Goal: Information Seeking & Learning: Learn about a topic

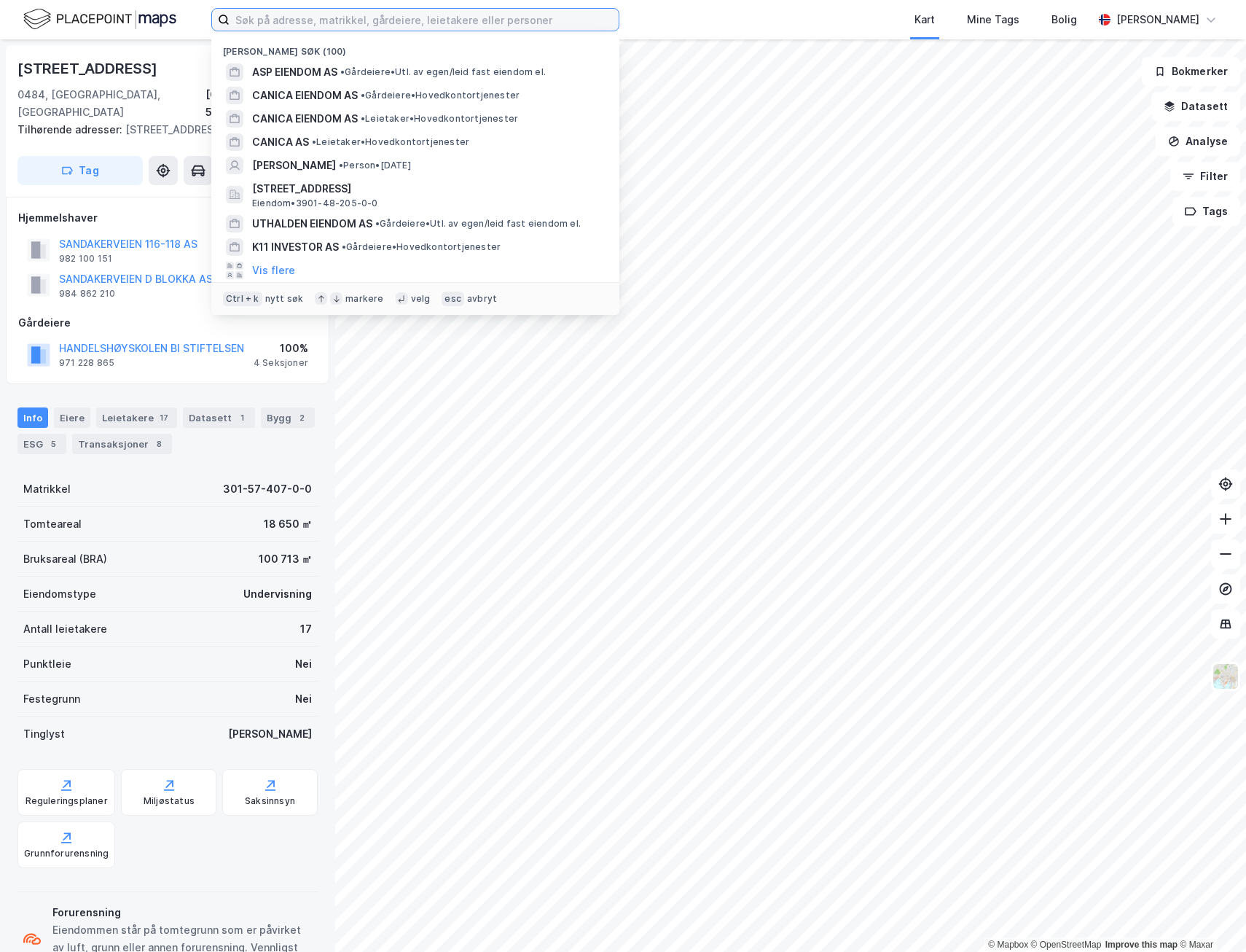
click at [461, 13] on input at bounding box center [424, 20] width 389 height 22
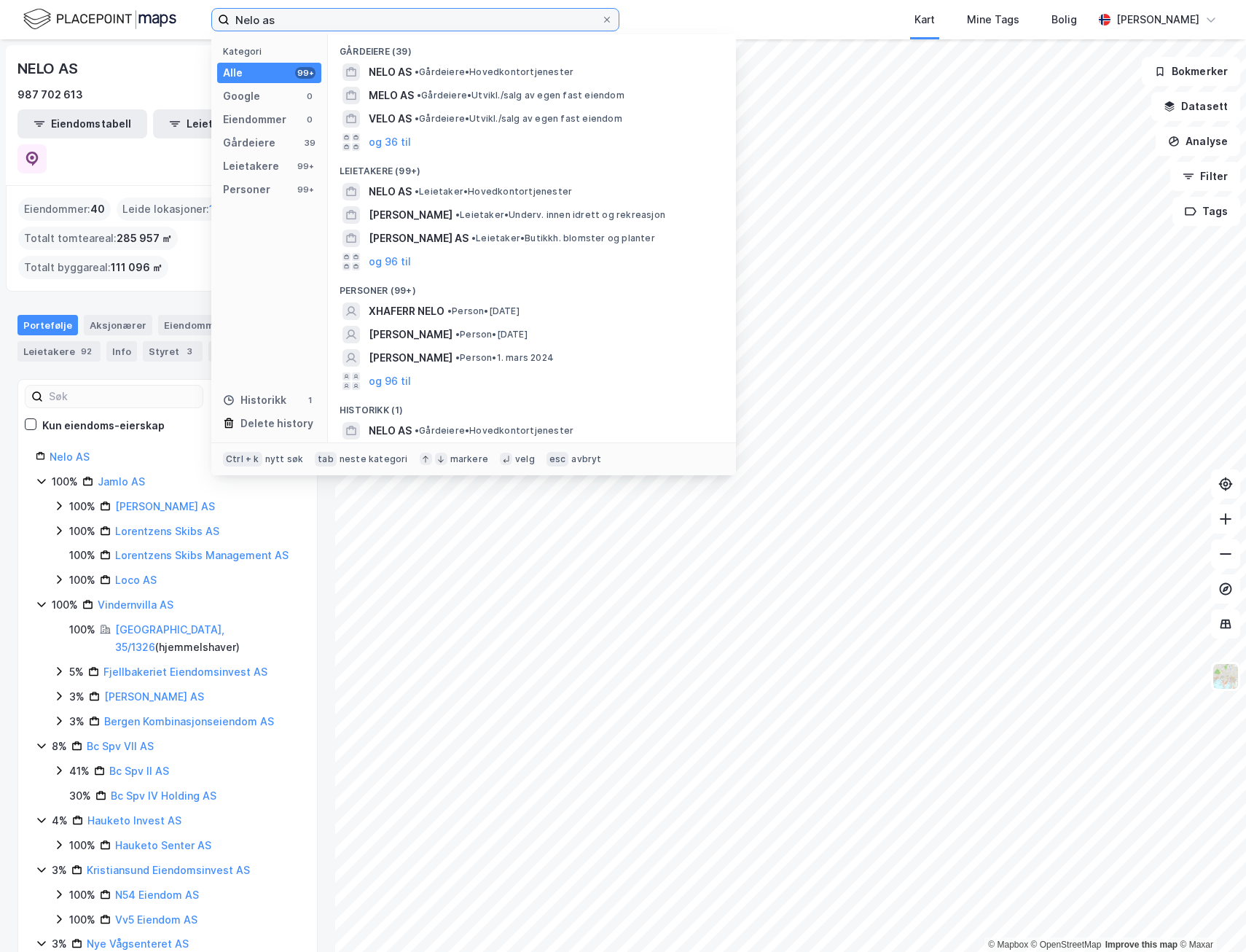
click at [288, 21] on input "Nelo as" at bounding box center [415, 20] width 372 height 22
click at [59, 502] on icon at bounding box center [59, 506] width 4 height 9
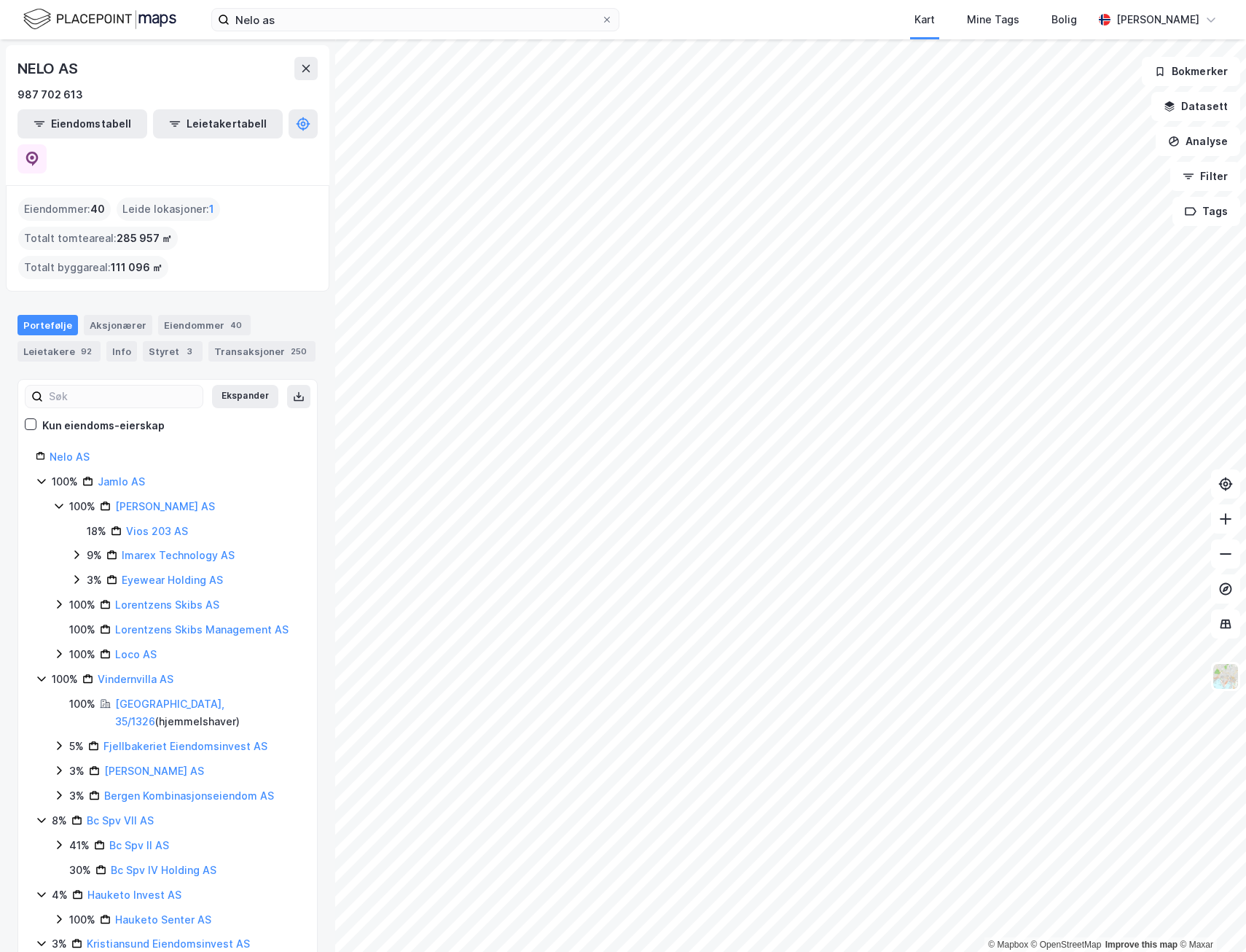
click at [62, 598] on icon at bounding box center [60, 604] width 12 height 12
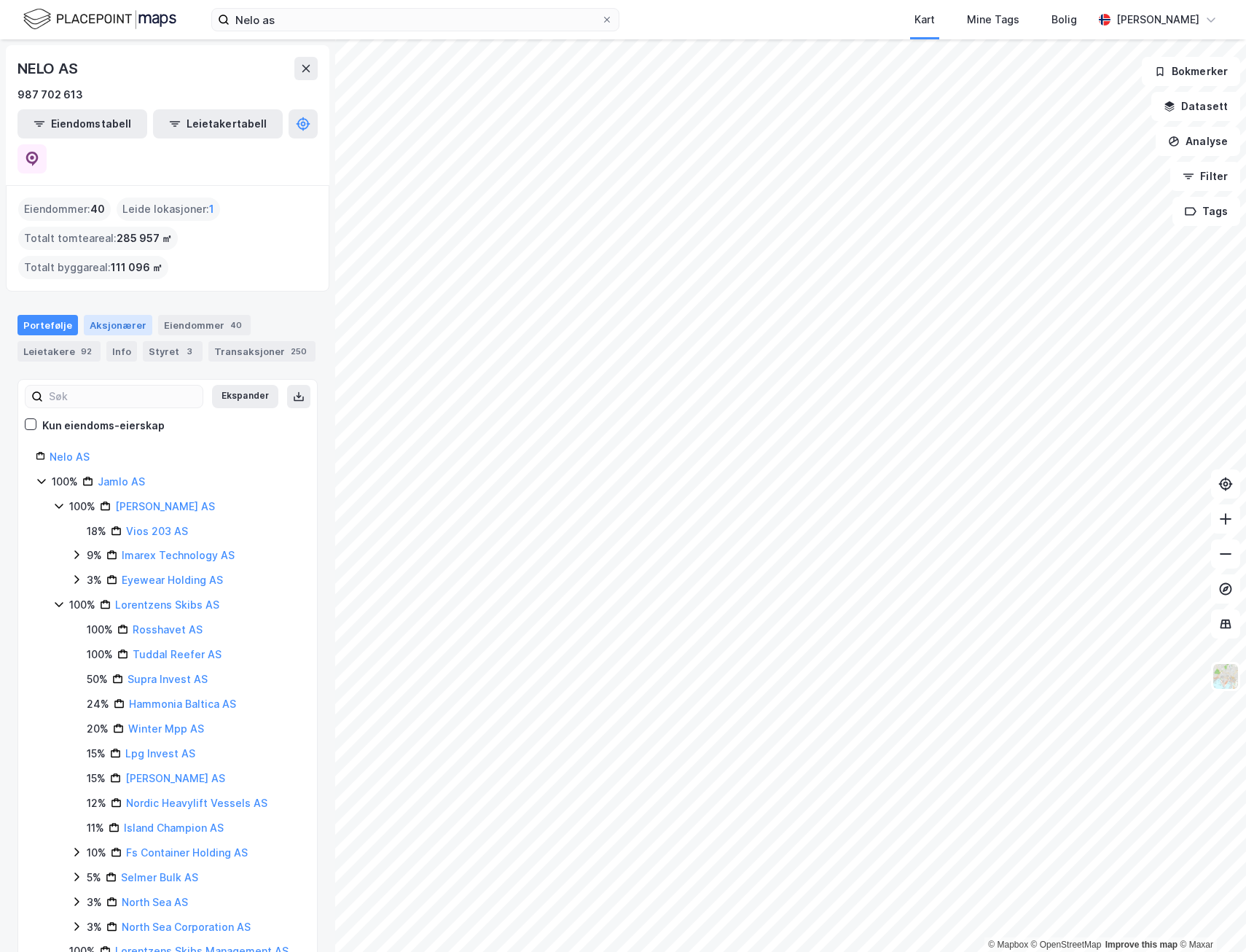
click at [99, 315] on div "Aksjonærer" at bounding box center [117, 325] width 69 height 21
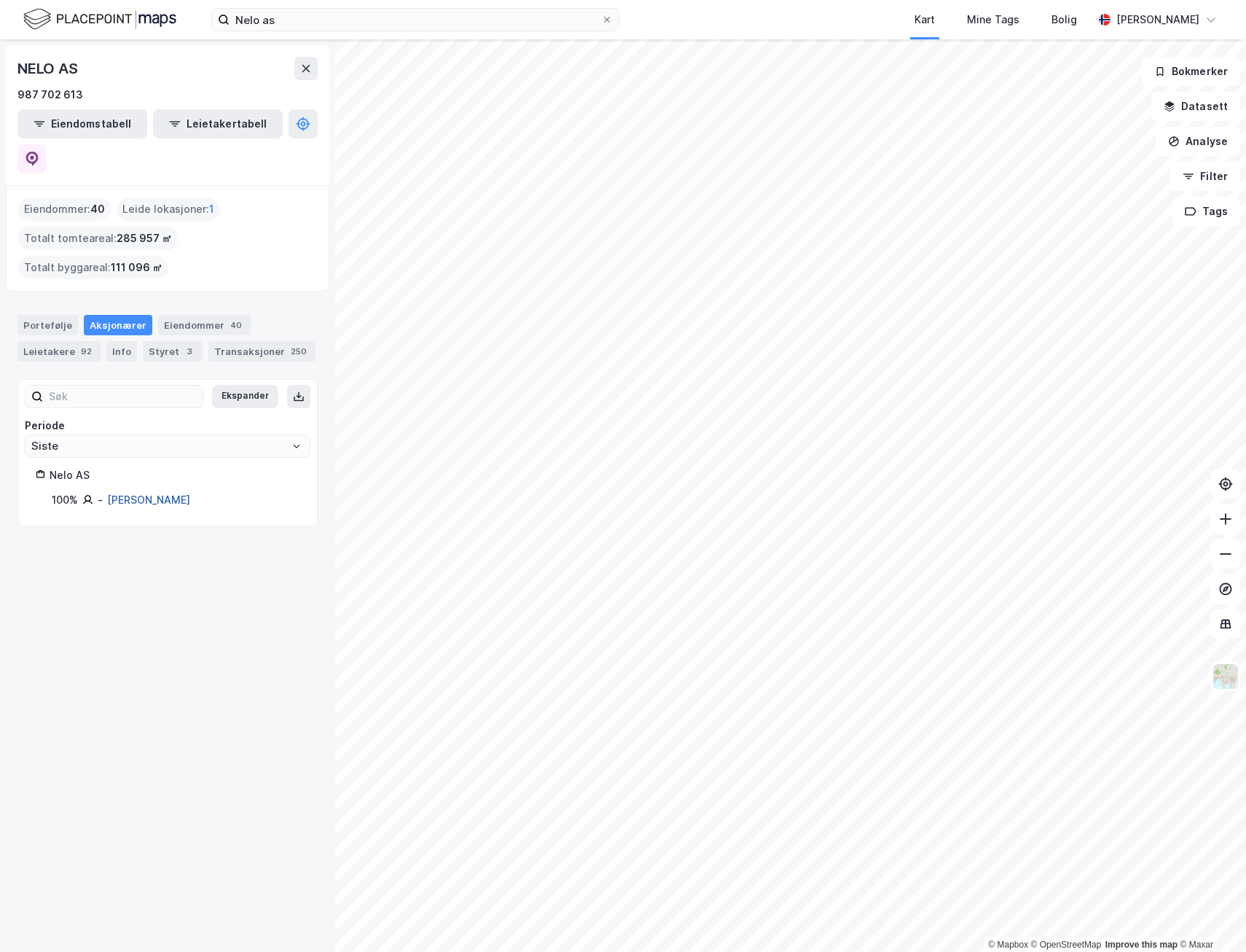
click at [145, 494] on link "[PERSON_NAME]" at bounding box center [149, 500] width 83 height 12
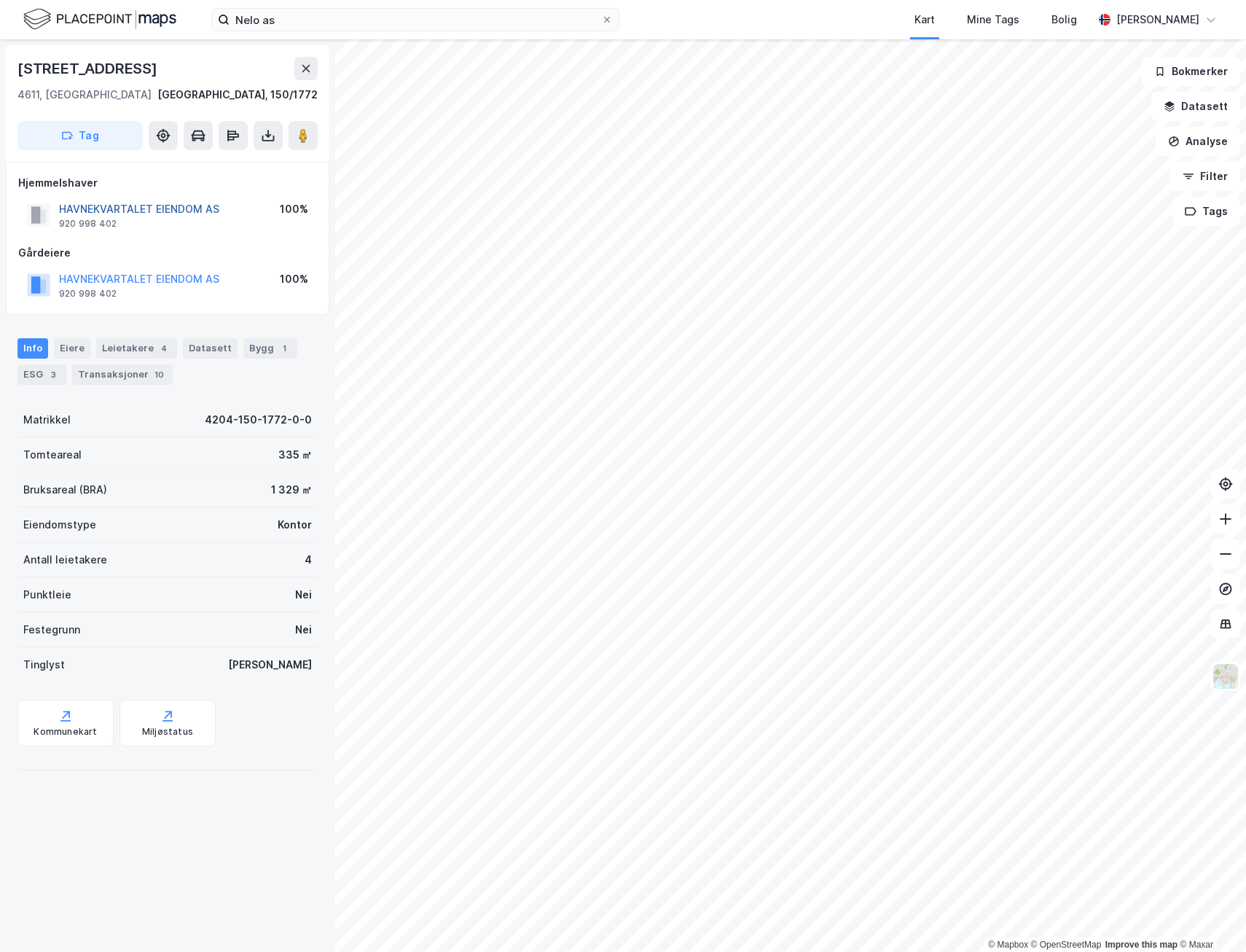
click at [0, 0] on button "HAVNEKVARTALET EIENDOM AS" at bounding box center [0, 0] width 0 height 0
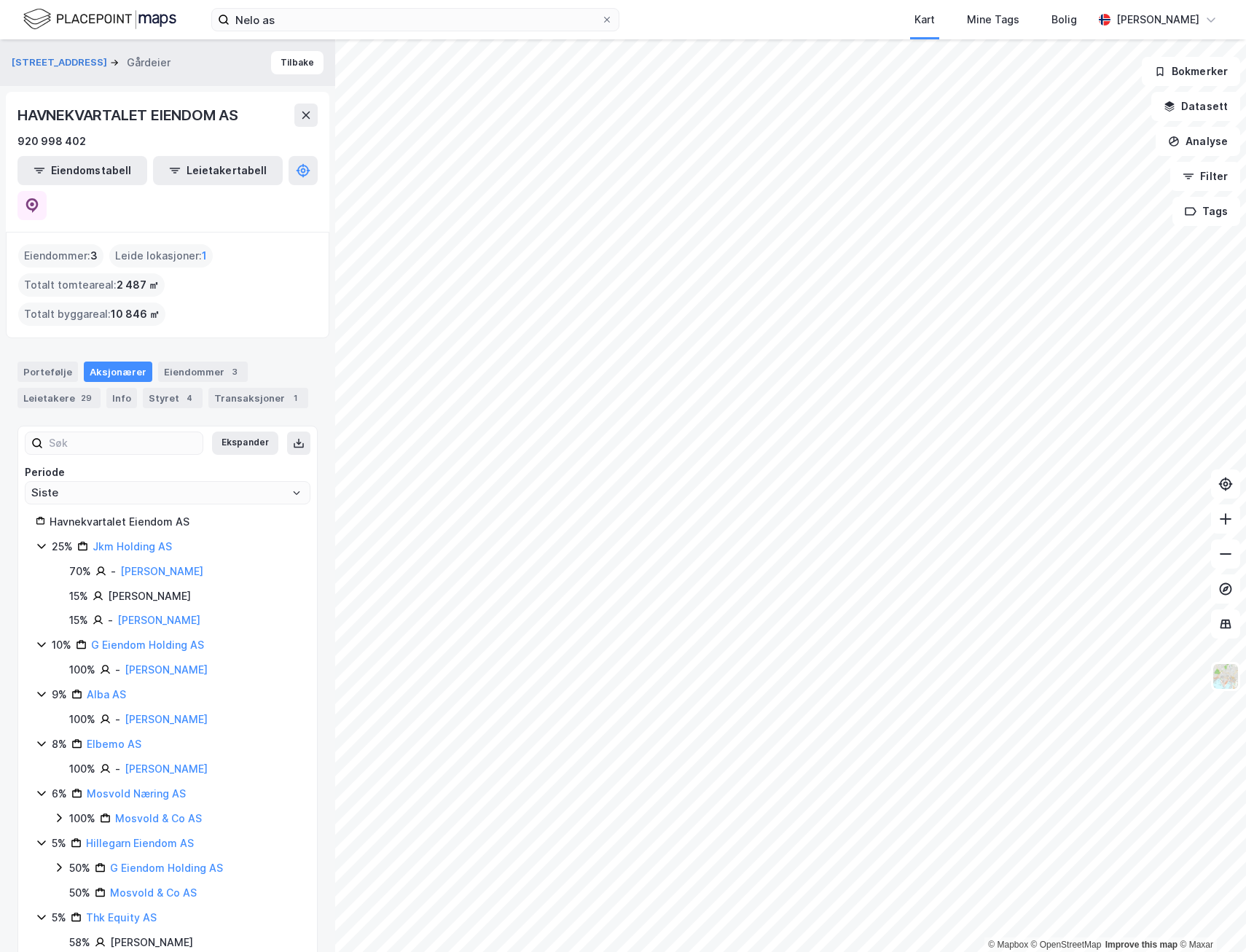
click at [42, 540] on icon at bounding box center [42, 546] width 12 height 12
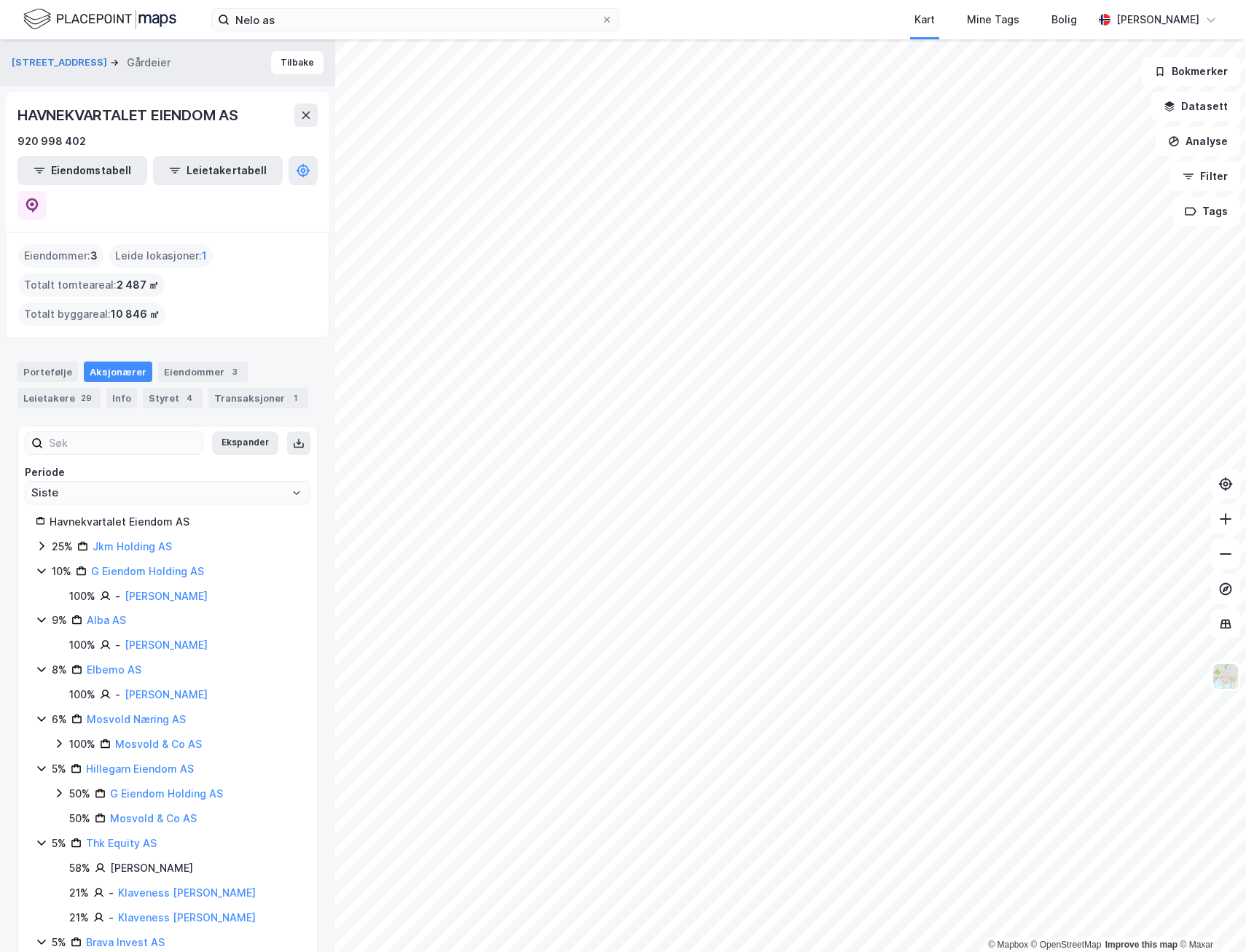
click at [39, 614] on icon at bounding box center [42, 620] width 12 height 12
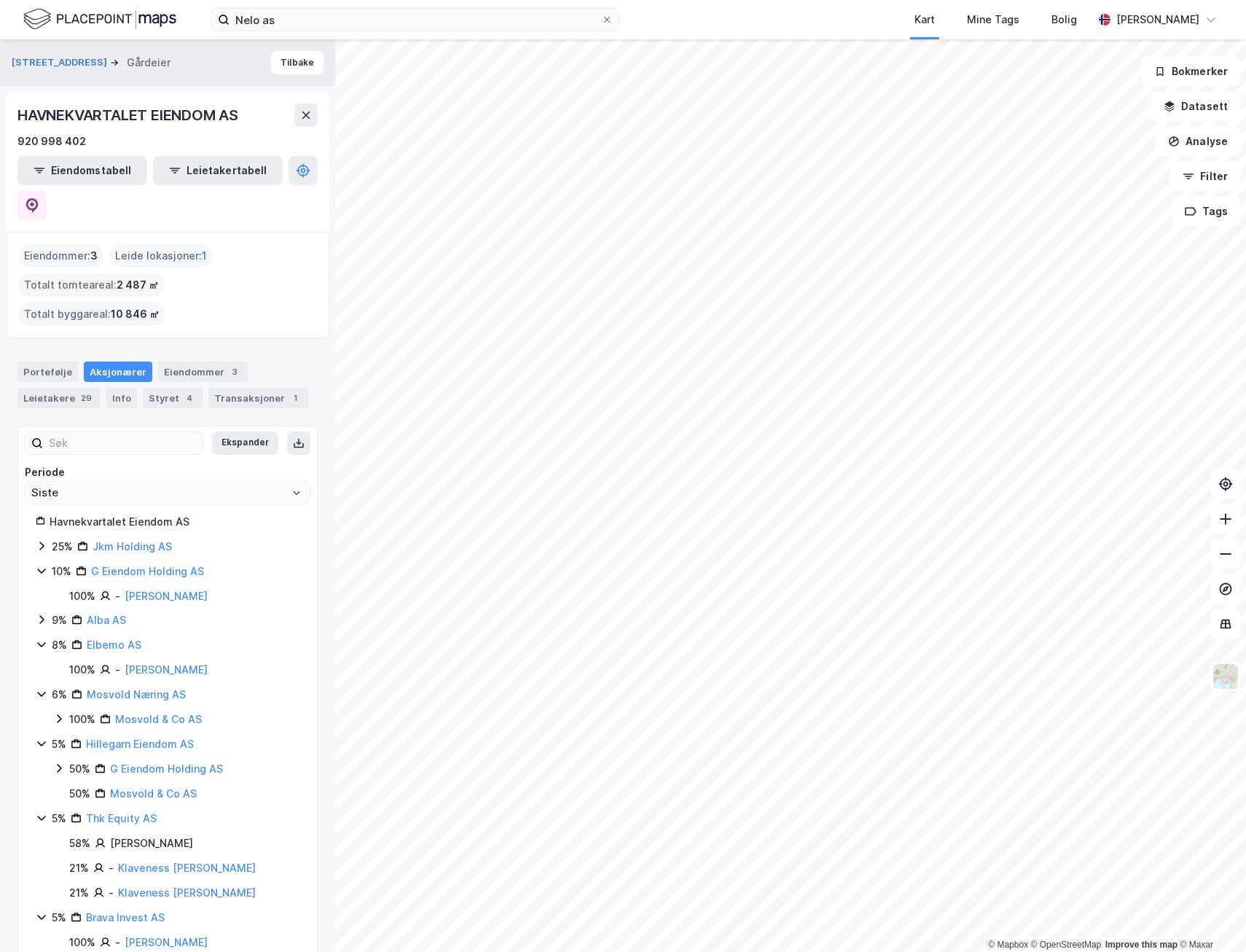
click at [43, 688] on icon at bounding box center [42, 694] width 12 height 12
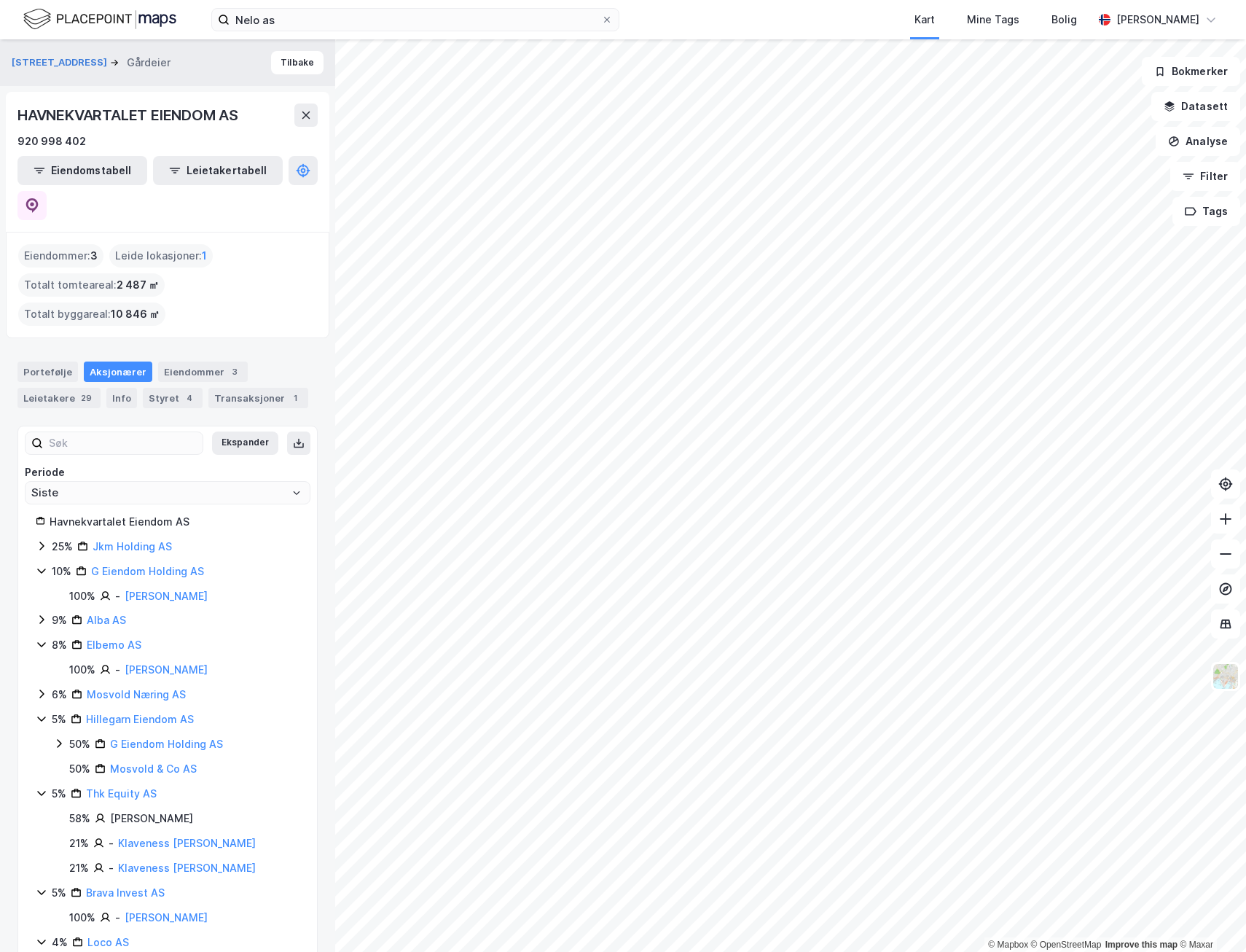
click at [40, 713] on icon at bounding box center [42, 718] width 12 height 12
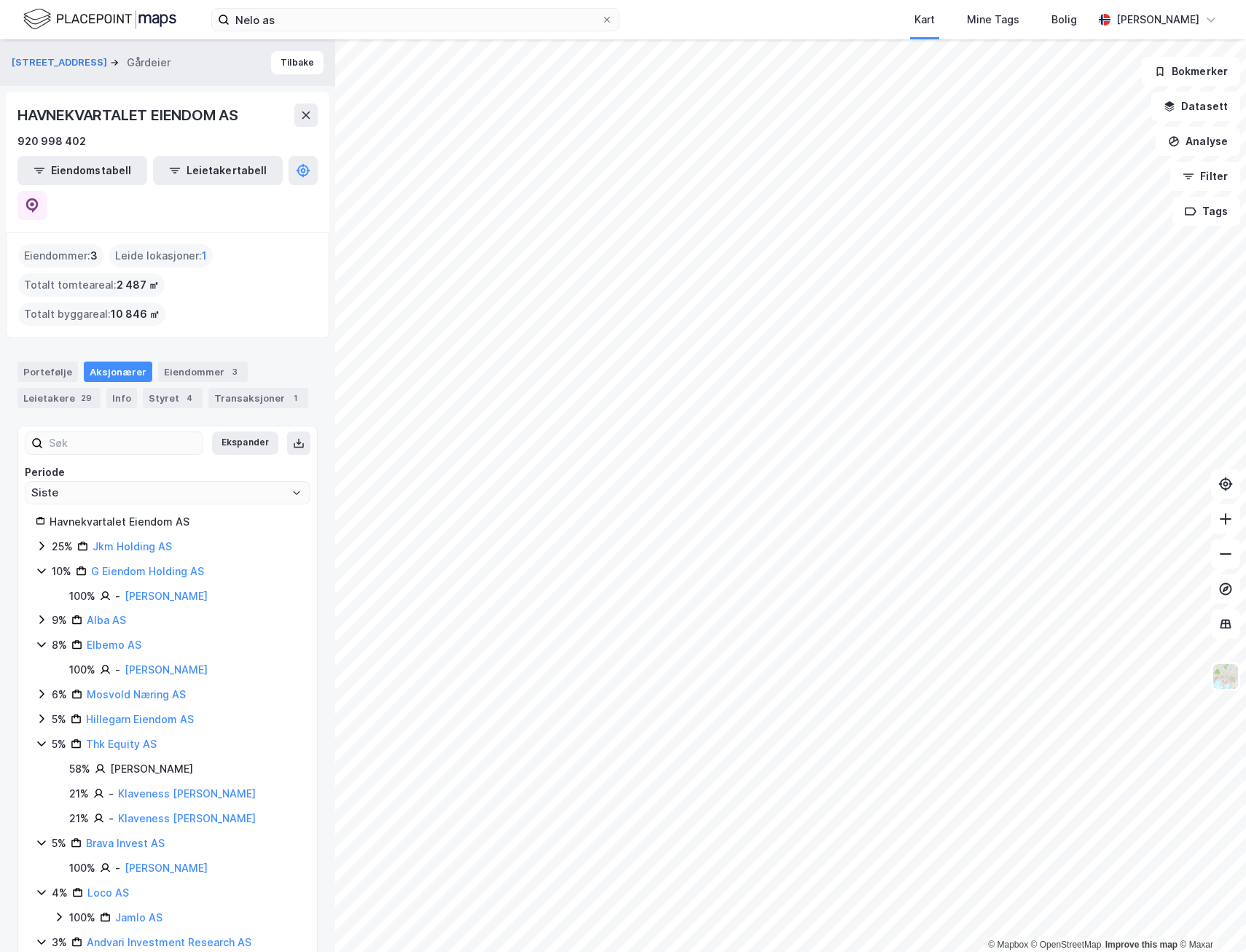
click at [40, 737] on icon at bounding box center [42, 743] width 12 height 12
click at [43, 766] on icon at bounding box center [41, 768] width 8 height 5
click at [35, 721] on div "Havnekvartalet Eiendom AS 25% Jkm Holding AS 10% G Eiendom Holding AS 100% - [P…" at bounding box center [167, 942] width 299 height 859
click at [36, 787] on icon at bounding box center [42, 793] width 12 height 12
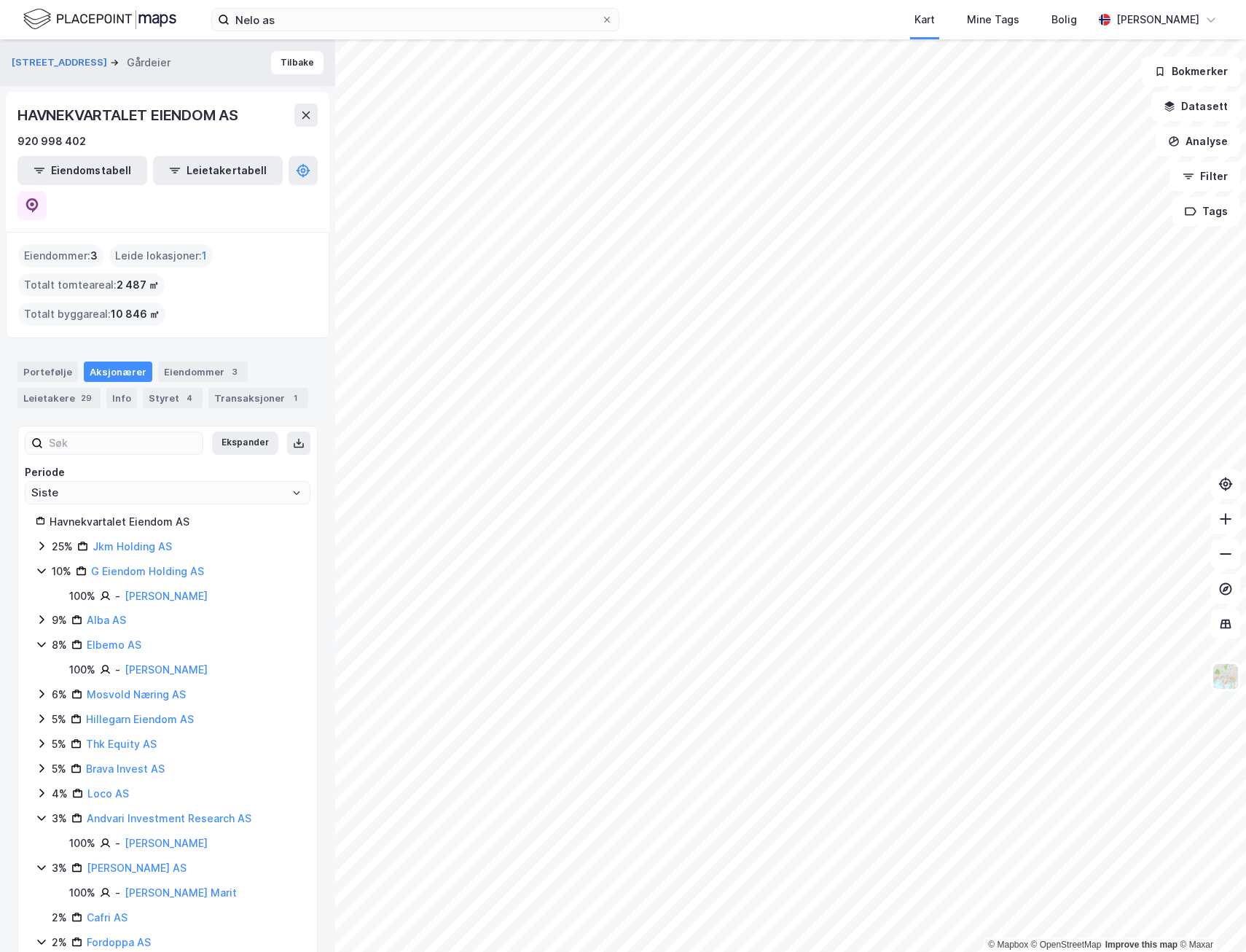
click at [37, 812] on icon at bounding box center [42, 818] width 12 height 12
click at [41, 837] on icon at bounding box center [42, 843] width 12 height 12
click at [40, 890] on icon at bounding box center [41, 892] width 8 height 5
click at [35, 853] on div "Havnekvartalet Eiendom AS 25% Jkm Holding AS 10% G Eiendom Holding AS 100% - [P…" at bounding box center [167, 892] width 299 height 759
click at [138, 540] on link "Jkm Holding AS" at bounding box center [132, 546] width 79 height 12
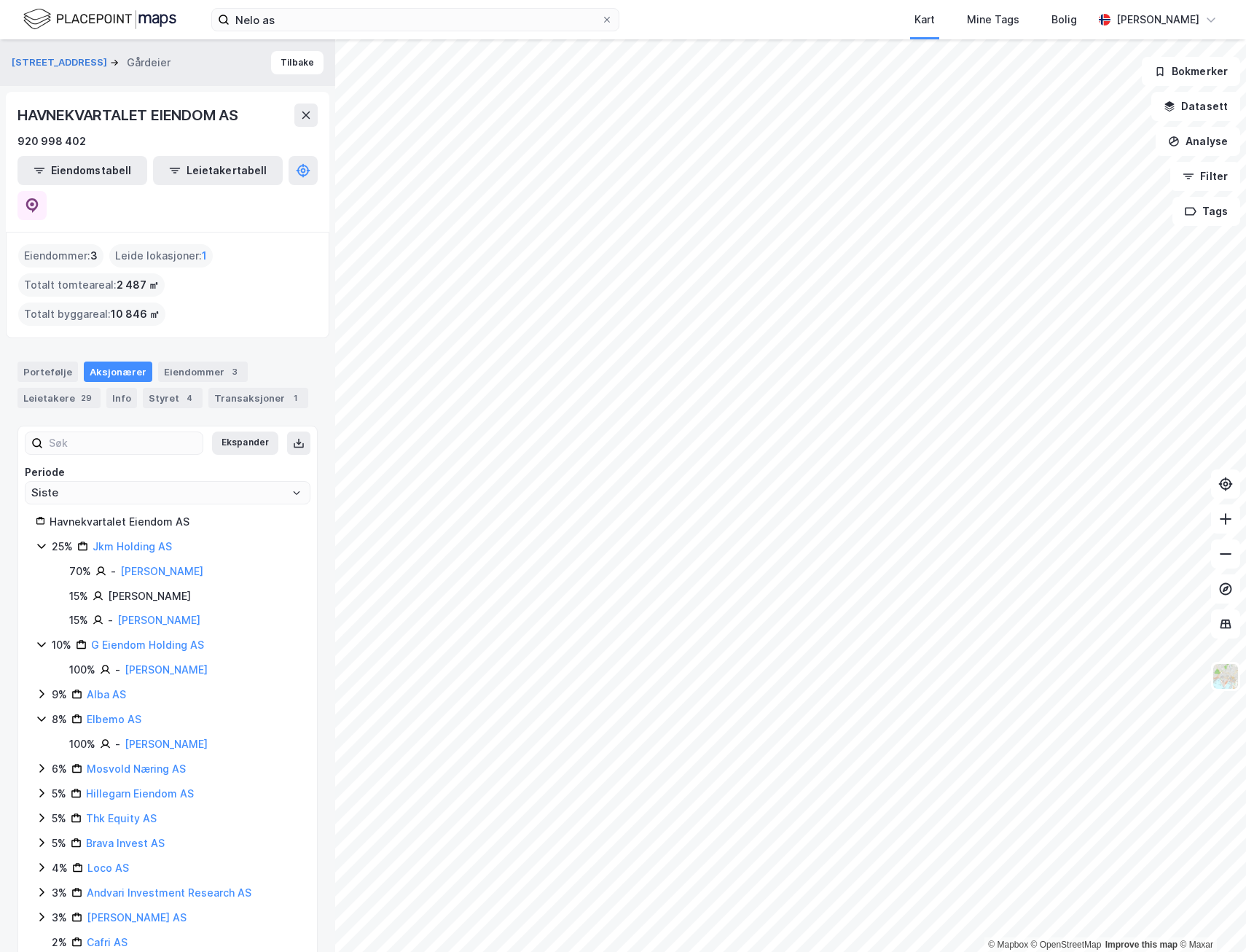
click at [37, 688] on icon at bounding box center [42, 694] width 12 height 12
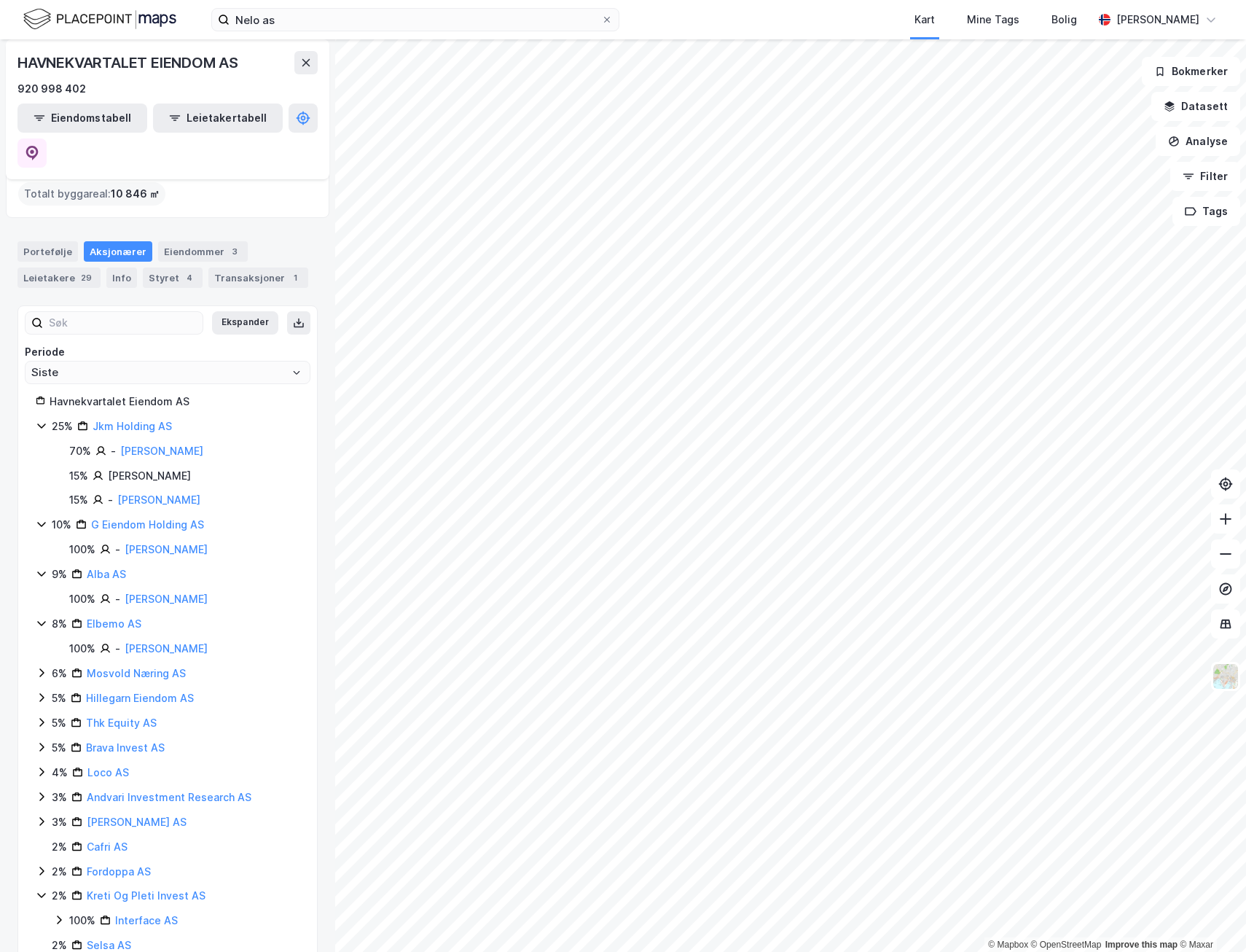
scroll to position [146, 0]
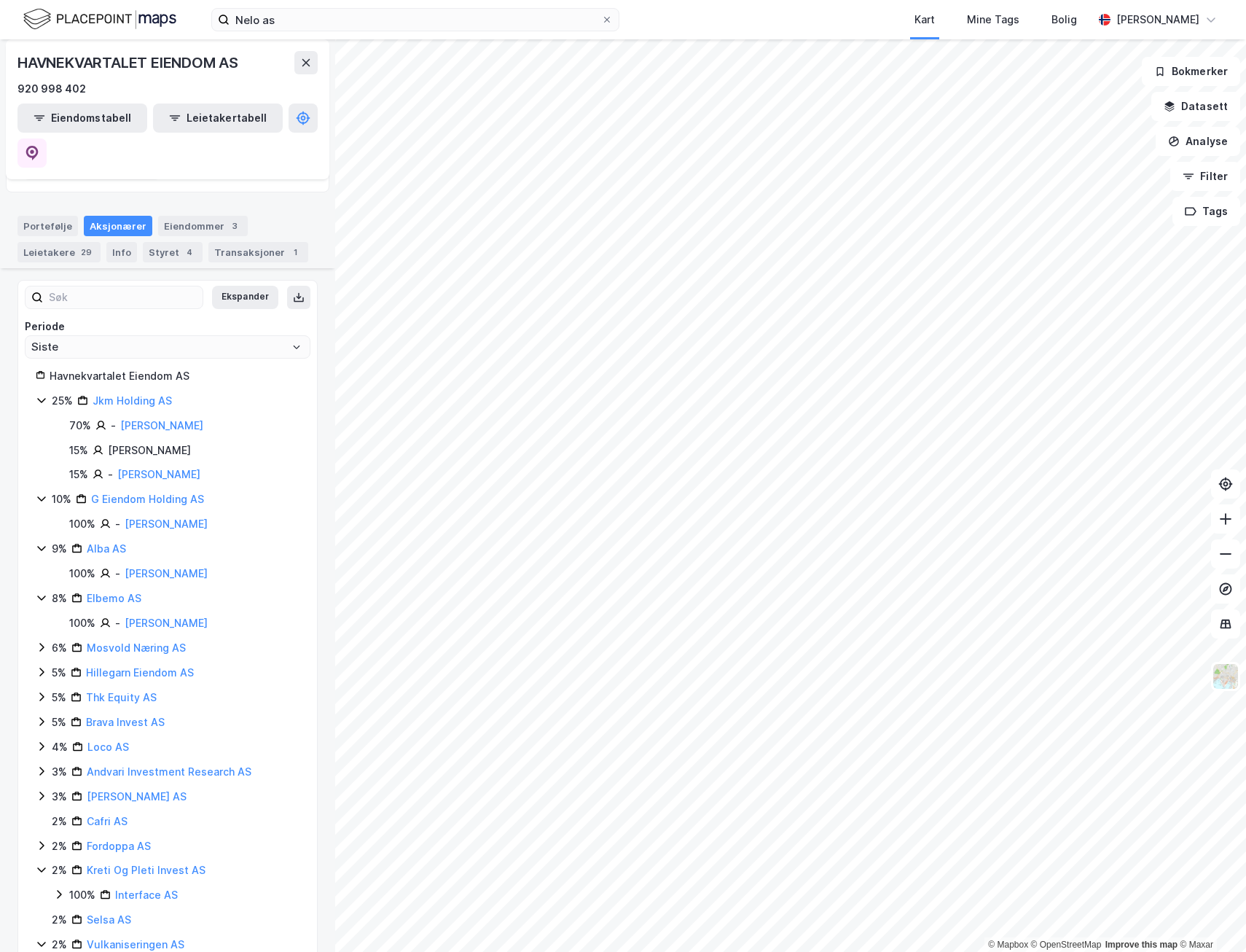
click at [42, 668] on icon at bounding box center [42, 672] width 4 height 9
click at [49, 813] on div "3% Andvari Investment Research AS" at bounding box center [167, 822] width 263 height 18
click at [41, 864] on icon at bounding box center [42, 870] width 12 height 12
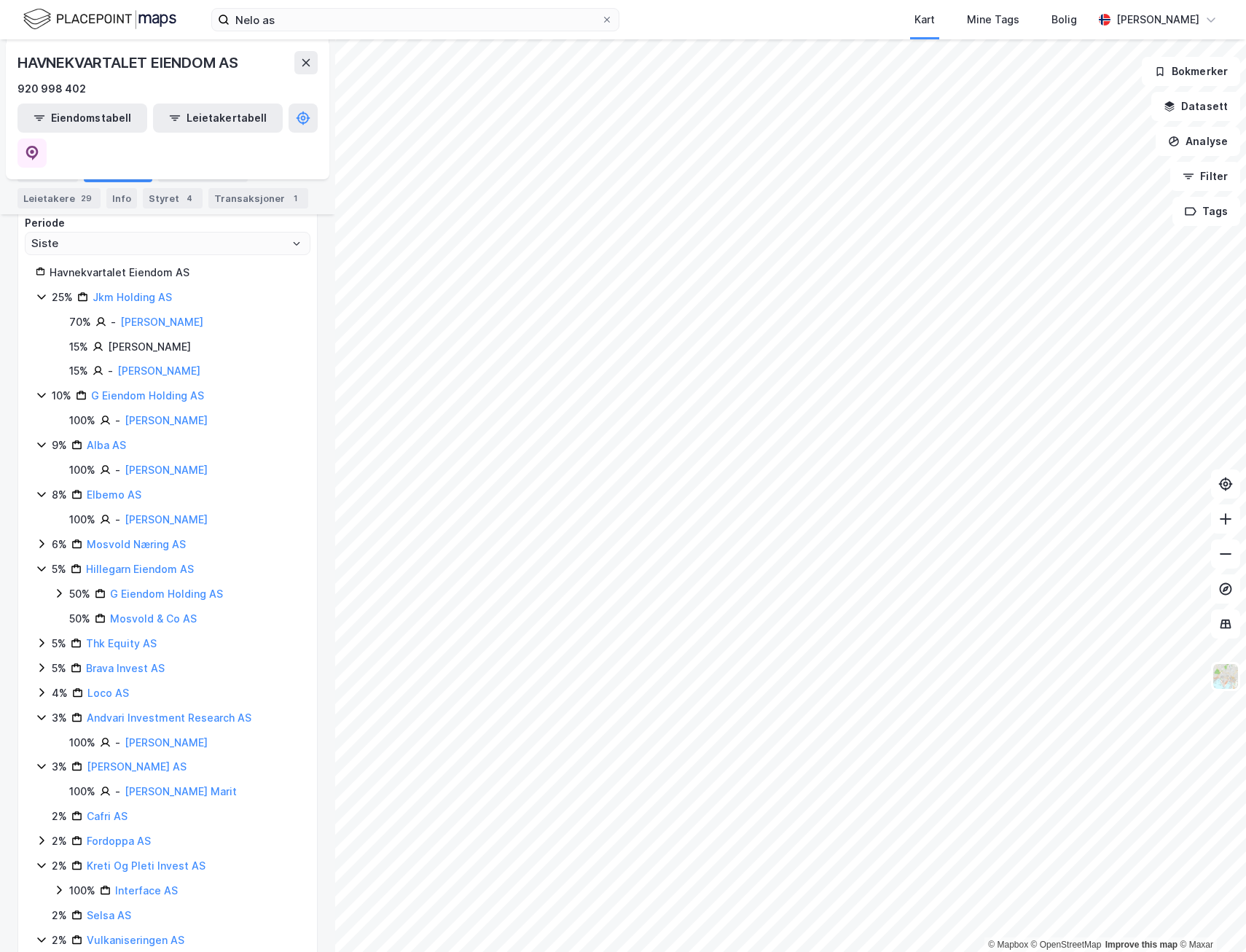
scroll to position [291, 0]
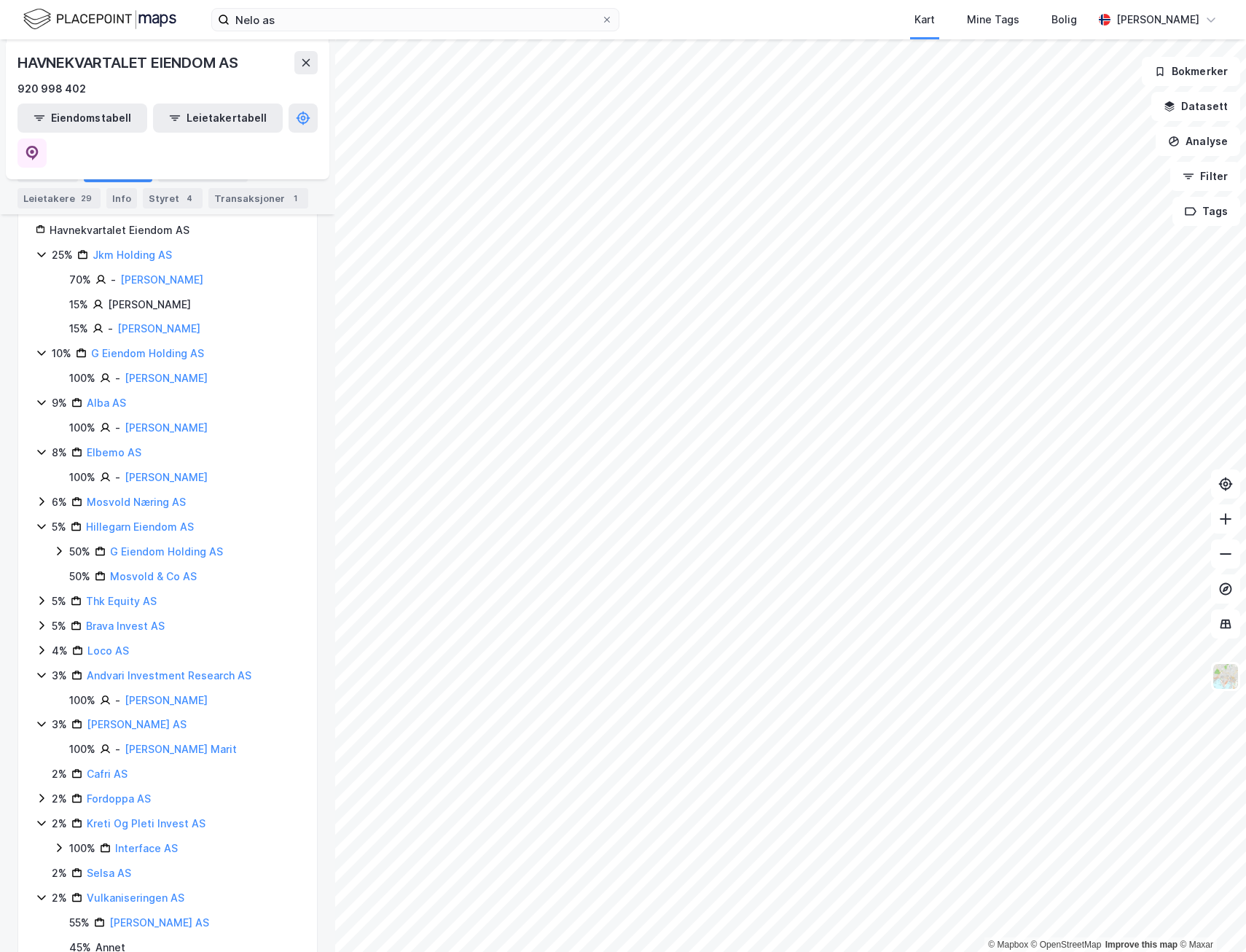
click at [38, 792] on icon at bounding box center [42, 798] width 12 height 12
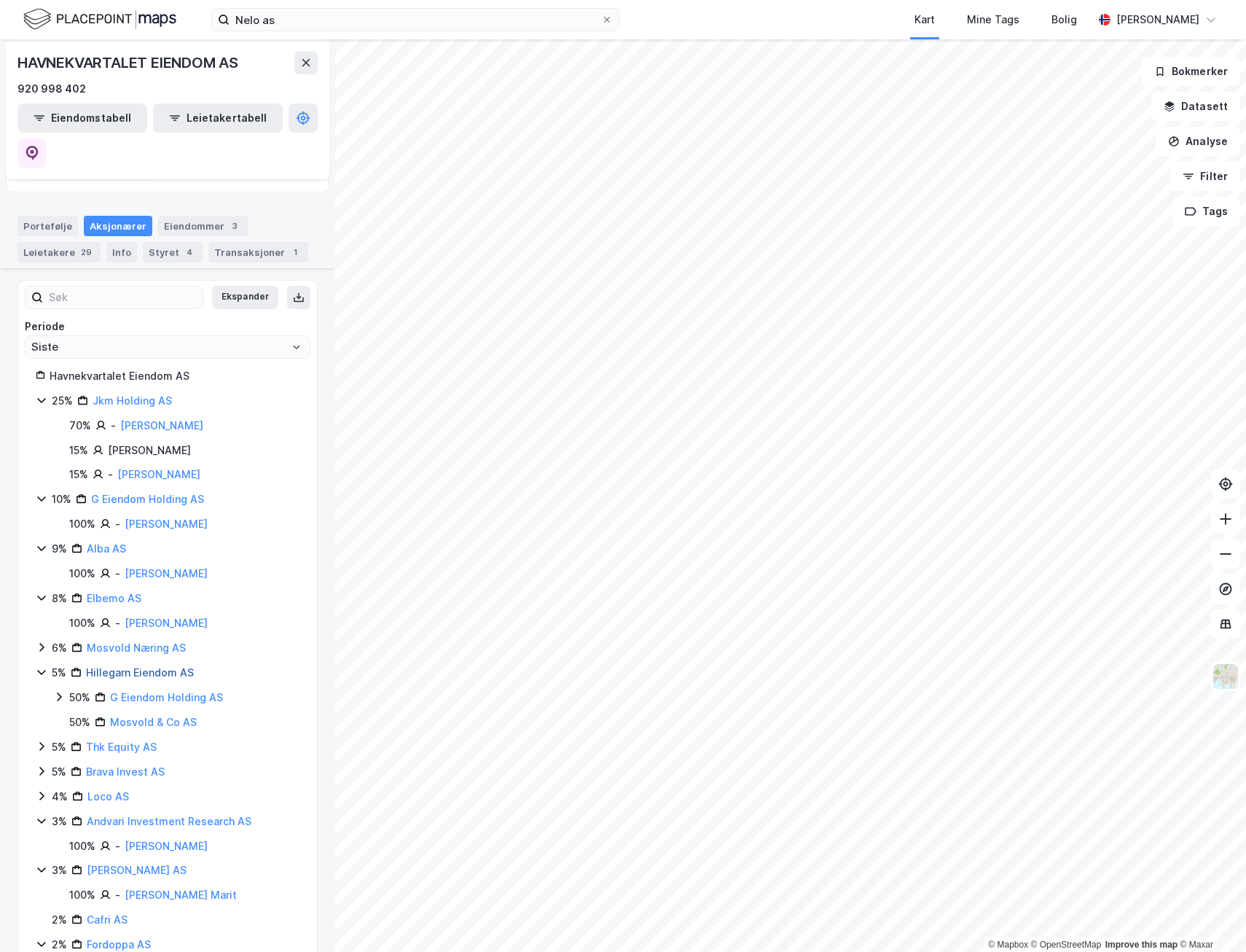
scroll to position [0, 0]
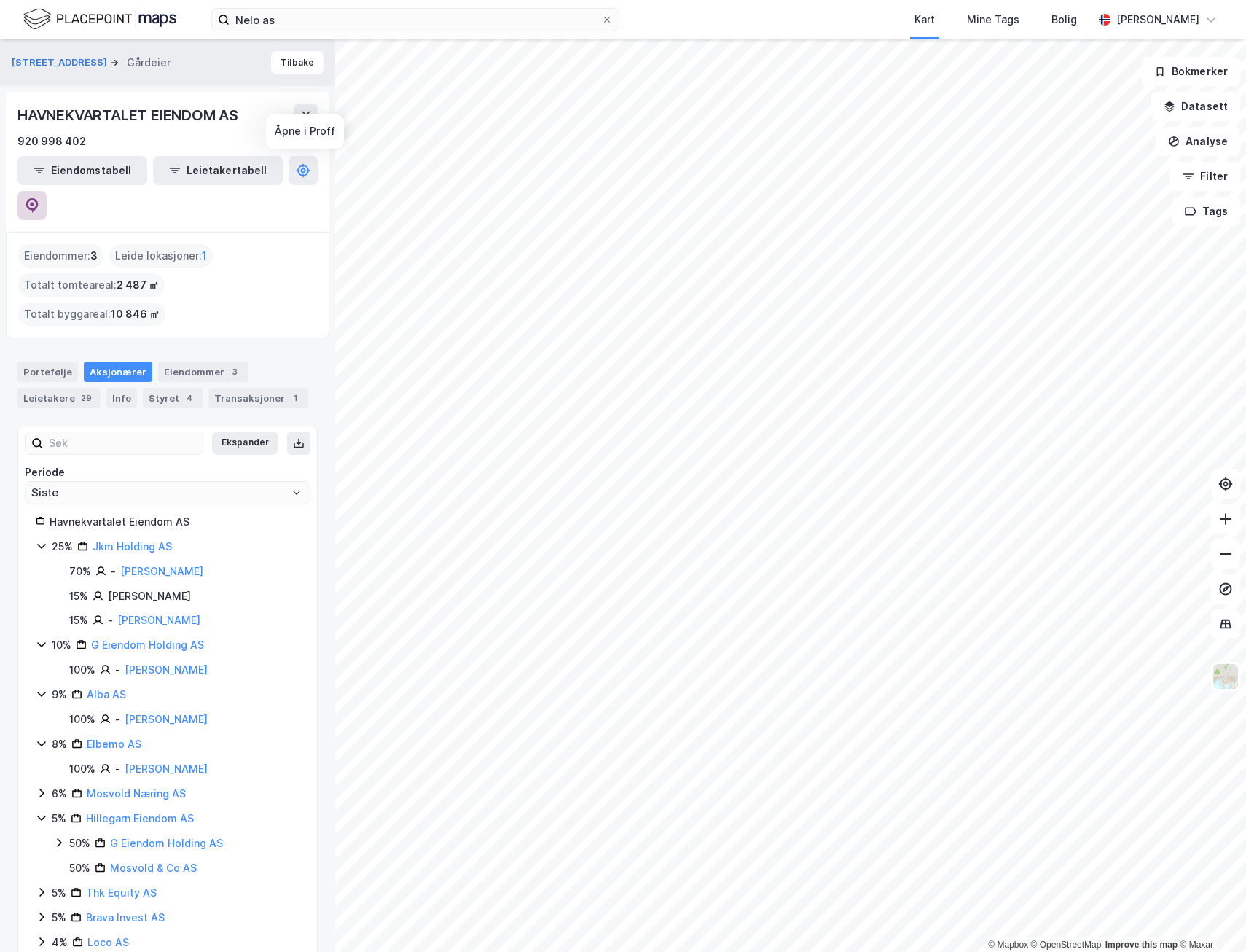
click at [40, 198] on icon at bounding box center [32, 205] width 15 height 15
click at [41, 787] on icon at bounding box center [42, 793] width 12 height 12
click at [37, 737] on icon at bounding box center [42, 743] width 12 height 12
click at [45, 688] on icon at bounding box center [42, 694] width 12 height 12
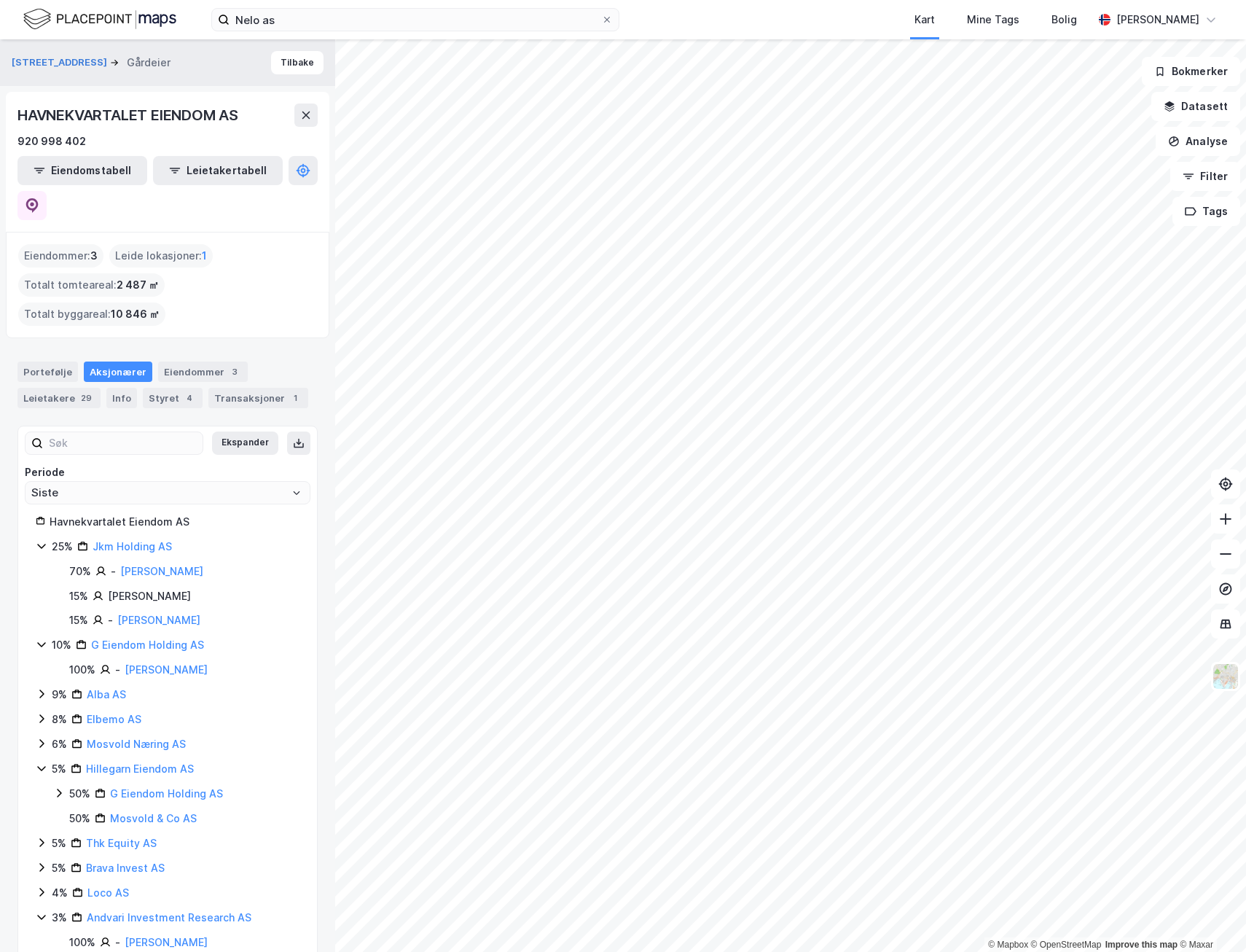
click at [45, 688] on icon at bounding box center [42, 694] width 12 height 12
click at [113, 540] on link "Jkm Holding AS" at bounding box center [132, 546] width 79 height 12
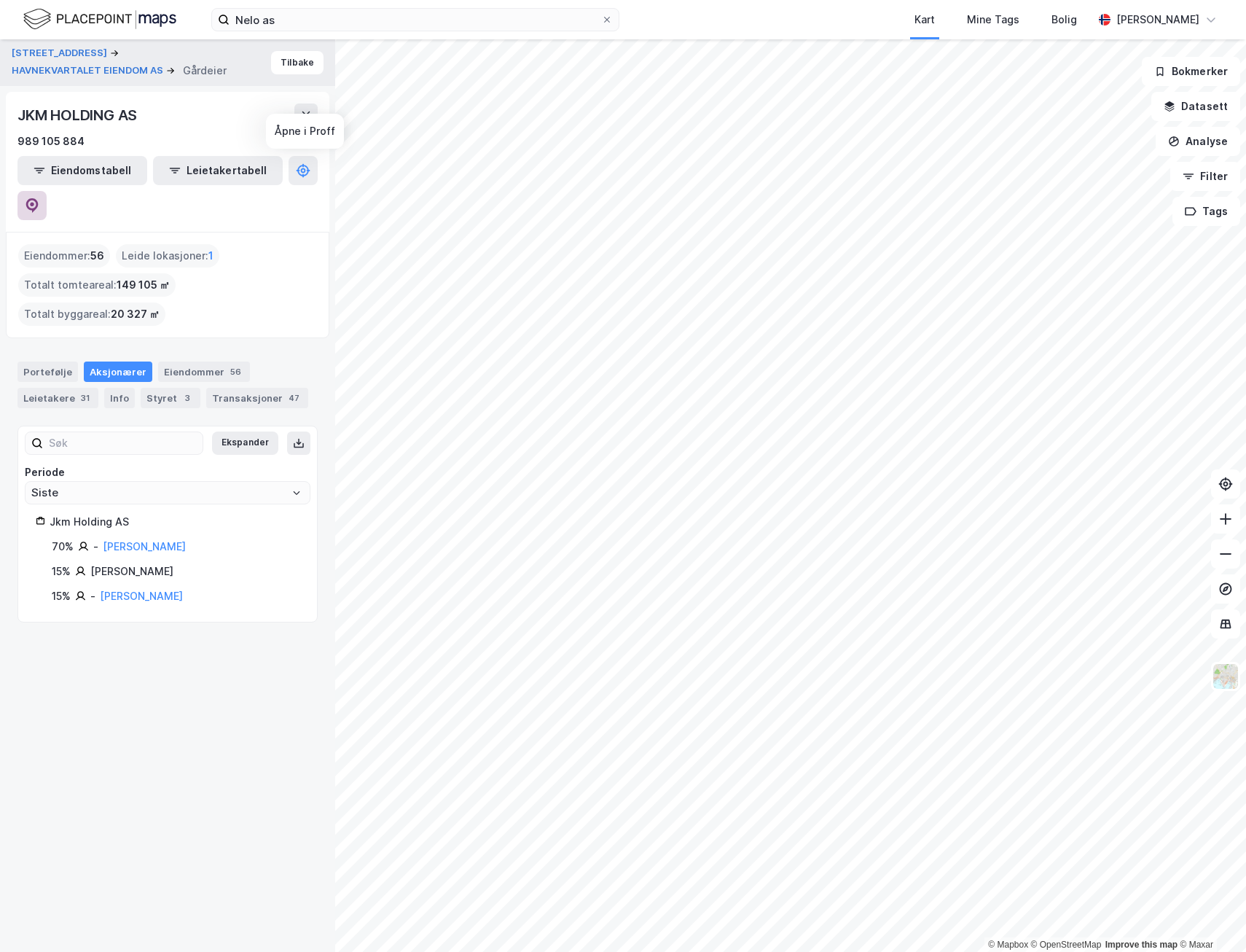
click at [39, 198] on icon at bounding box center [32, 205] width 12 height 15
click at [124, 362] on div "Aksjonærer" at bounding box center [117, 372] width 69 height 21
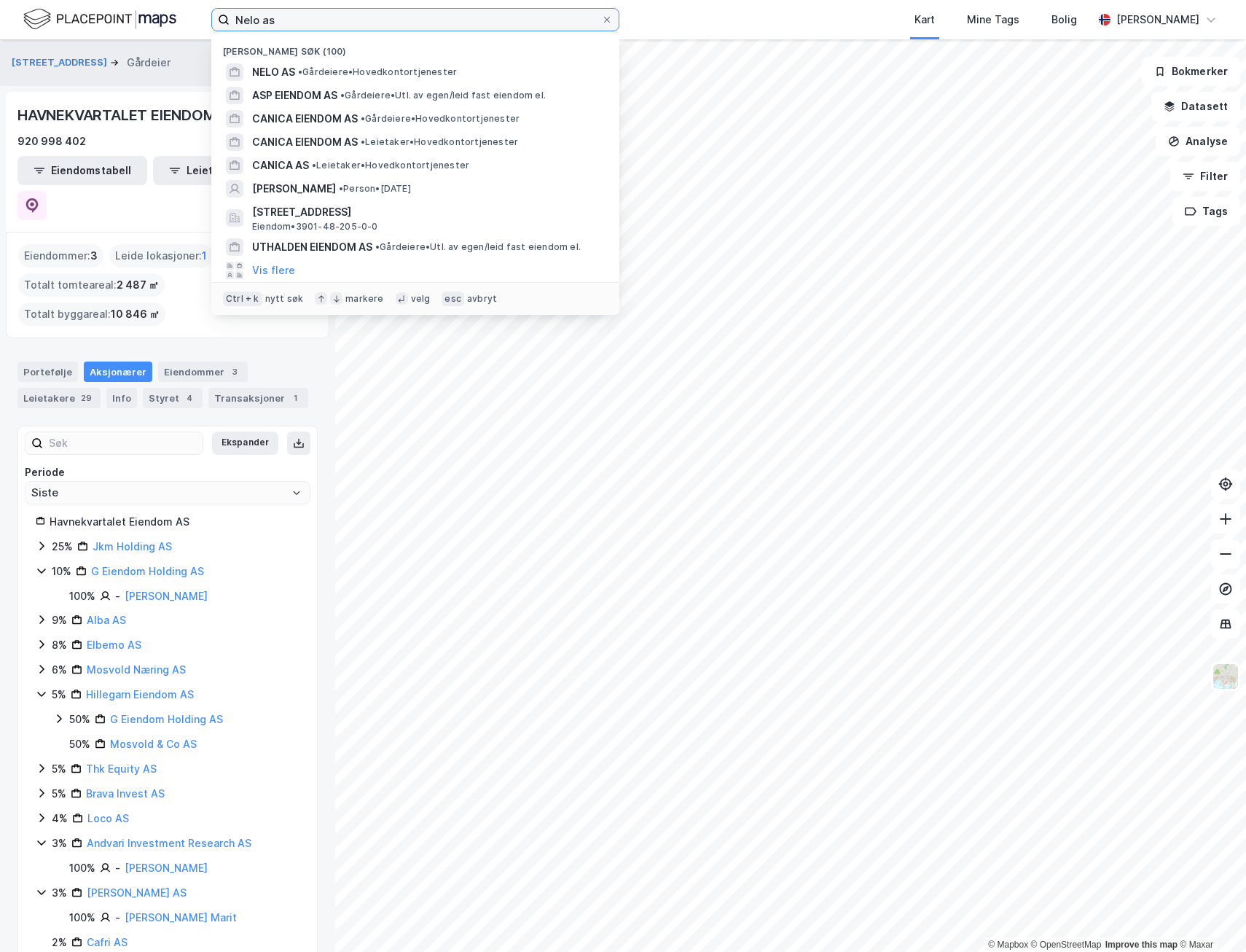
drag, startPoint x: 248, startPoint y: 19, endPoint x: 165, endPoint y: 12, distance: 83.3
click at [166, 12] on div "Nelo as Nylige søk (100) NELO AS • Gårdeiere • Hovedkontortjenester ASP EIENDOM…" at bounding box center [623, 20] width 1246 height 40
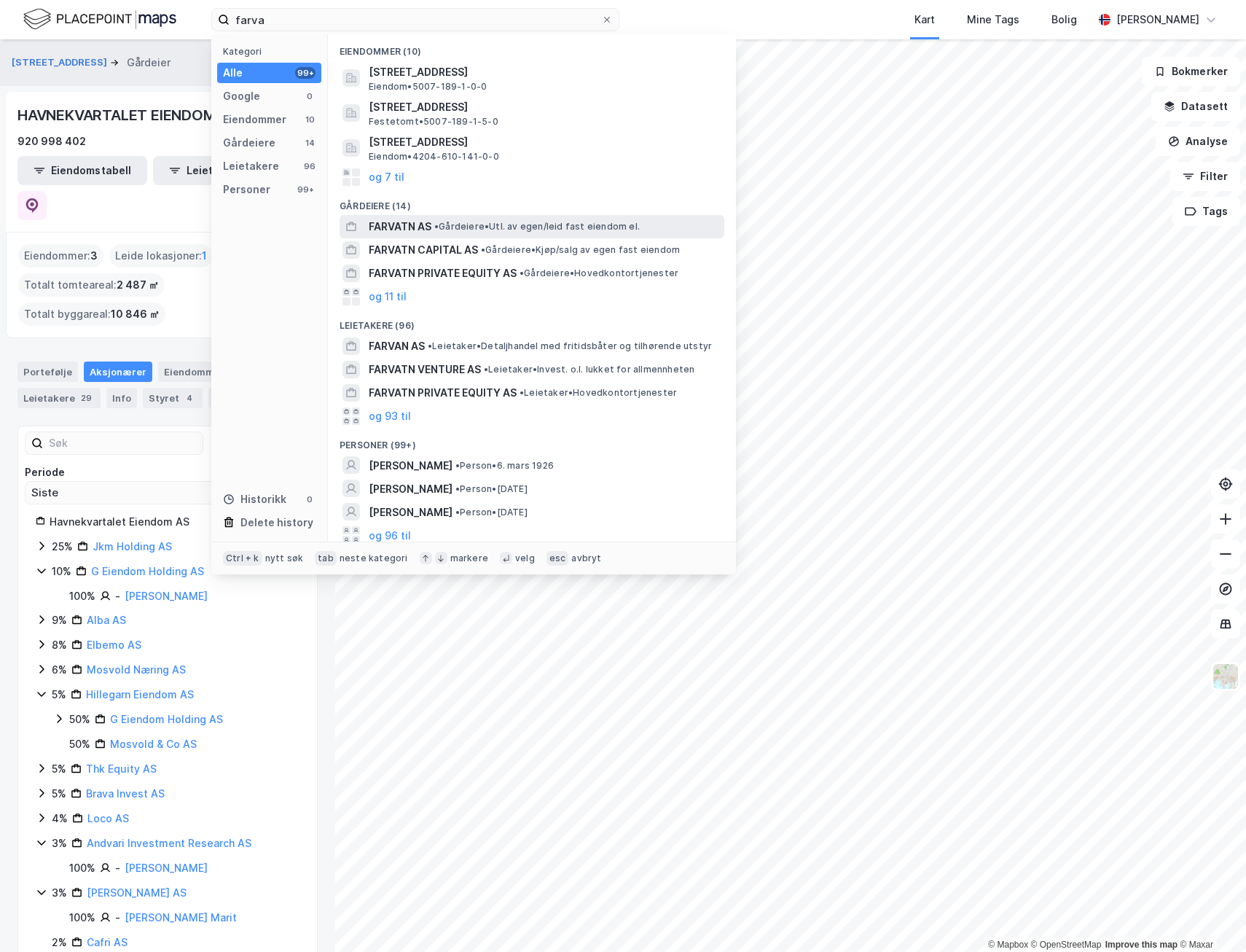
click at [466, 222] on span "• Gårdeiere • Utl. av egen/leid fast eiendom el." at bounding box center [537, 227] width 206 height 12
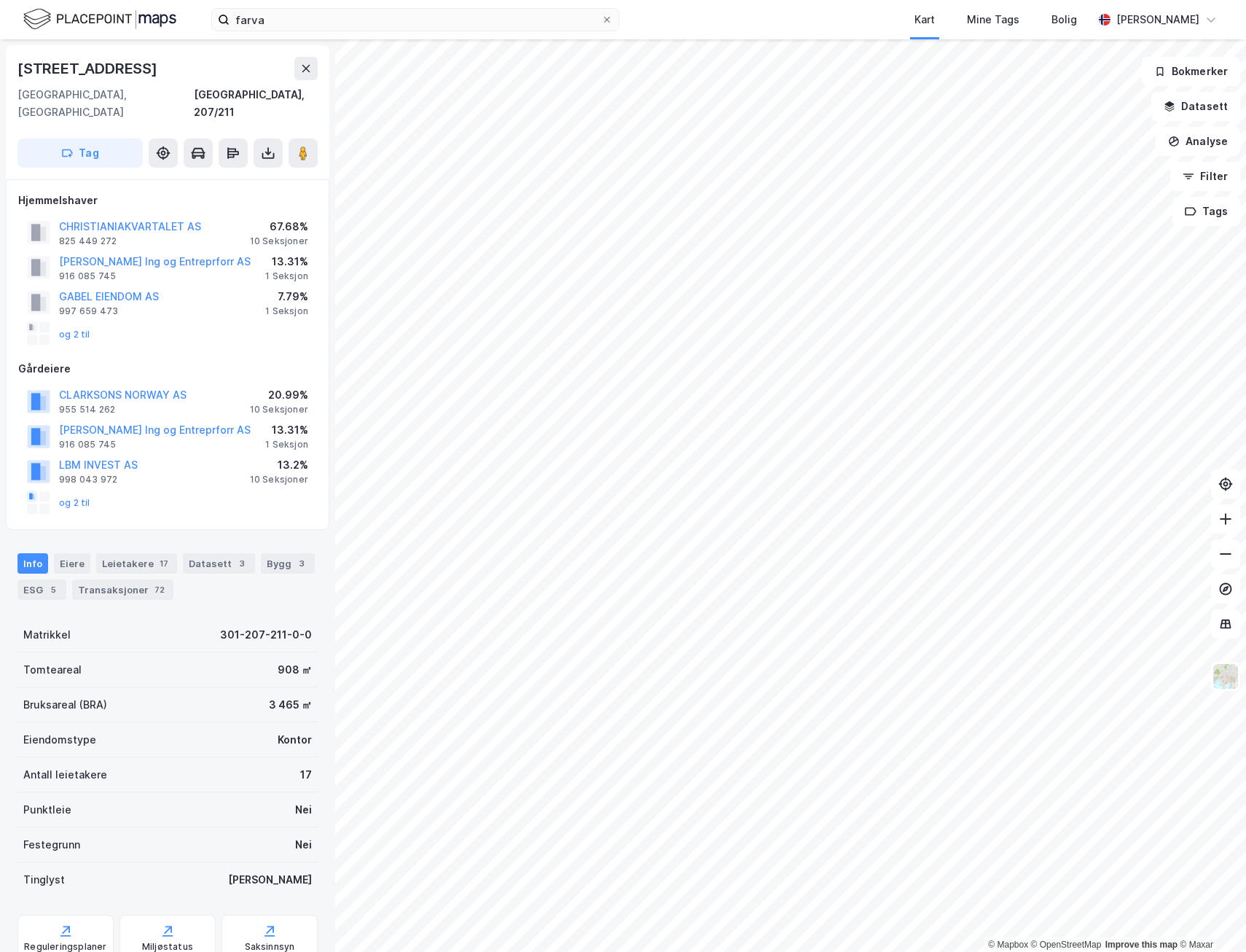
scroll to position [1, 0]
click at [0, 0] on button "og 2 til" at bounding box center [0, 0] width 0 height 0
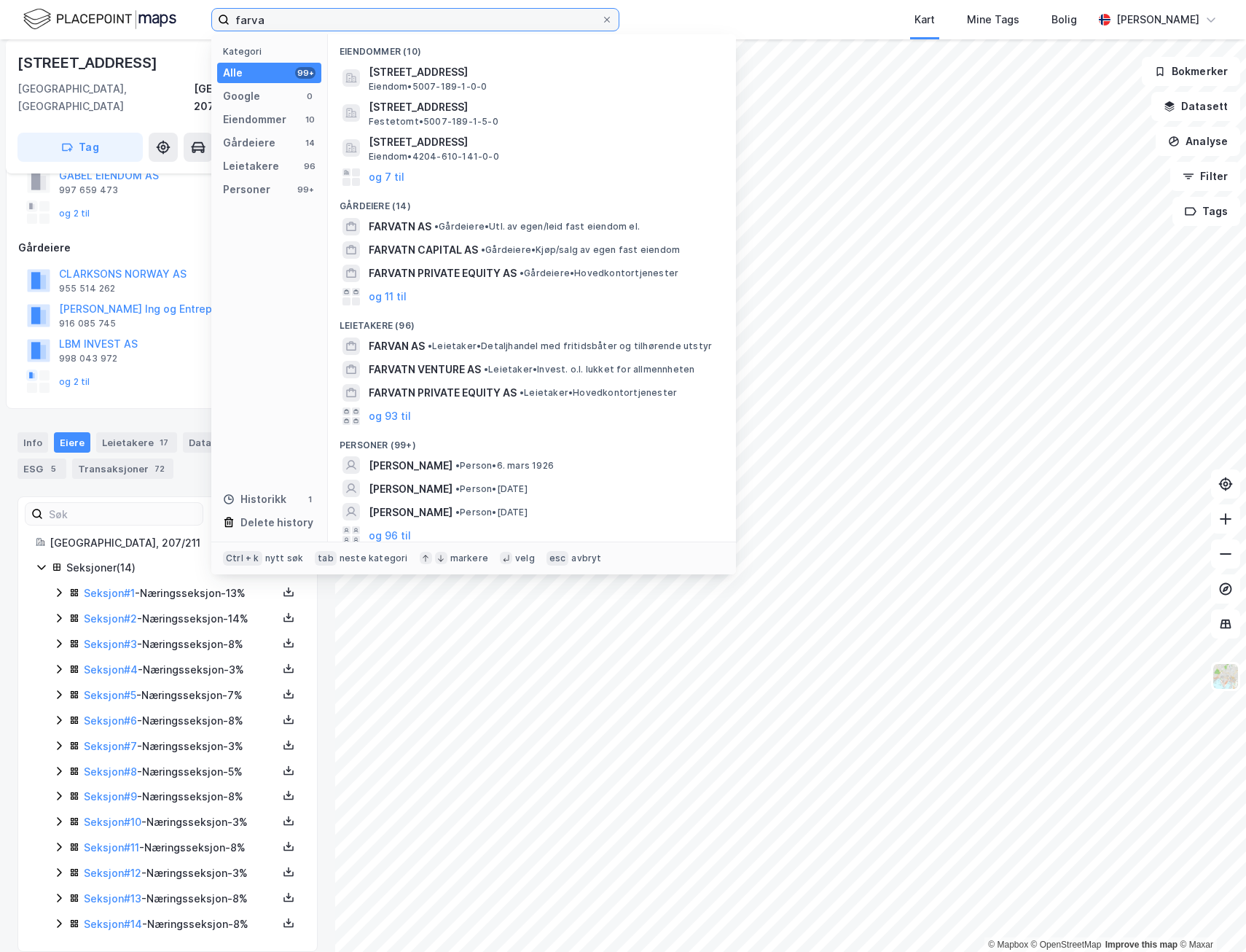
drag, startPoint x: 332, startPoint y: 22, endPoint x: 145, endPoint y: 12, distance: 187.3
click at [145, 12] on div "farva Kategori Alle 99+ Google 0 Eiendommer 10 Gårdeiere 14 Leietakere 96 Perso…" at bounding box center [623, 20] width 1246 height 40
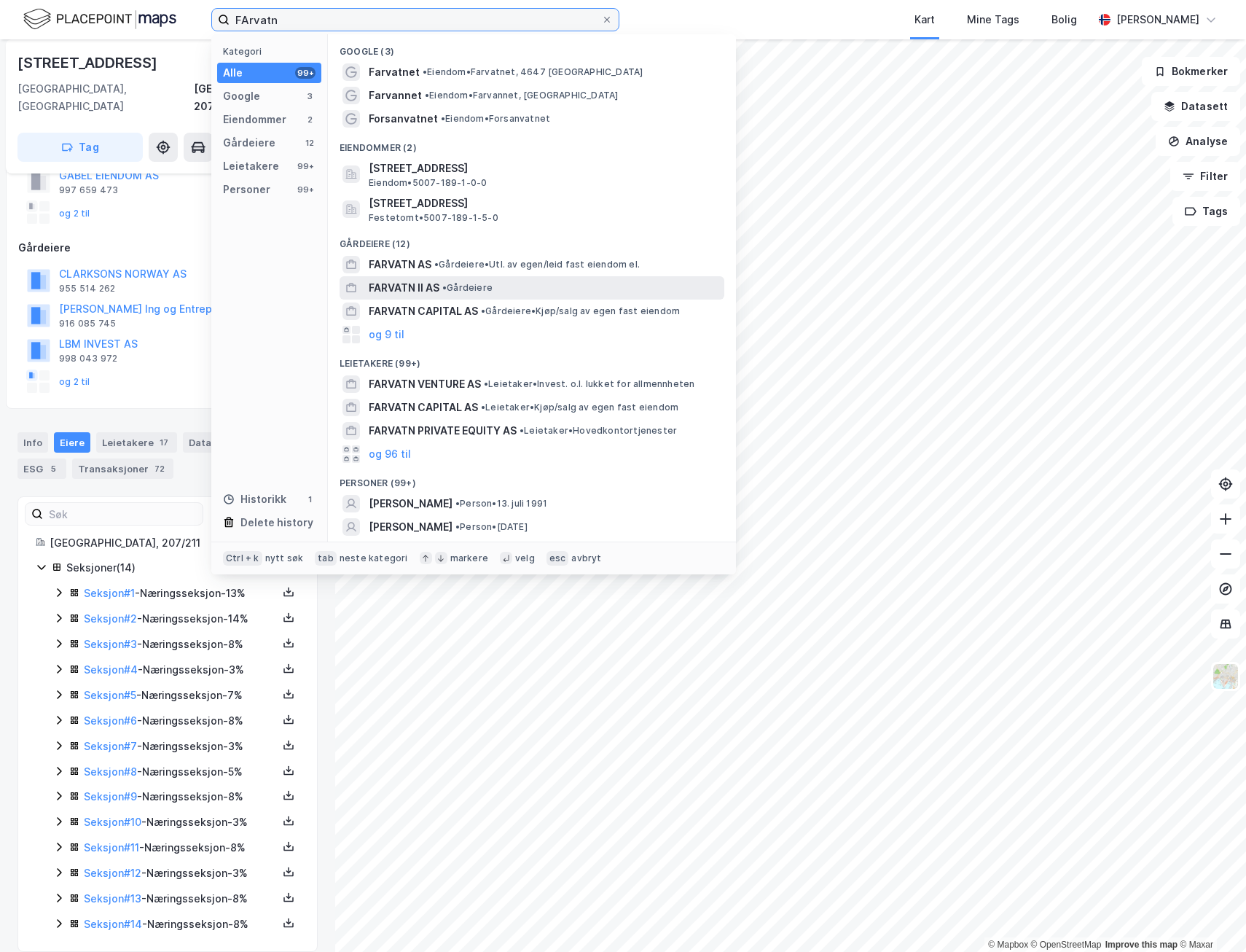
scroll to position [23, 0]
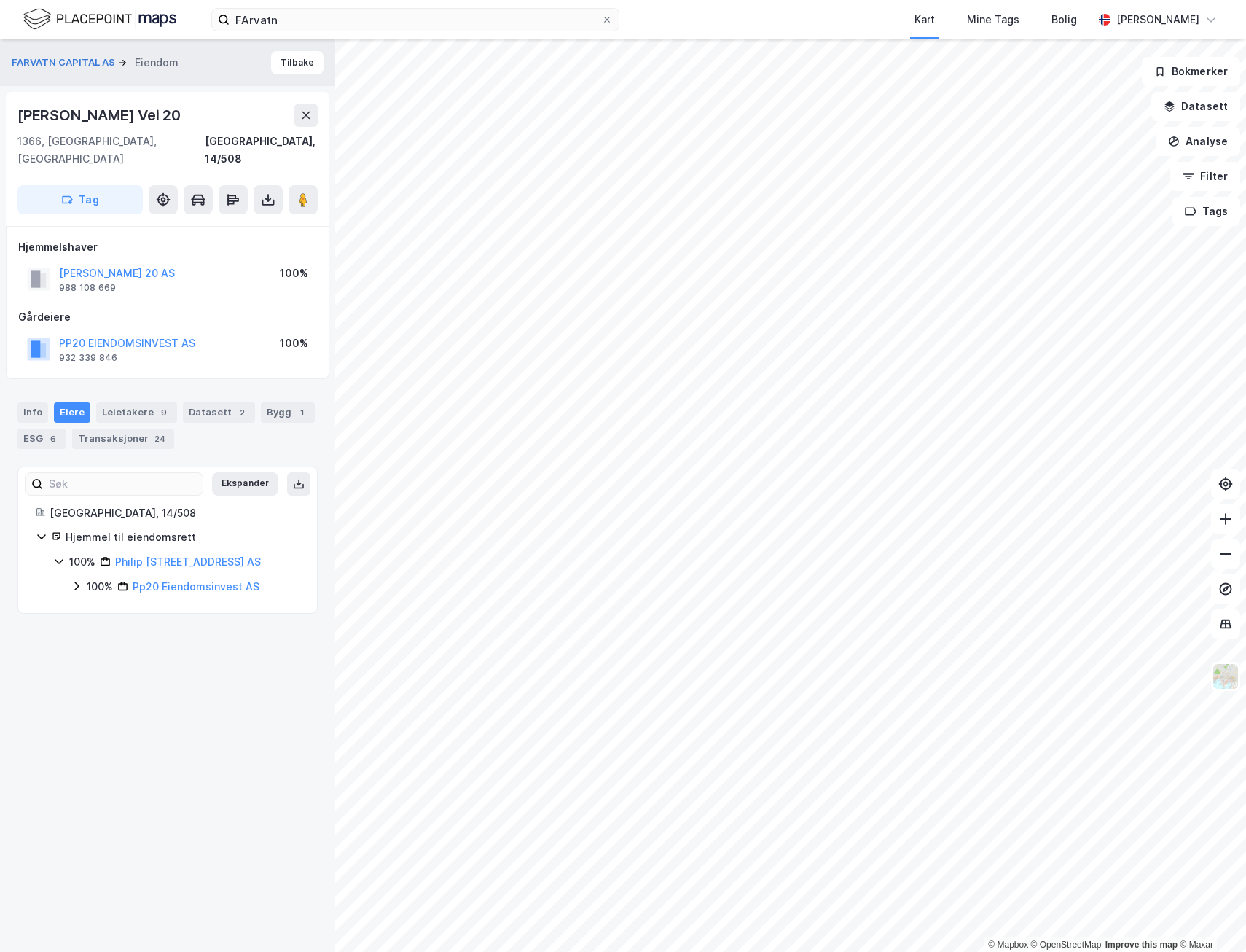
click at [70, 402] on div "Eiere" at bounding box center [72, 412] width 37 height 21
click at [74, 580] on icon at bounding box center [77, 586] width 12 height 12
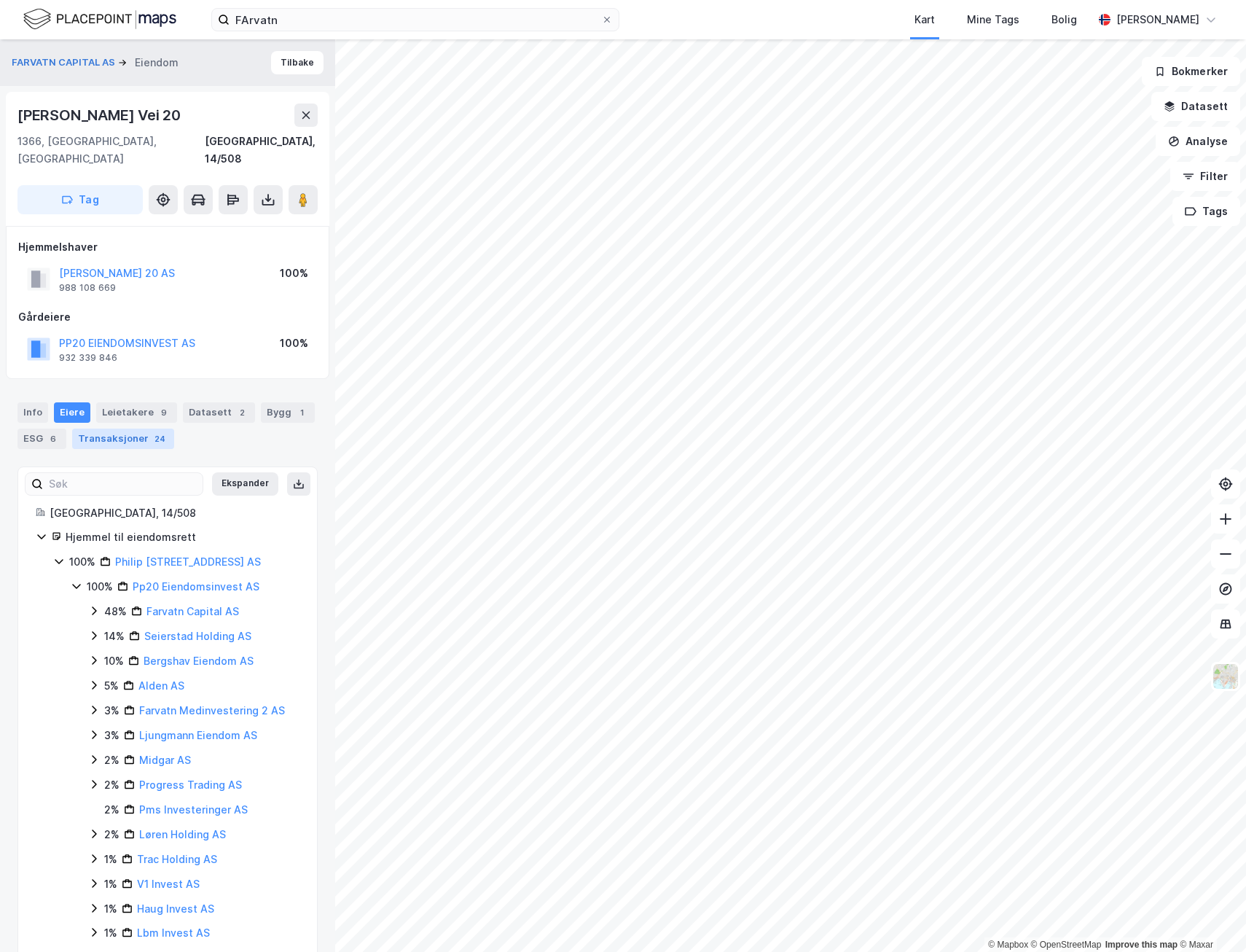
click at [97, 428] on div "Transaksjoner 24" at bounding box center [123, 438] width 102 height 21
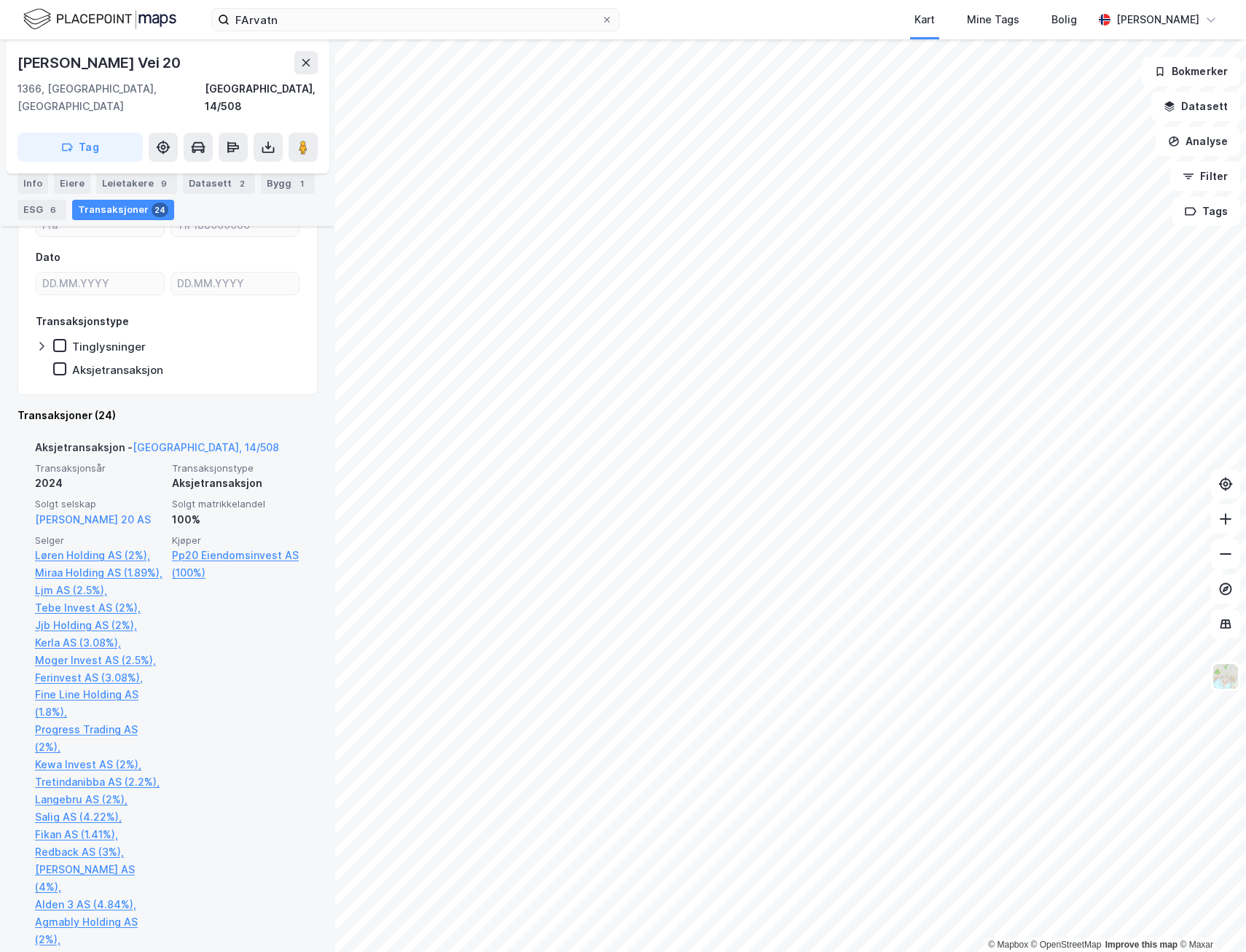
scroll to position [365, 0]
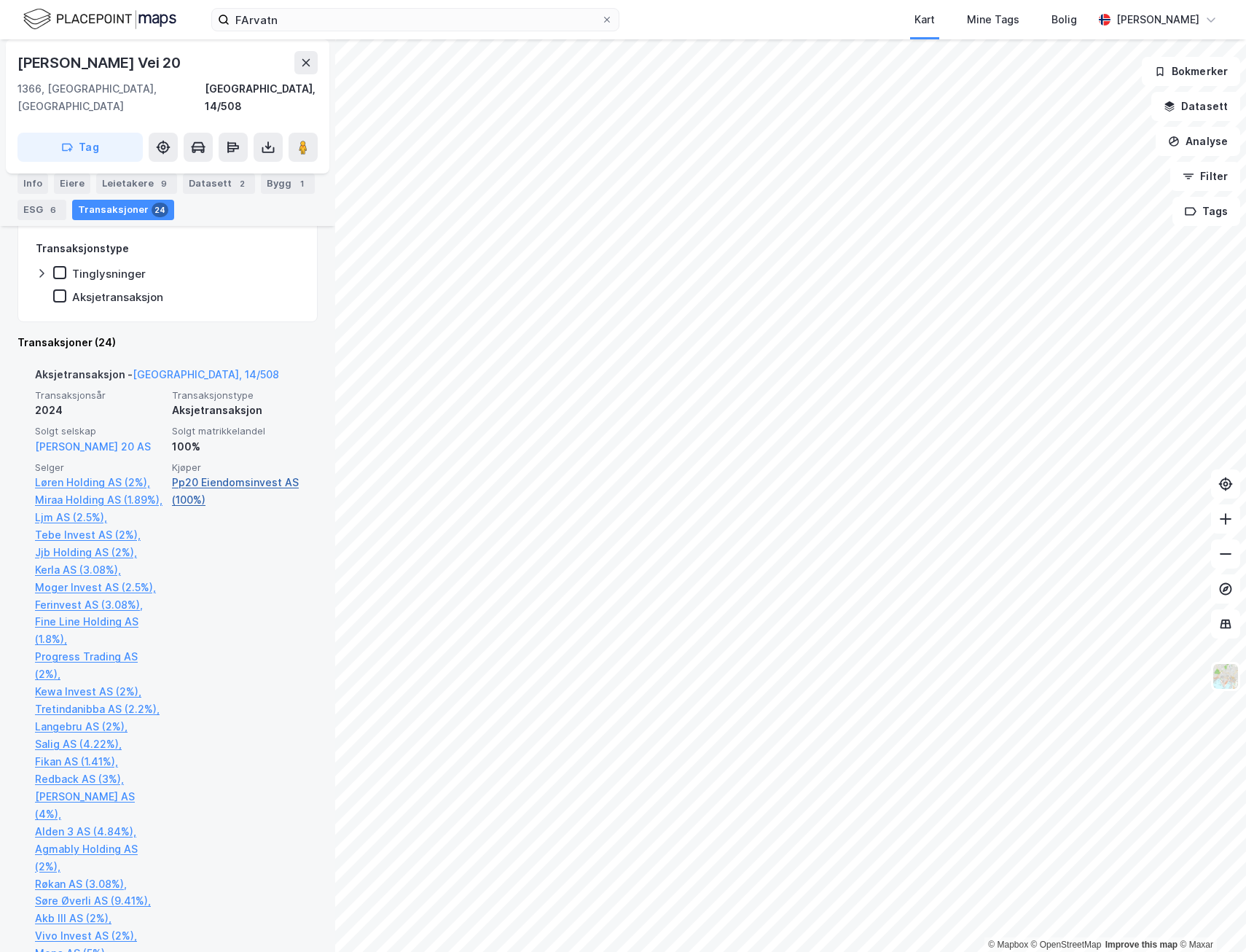
click at [198, 480] on link "Pp20 Eiendomsinvest AS (100%)" at bounding box center [235, 491] width 128 height 35
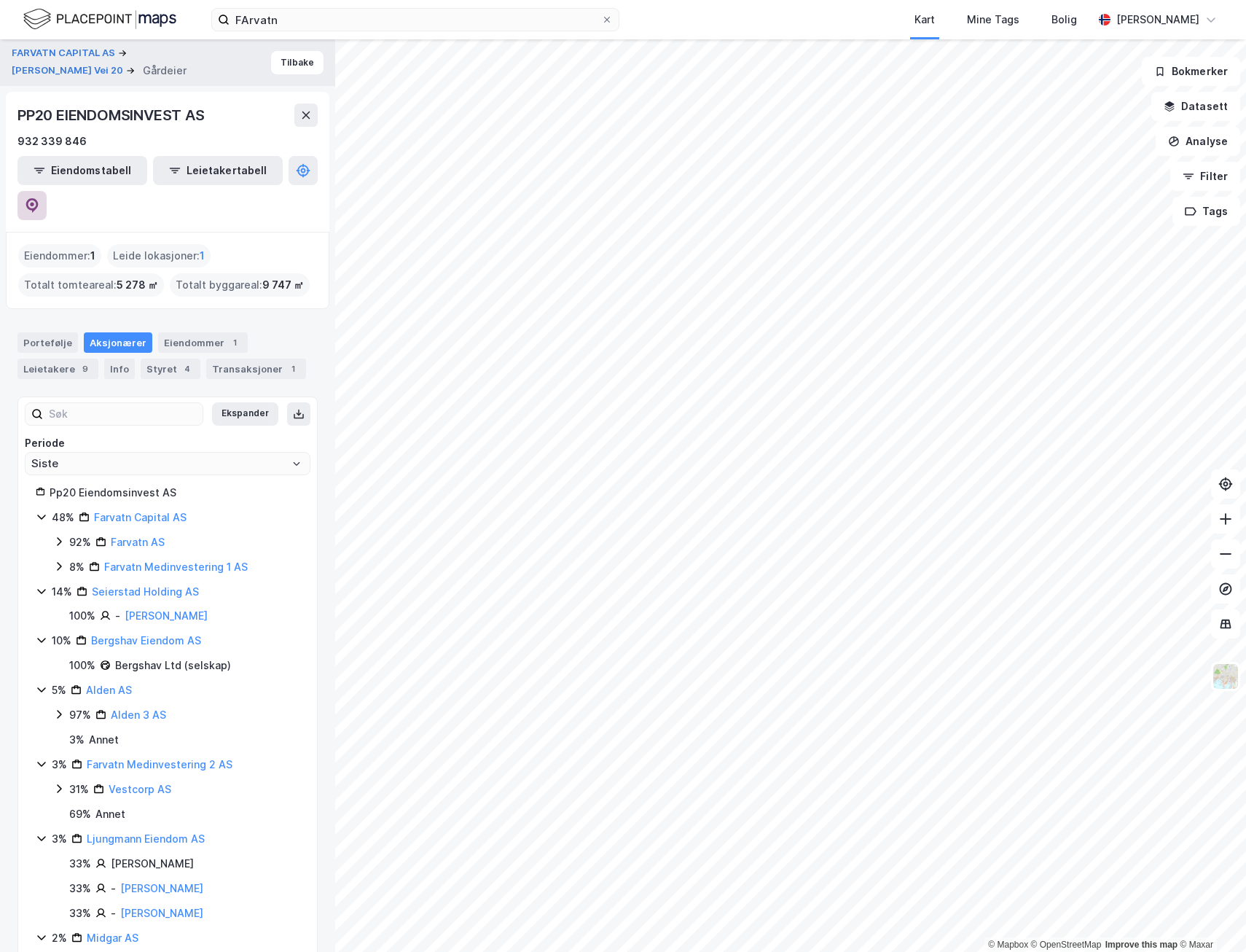
click at [47, 191] on button at bounding box center [32, 205] width 29 height 29
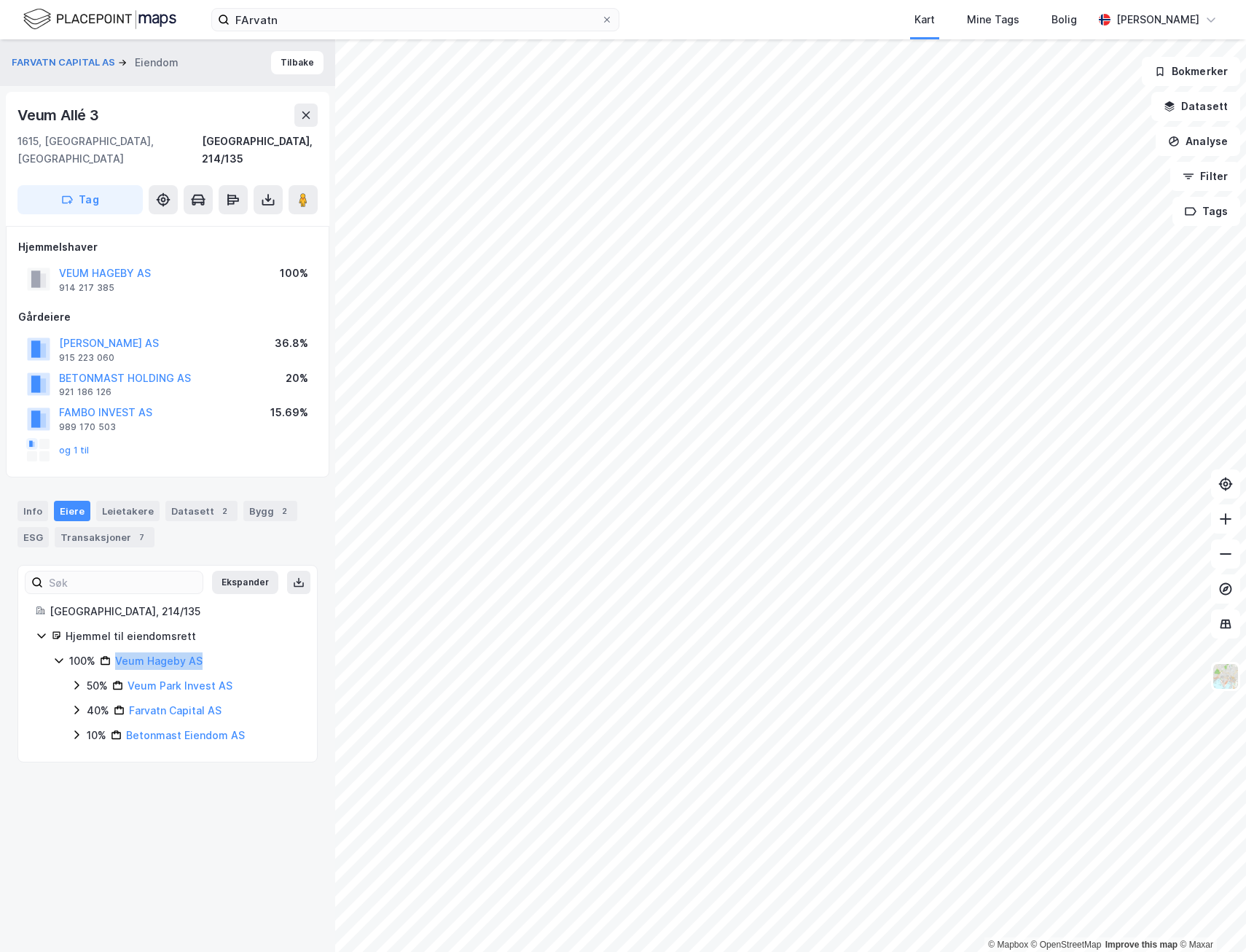
drag, startPoint x: 215, startPoint y: 641, endPoint x: 113, endPoint y: 646, distance: 102.1
click at [113, 652] on div "100% Veum Hageby AS" at bounding box center [185, 661] width 231 height 18
copy link "Veum Hageby AS"
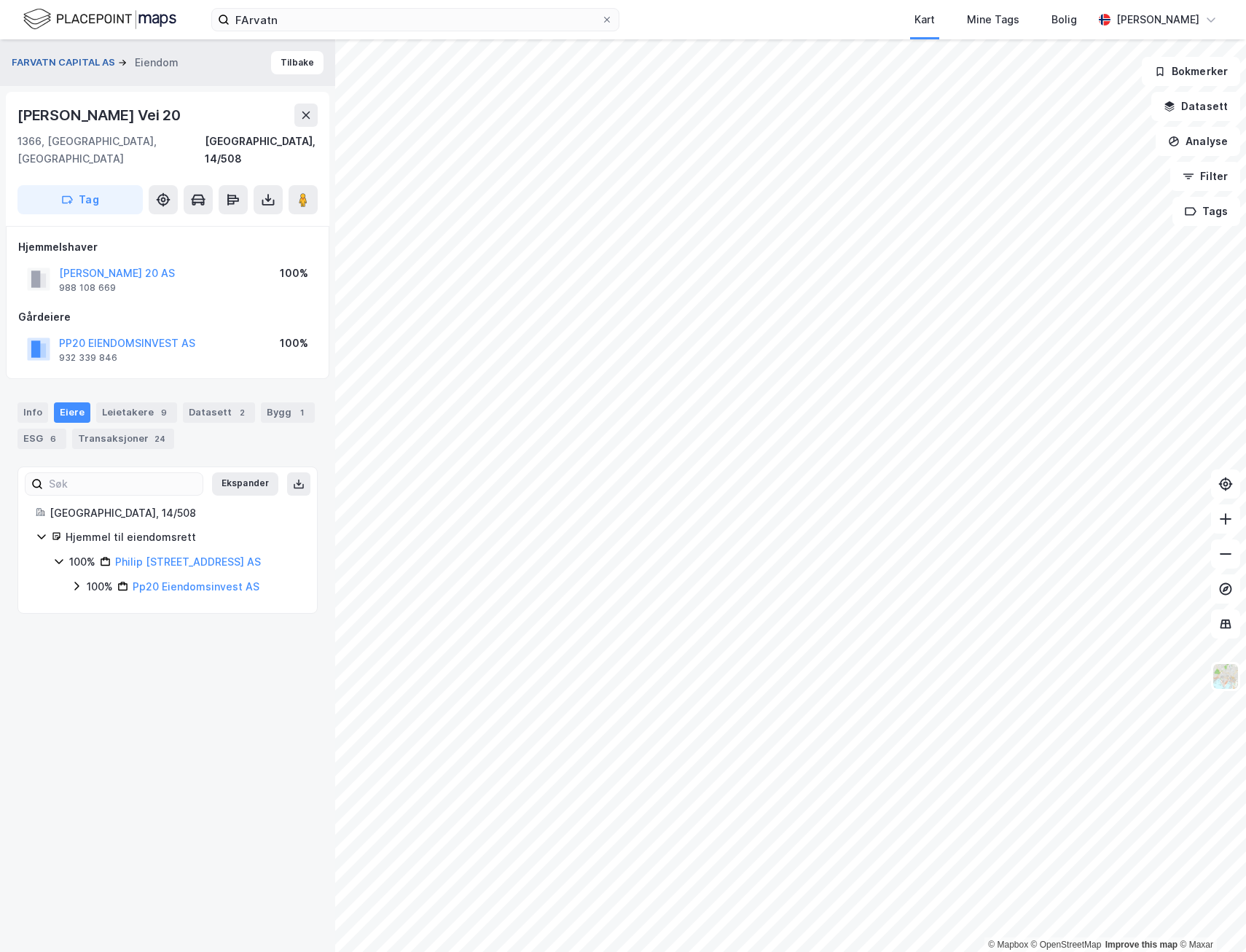
click at [63, 60] on button "FARVATN CAPITAL AS" at bounding box center [65, 63] width 106 height 15
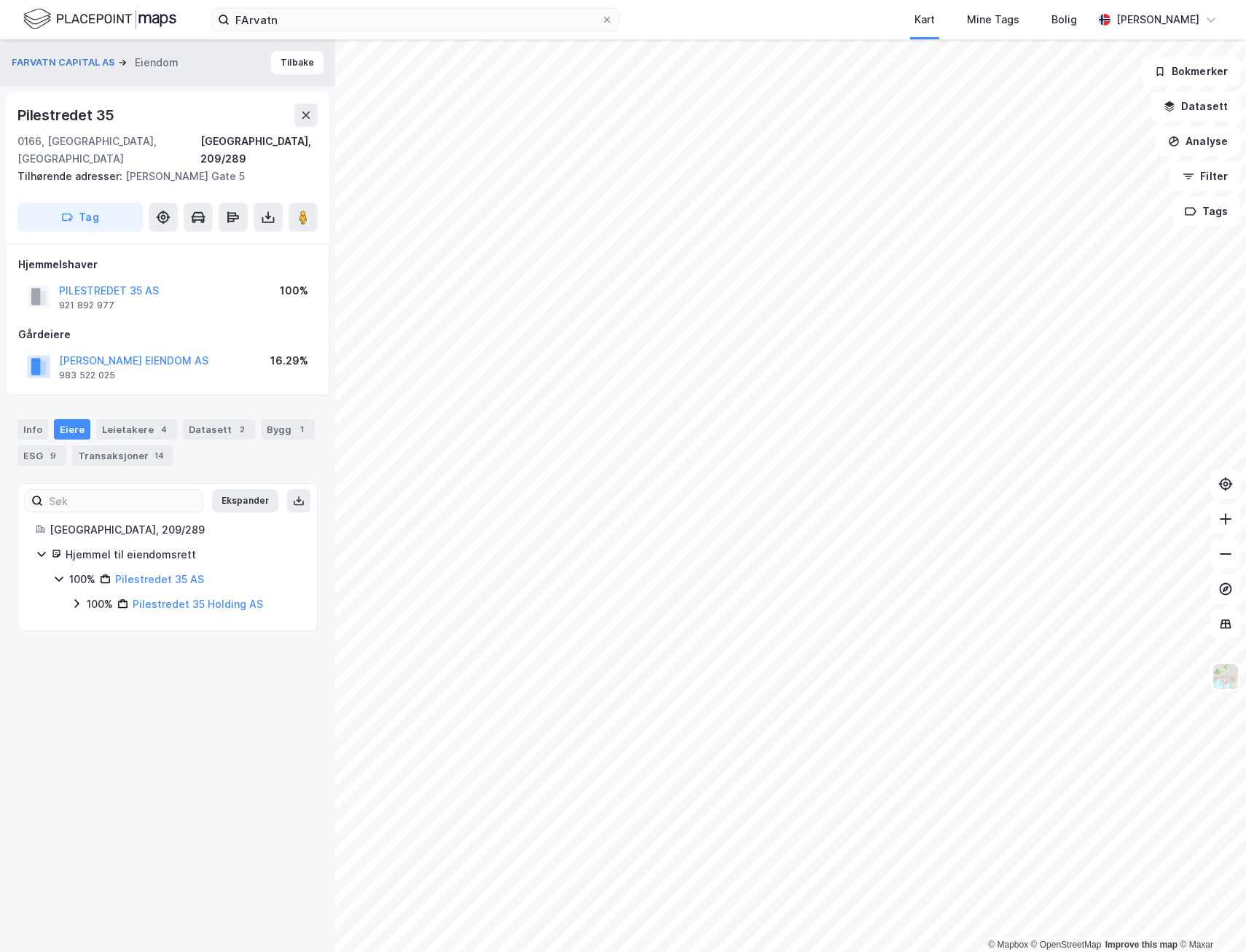
click at [76, 597] on icon at bounding box center [77, 603] width 12 height 12
click at [91, 622] on icon at bounding box center [94, 628] width 12 height 12
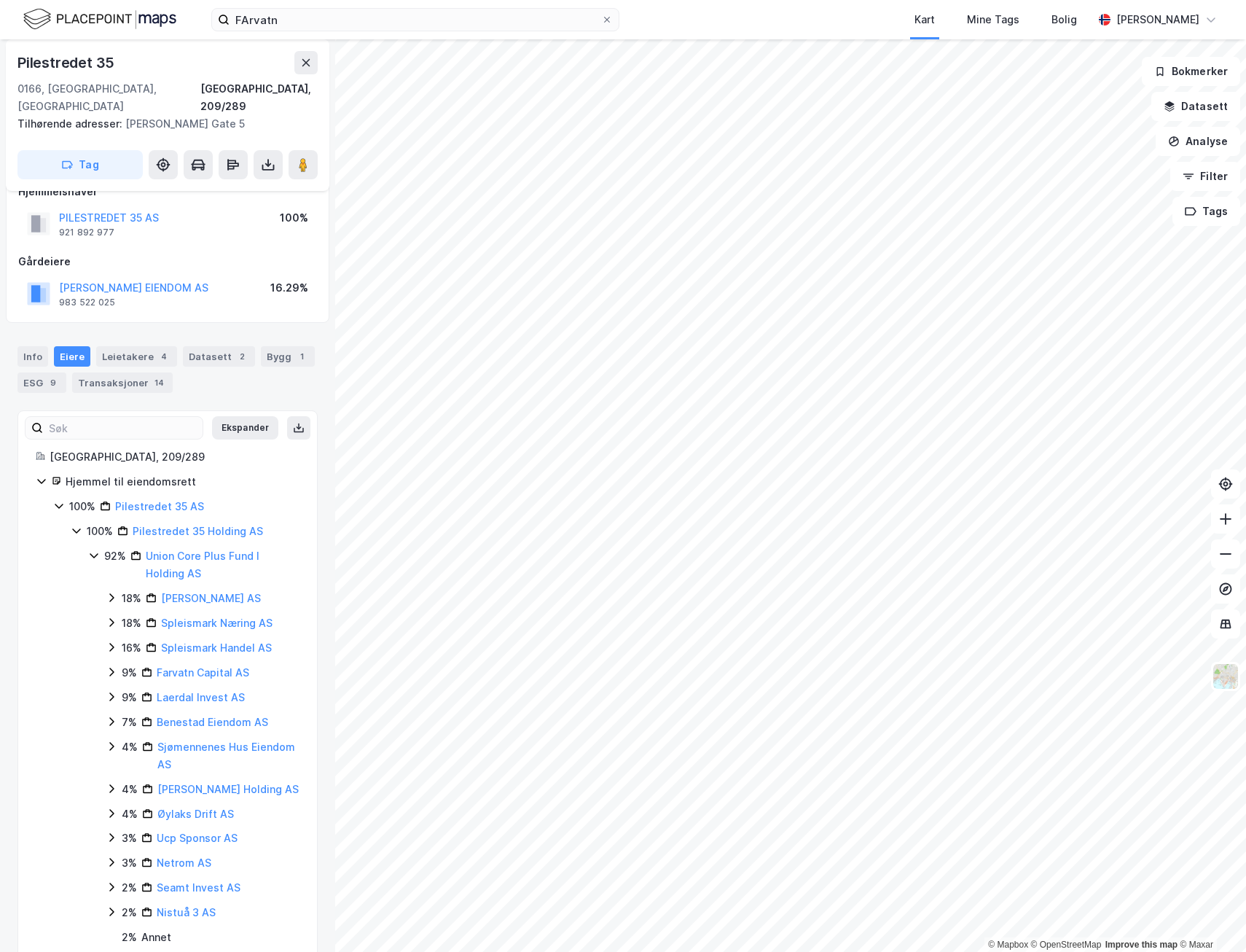
scroll to position [127, 0]
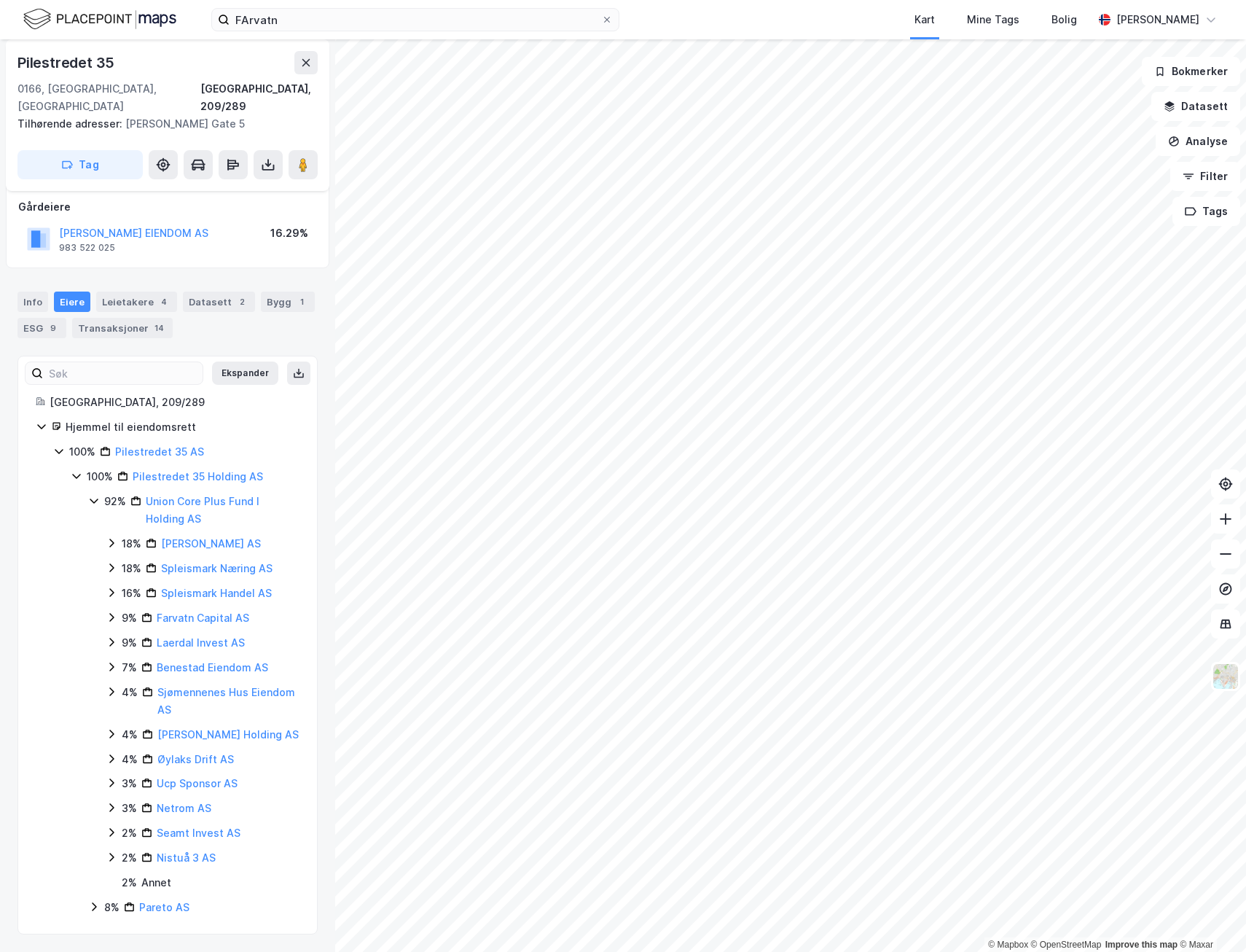
click at [105, 615] on icon at bounding box center [111, 617] width 12 height 12
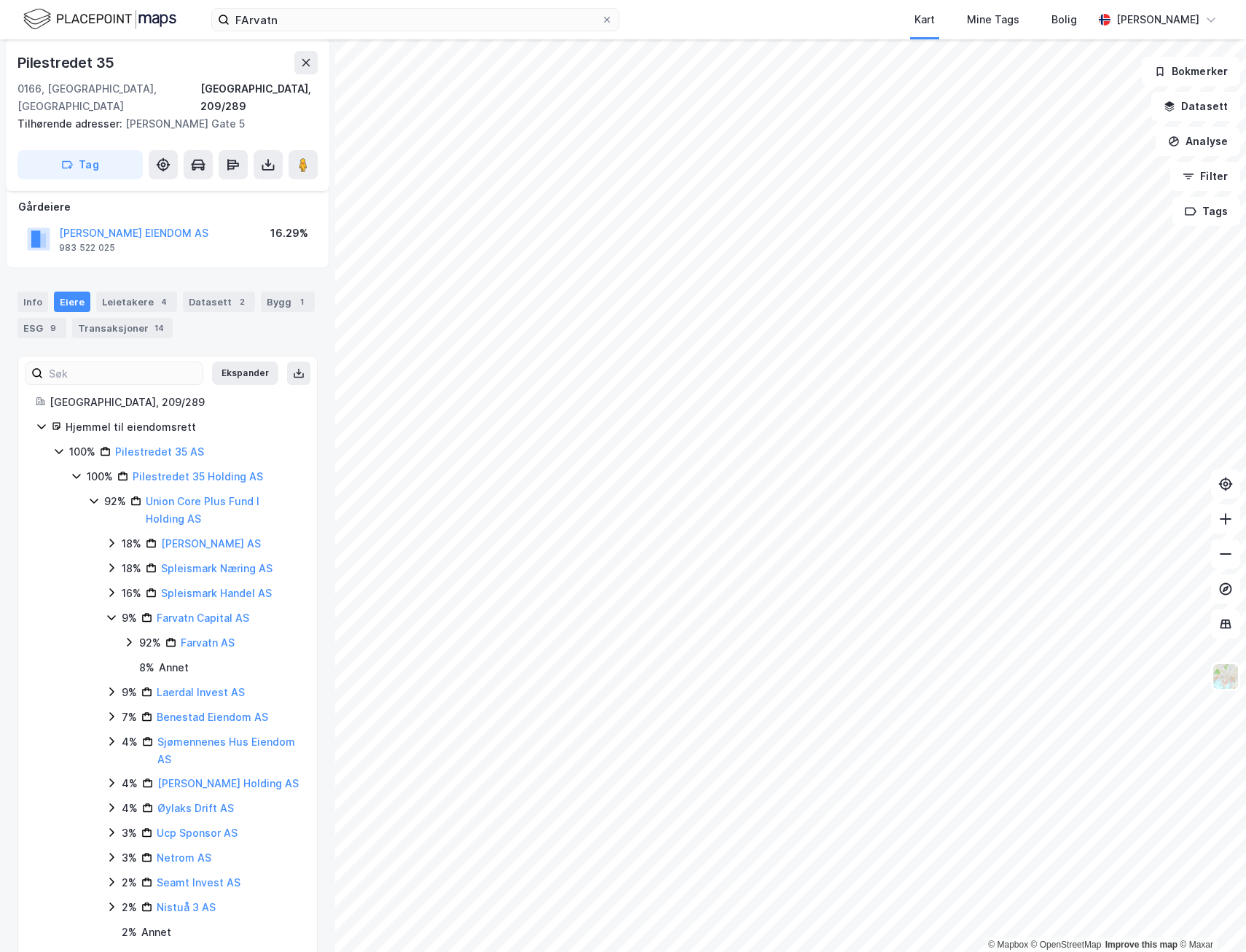
click at [105, 609] on div "9% Farvatn Capital AS" at bounding box center [202, 618] width 194 height 18
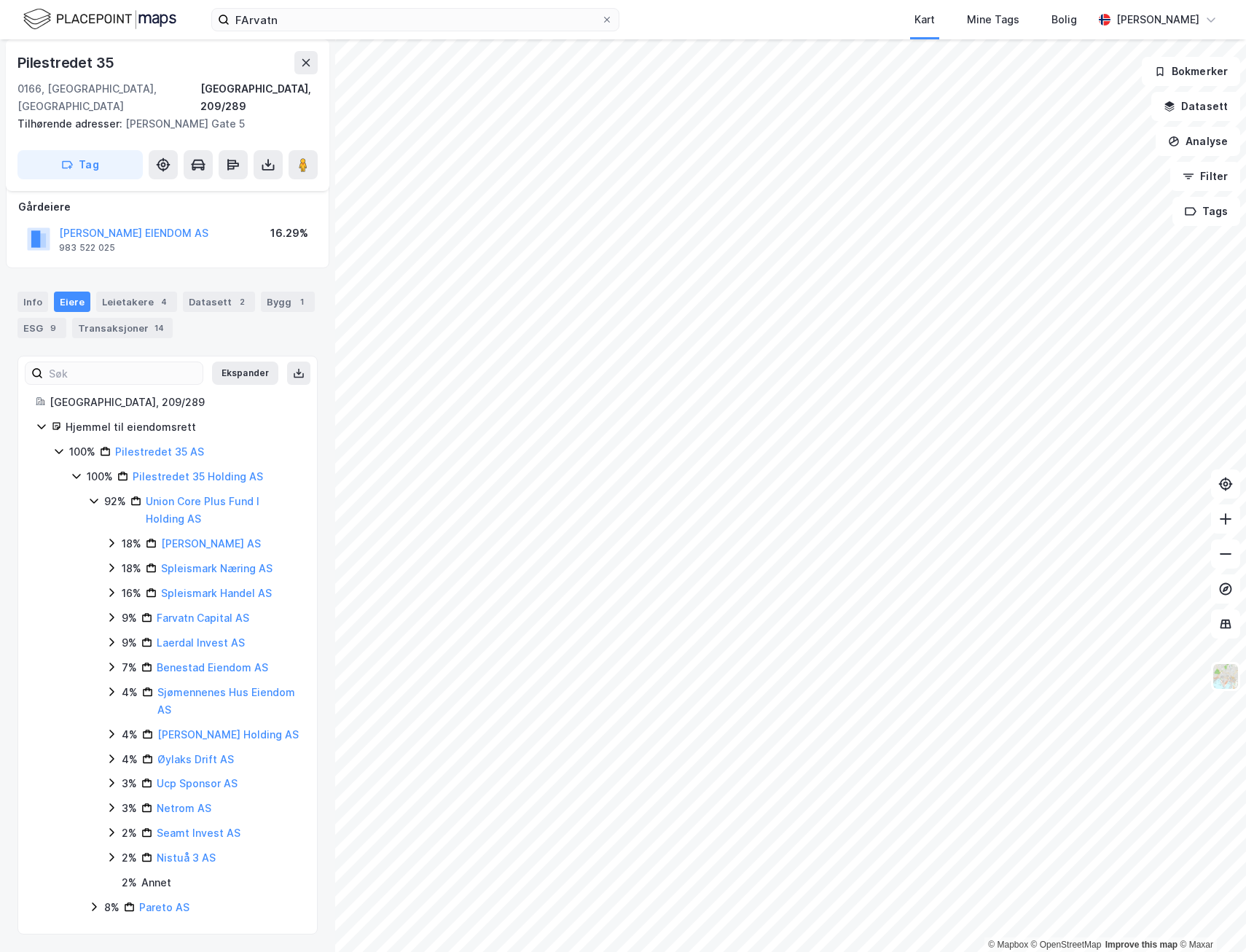
click at [108, 733] on icon at bounding box center [111, 734] width 12 height 12
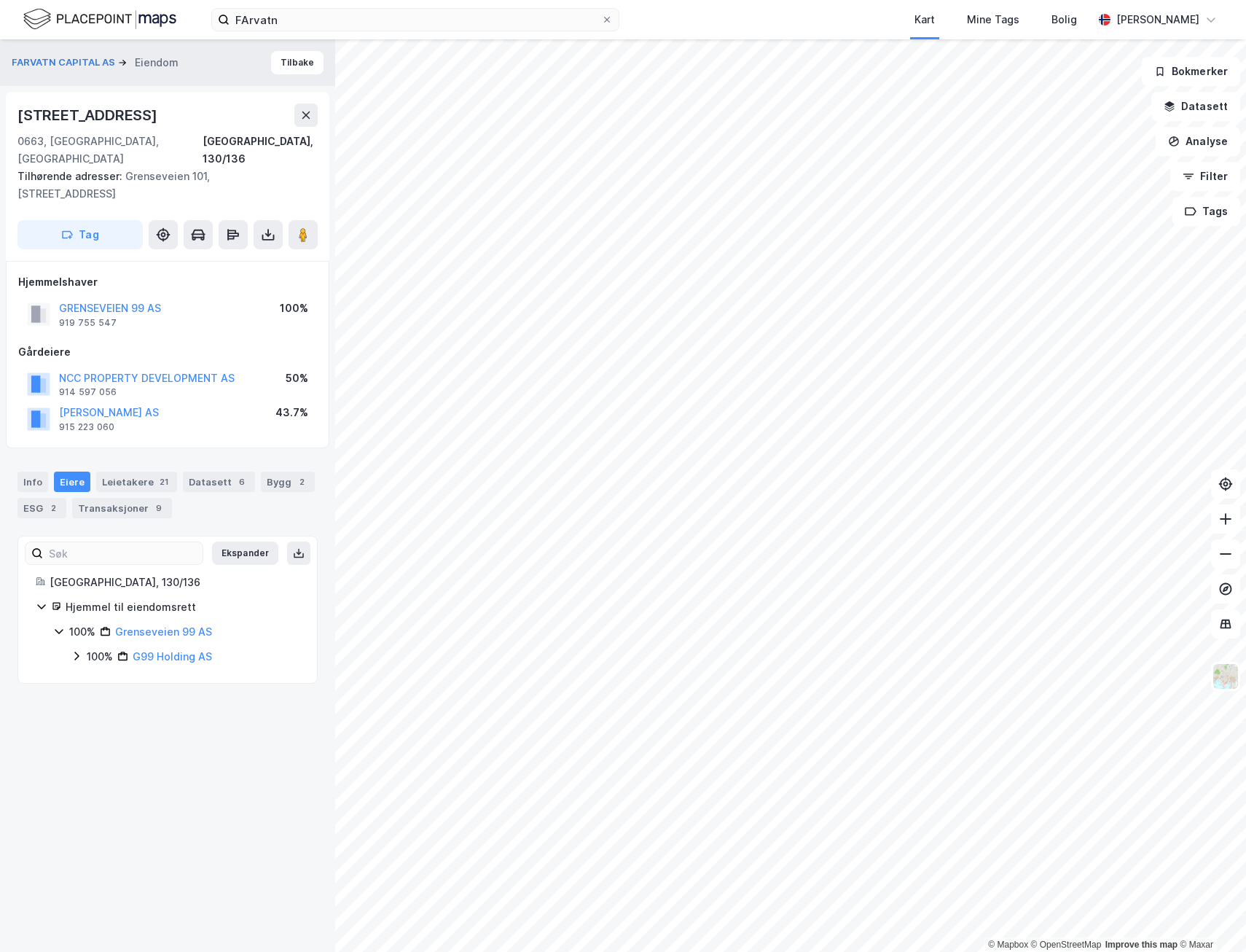
click at [76, 650] on icon at bounding box center [77, 656] width 12 height 12
click at [91, 717] on icon at bounding box center [94, 723] width 12 height 12
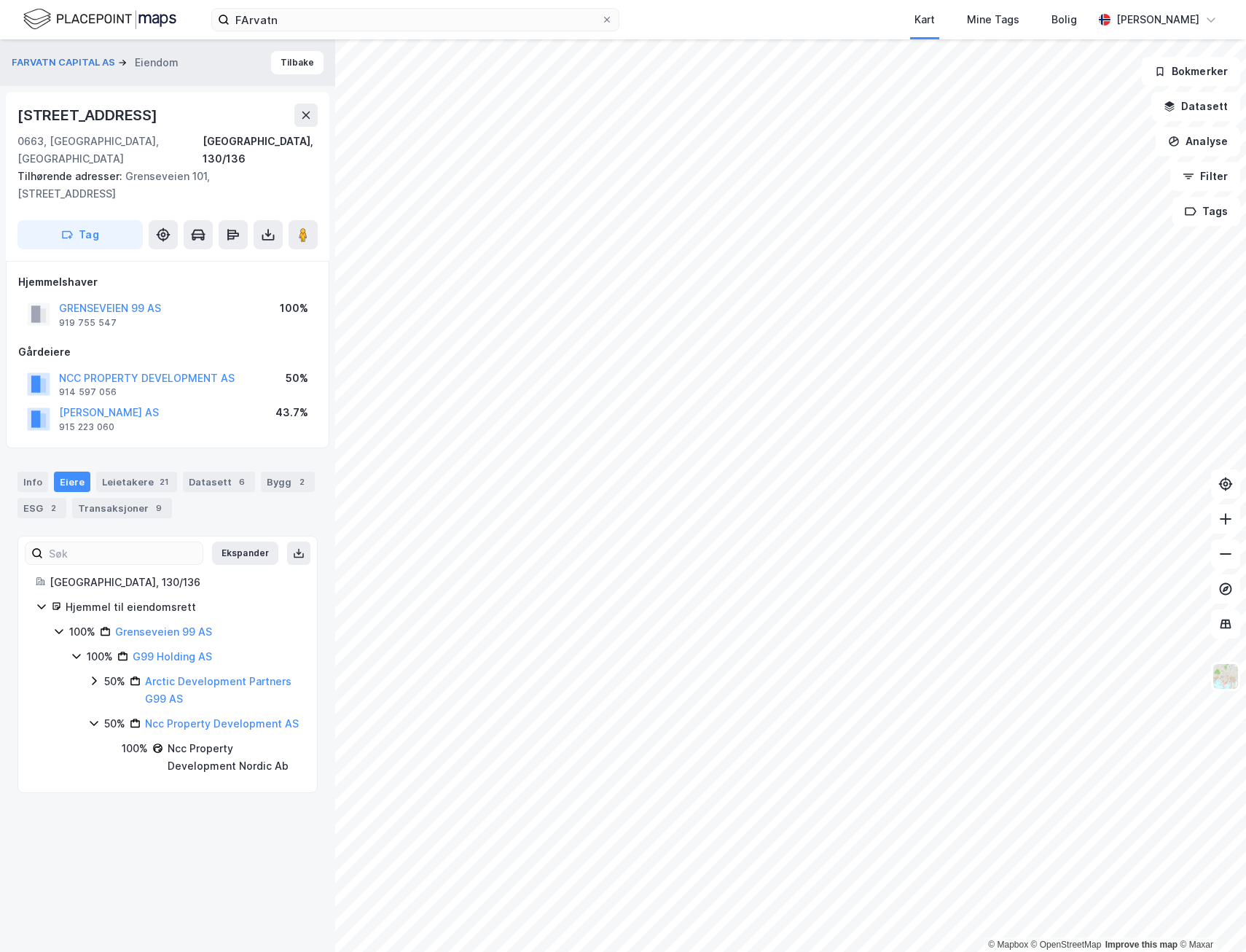
click at [94, 677] on icon at bounding box center [93, 681] width 4 height 9
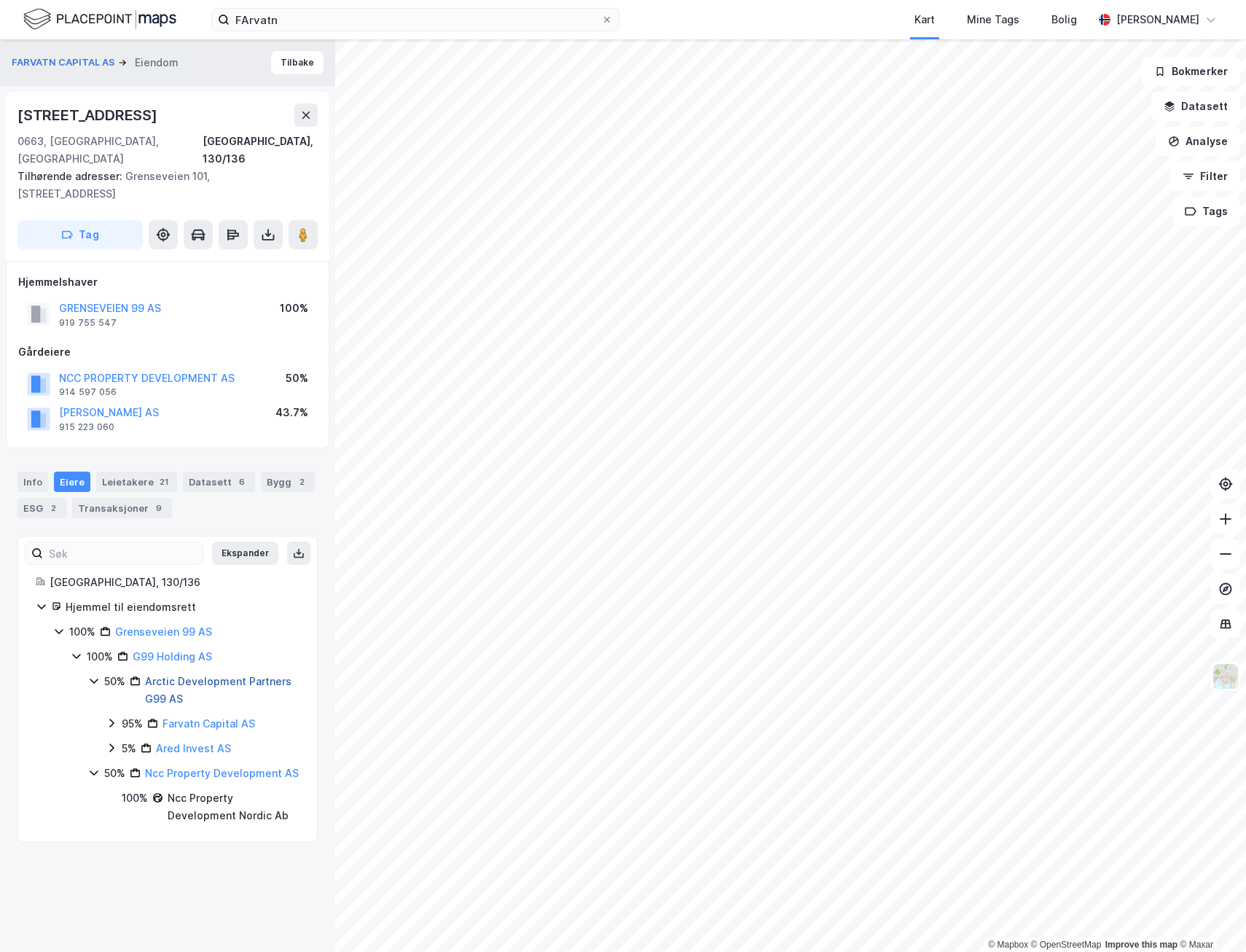
click at [160, 675] on link "Arctic Development Partners G99 AS" at bounding box center [218, 690] width 146 height 30
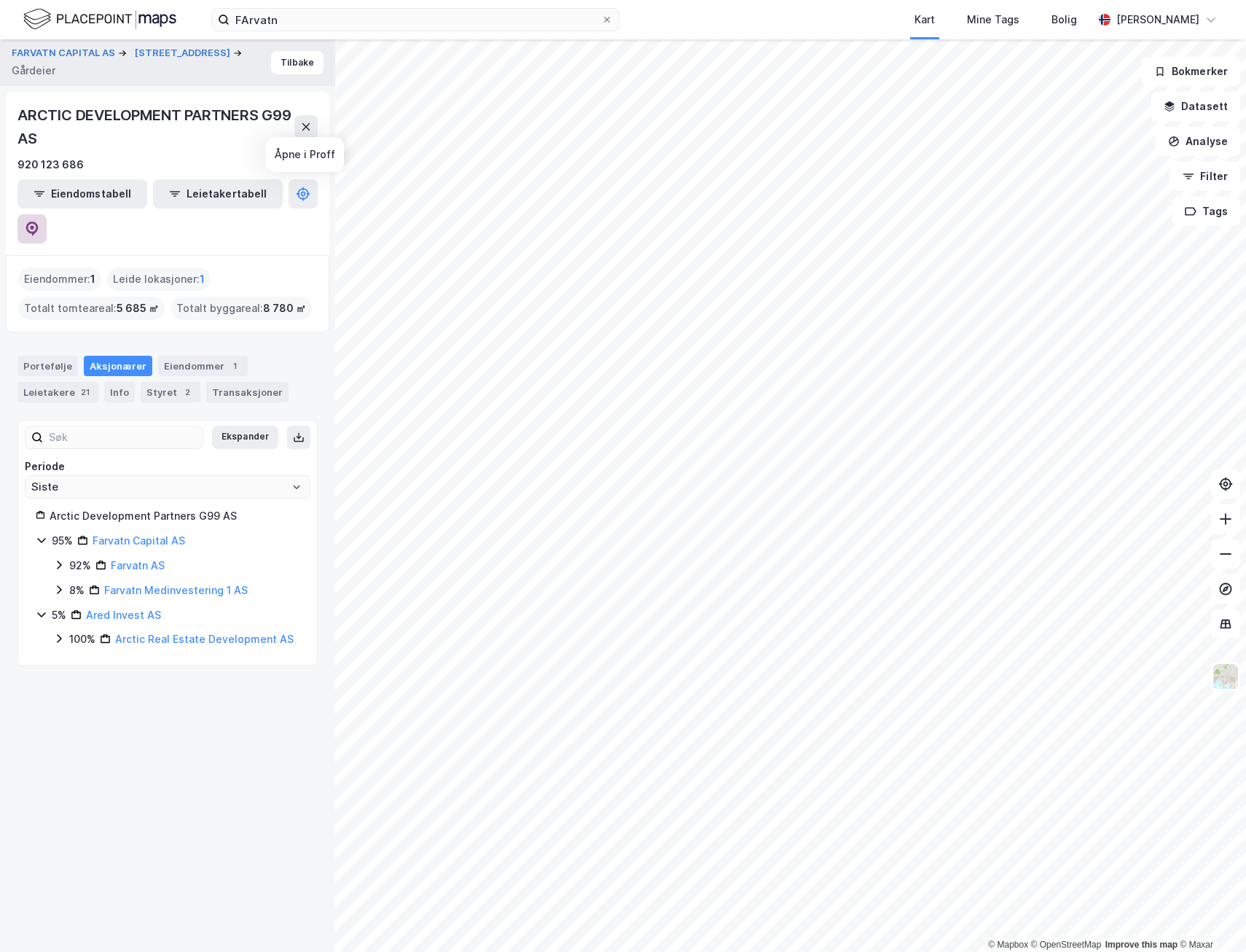
click at [34, 226] on icon at bounding box center [32, 228] width 4 height 4
click at [42, 538] on icon at bounding box center [41, 540] width 8 height 5
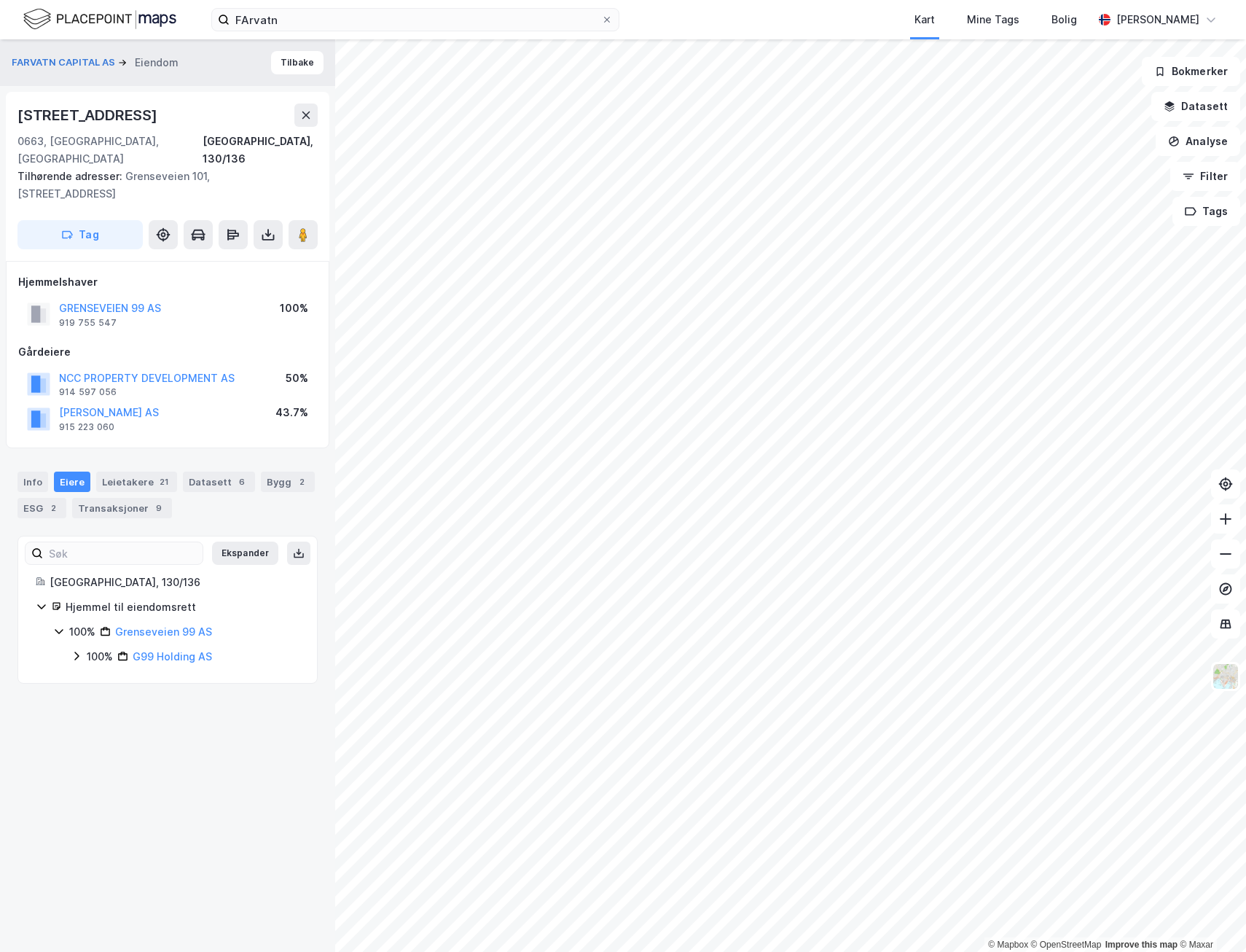
click at [57, 625] on icon at bounding box center [60, 631] width 12 height 12
click at [79, 650] on icon at bounding box center [77, 656] width 12 height 12
click at [91, 675] on icon at bounding box center [94, 681] width 12 height 12
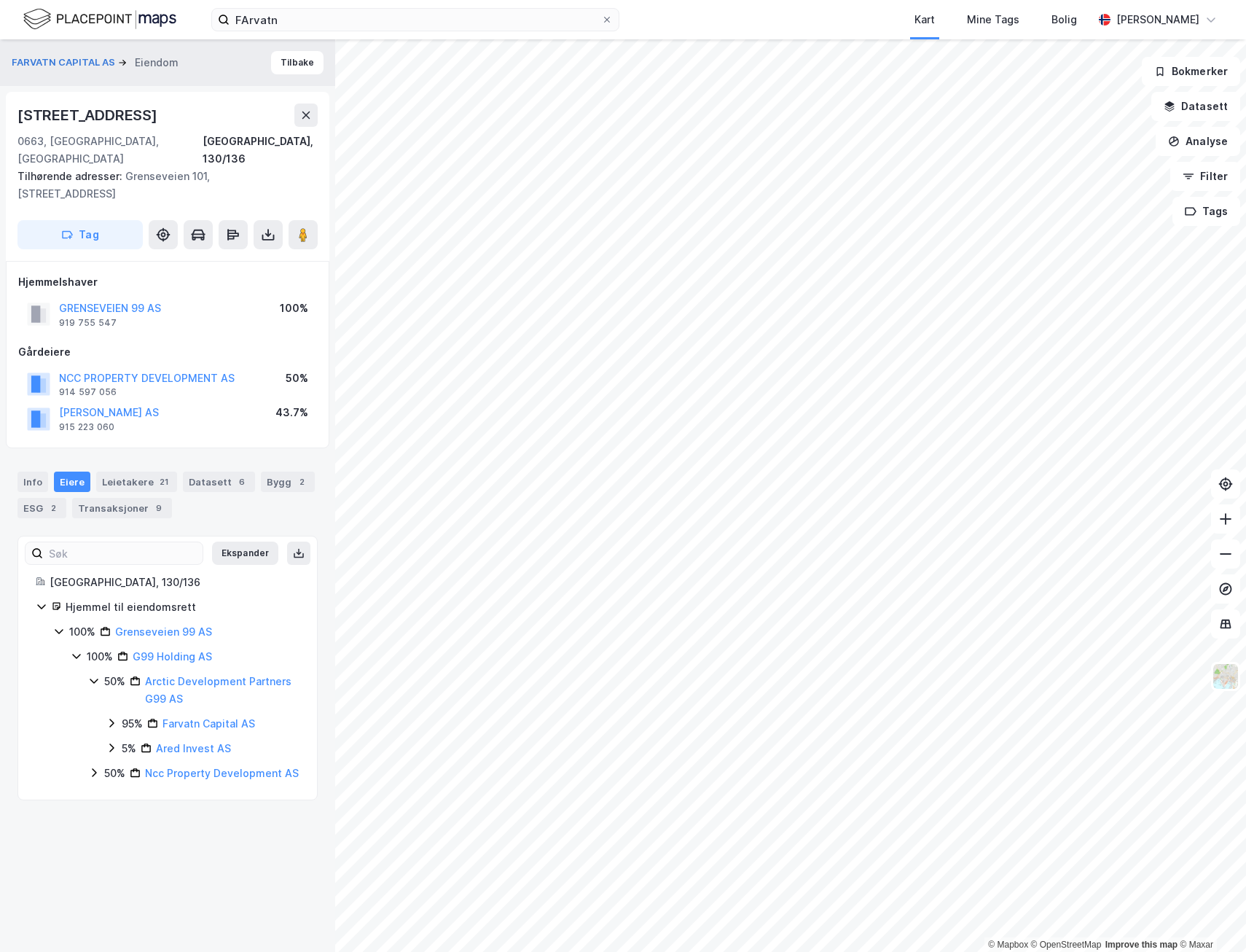
click at [110, 742] on icon at bounding box center [111, 748] width 12 height 12
click at [129, 767] on icon at bounding box center [129, 773] width 12 height 12
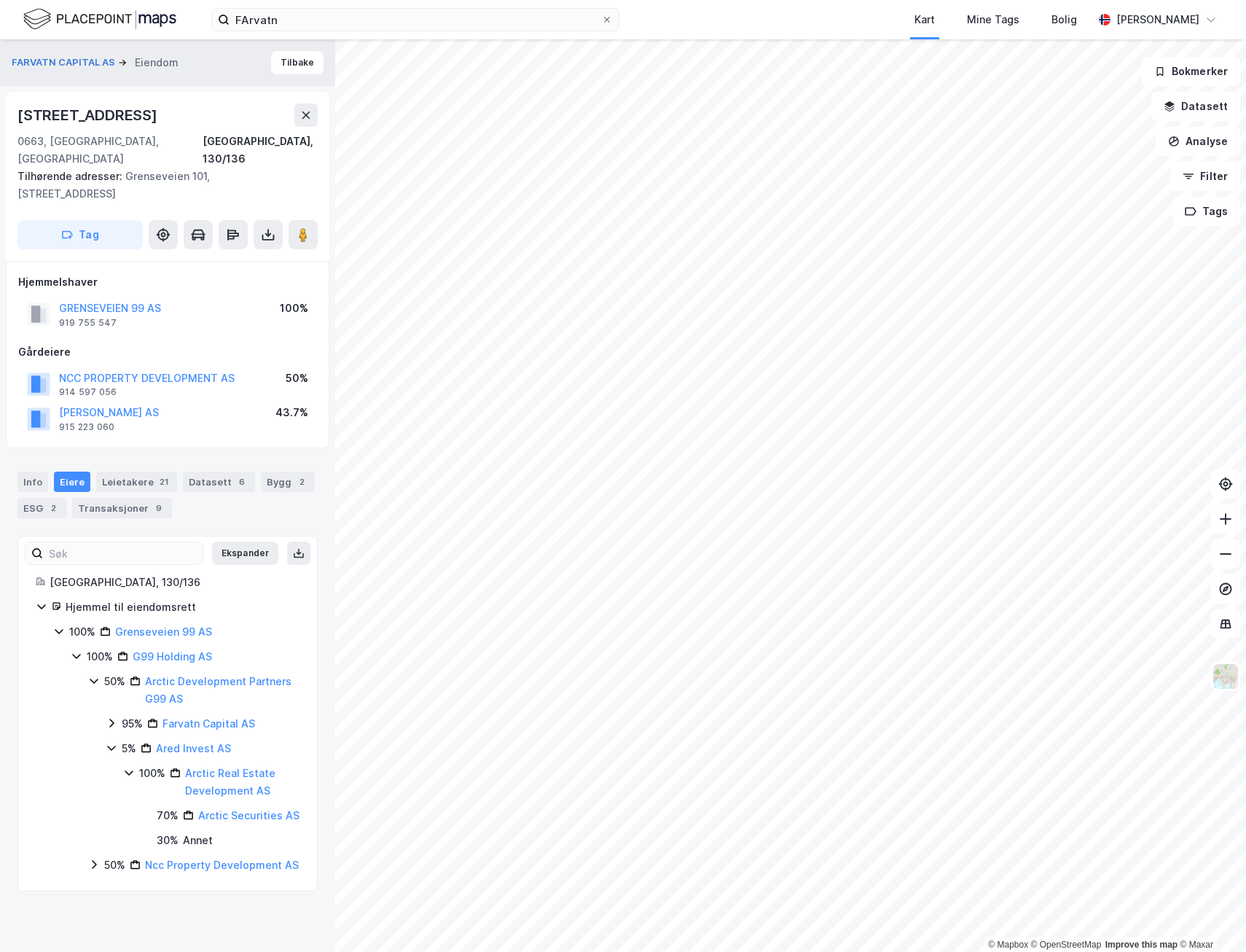
click at [99, 863] on icon at bounding box center [94, 865] width 12 height 12
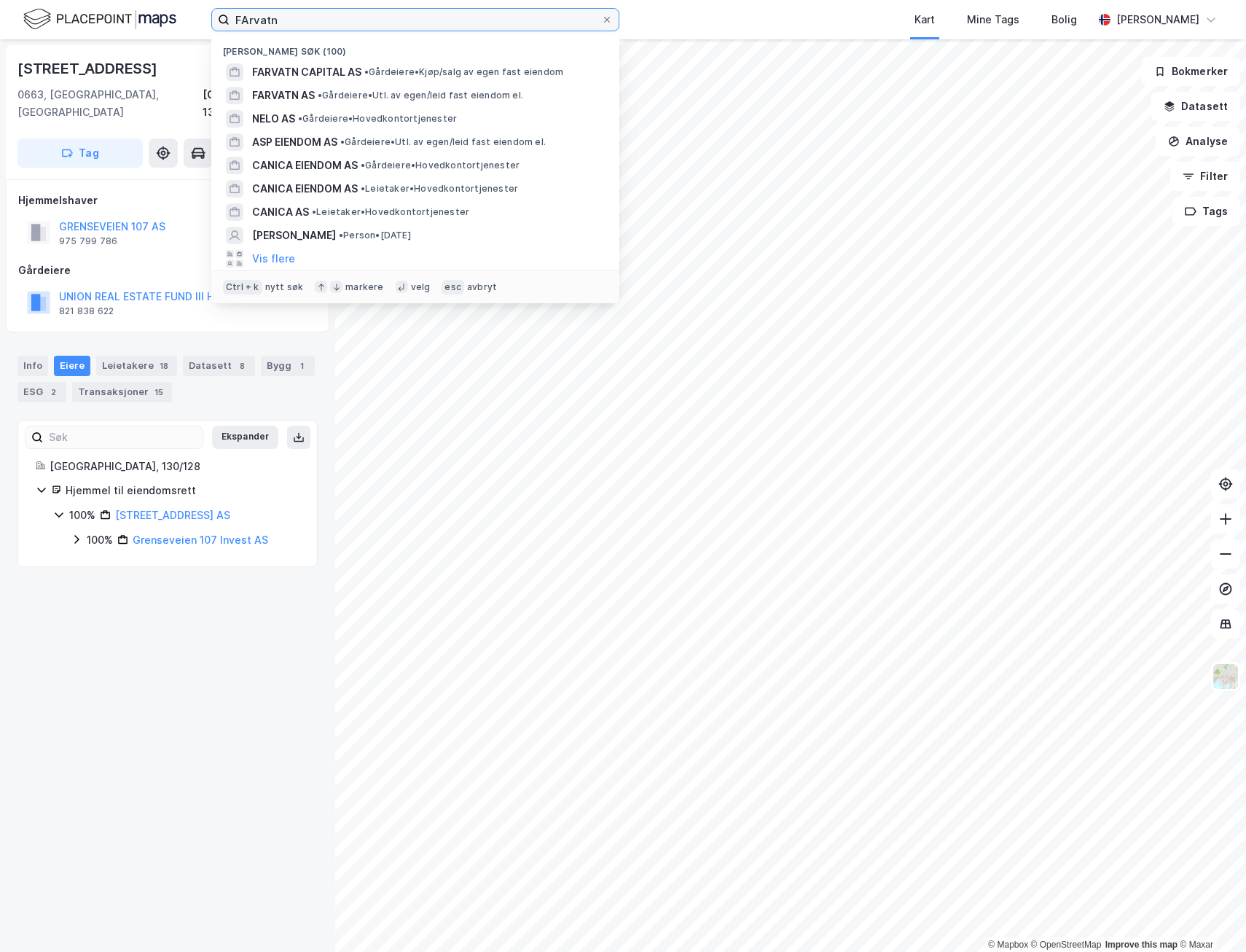
drag, startPoint x: 321, startPoint y: 15, endPoint x: 115, endPoint y: 20, distance: 206.1
click at [115, 20] on div "FArvatn Nylige søk (100) FARVATN CAPITAL AS • Gårdeiere • Kjøp/salg av egen fas…" at bounding box center [623, 20] width 1246 height 40
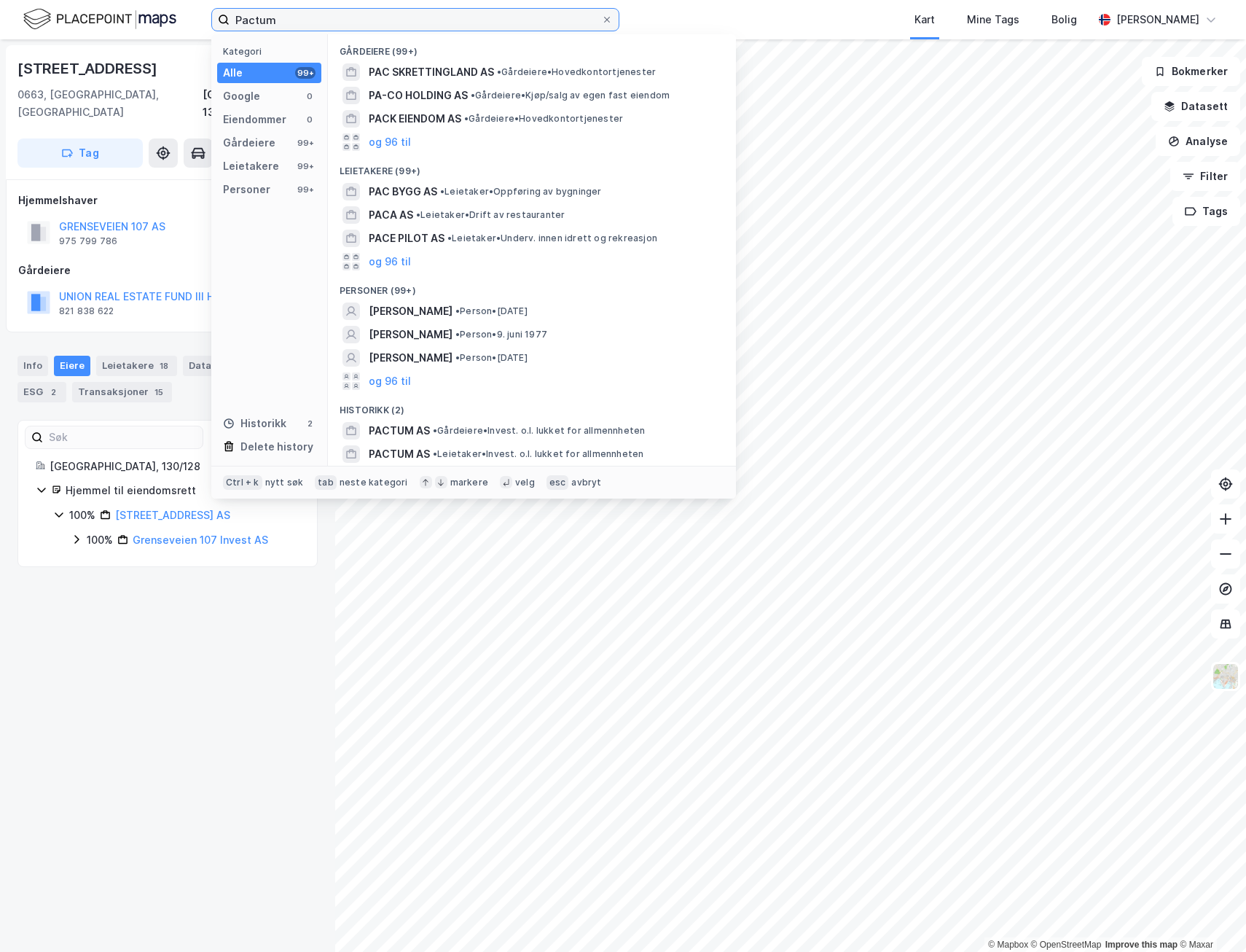
type input "Pactum"
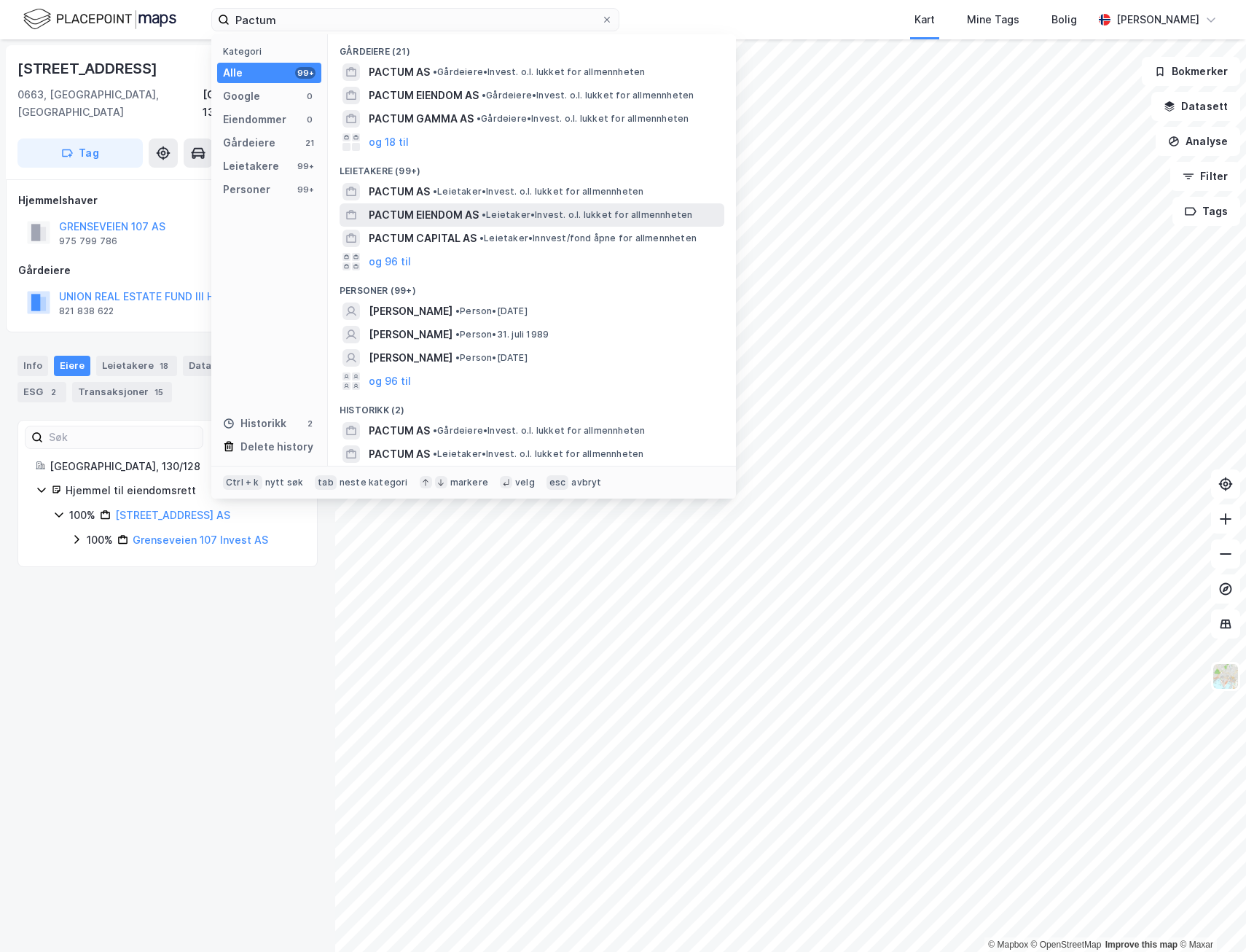
click at [436, 211] on span "PACTUM EIENDOM AS" at bounding box center [423, 216] width 110 height 18
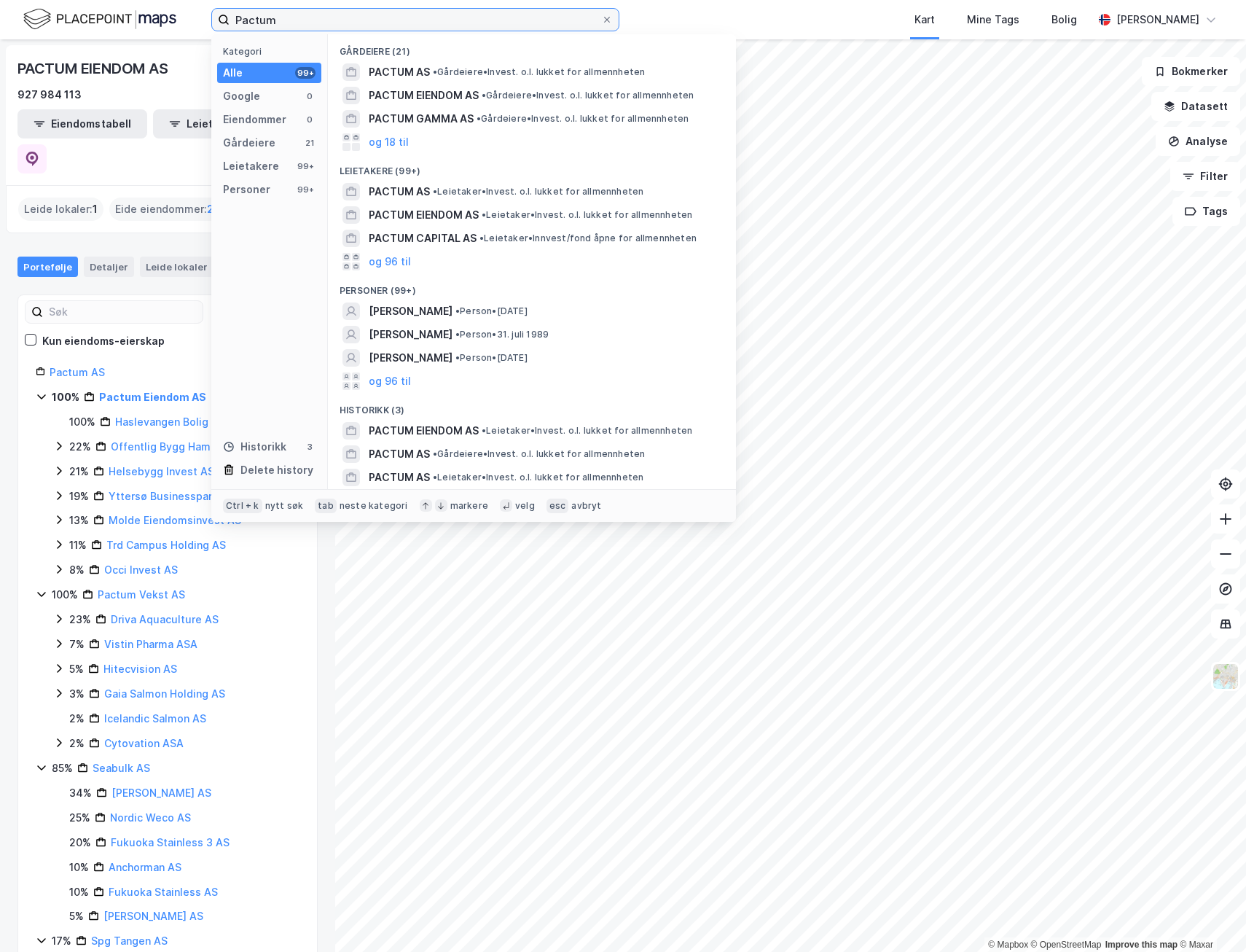
click at [300, 29] on input "Pactum" at bounding box center [415, 20] width 372 height 22
click at [453, 69] on span "• Gårdeiere • Invest. o.l. lukket for allmennheten" at bounding box center [539, 73] width 212 height 12
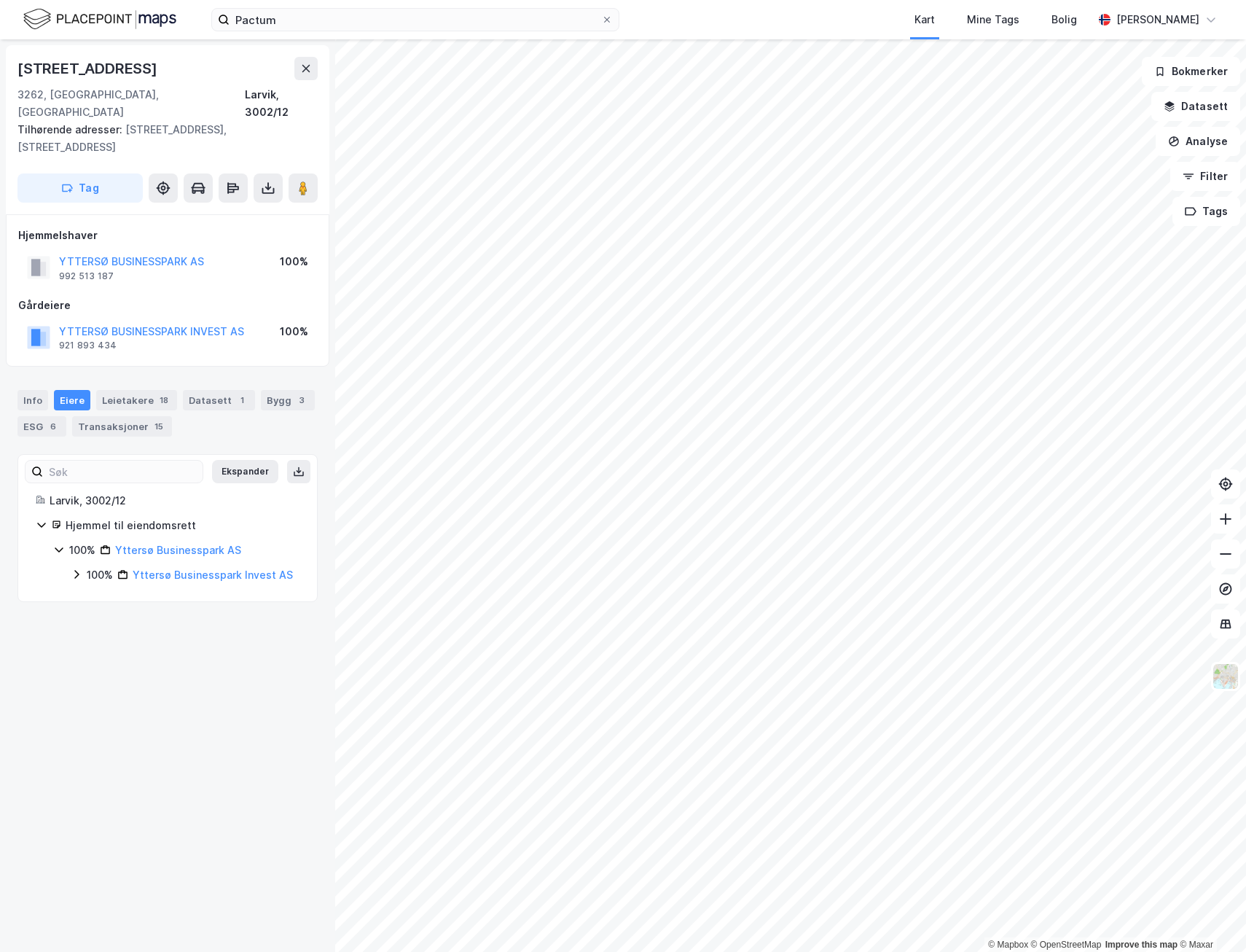
click at [68, 558] on div "100% Yttersø Businesspark AS 100% Yttersø Businesspark Invest AS" at bounding box center [177, 562] width 246 height 43
click at [73, 568] on icon at bounding box center [77, 574] width 12 height 12
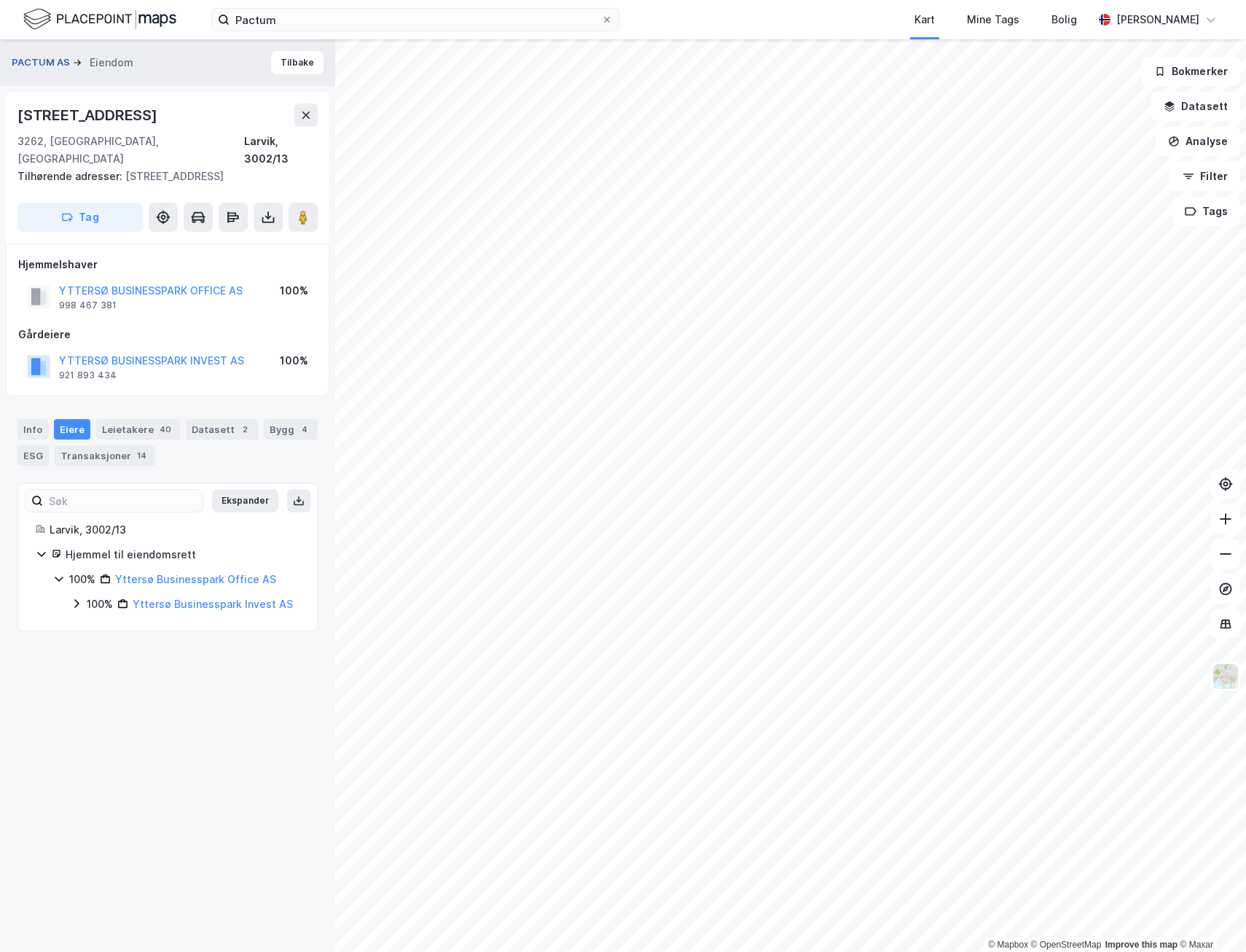
click at [50, 57] on button "PACTUM AS" at bounding box center [43, 63] width 62 height 15
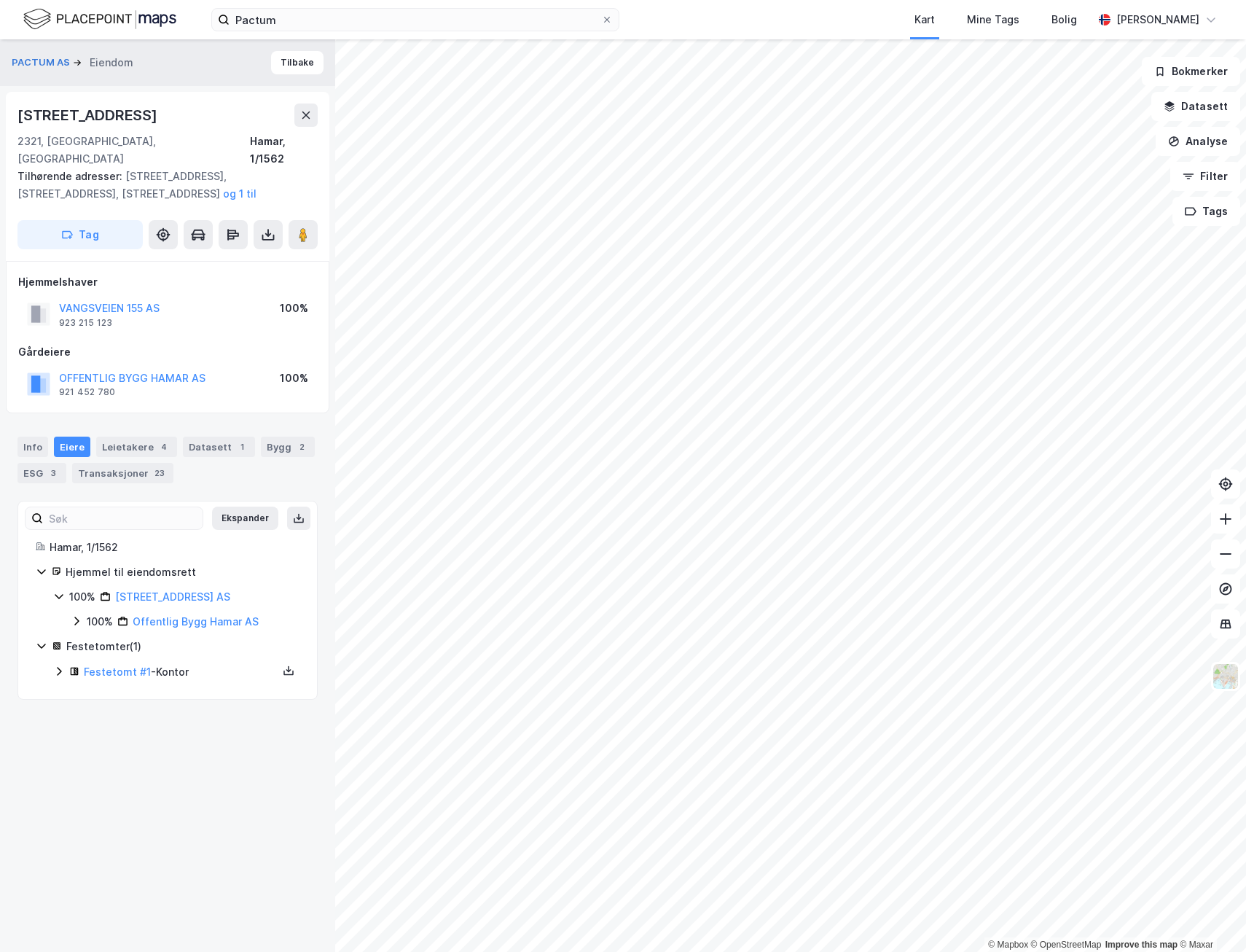
click at [67, 603] on div "100% Vangsveien 155 AS 100% Offentlig Bygg Hamar AS" at bounding box center [177, 609] width 246 height 43
click at [75, 615] on icon at bounding box center [77, 621] width 12 height 12
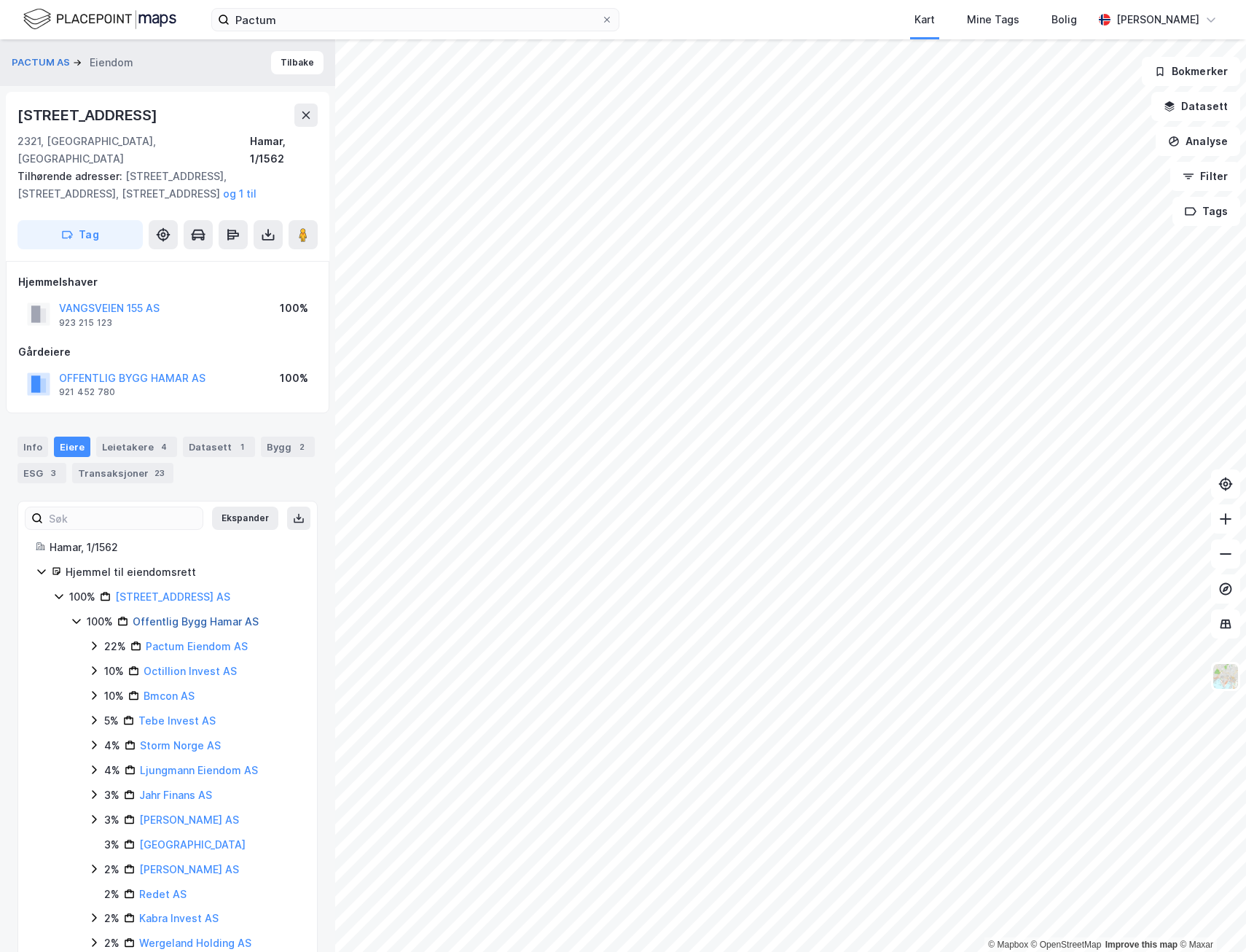
click at [171, 615] on link "Offentlig Bygg Hamar AS" at bounding box center [195, 621] width 126 height 12
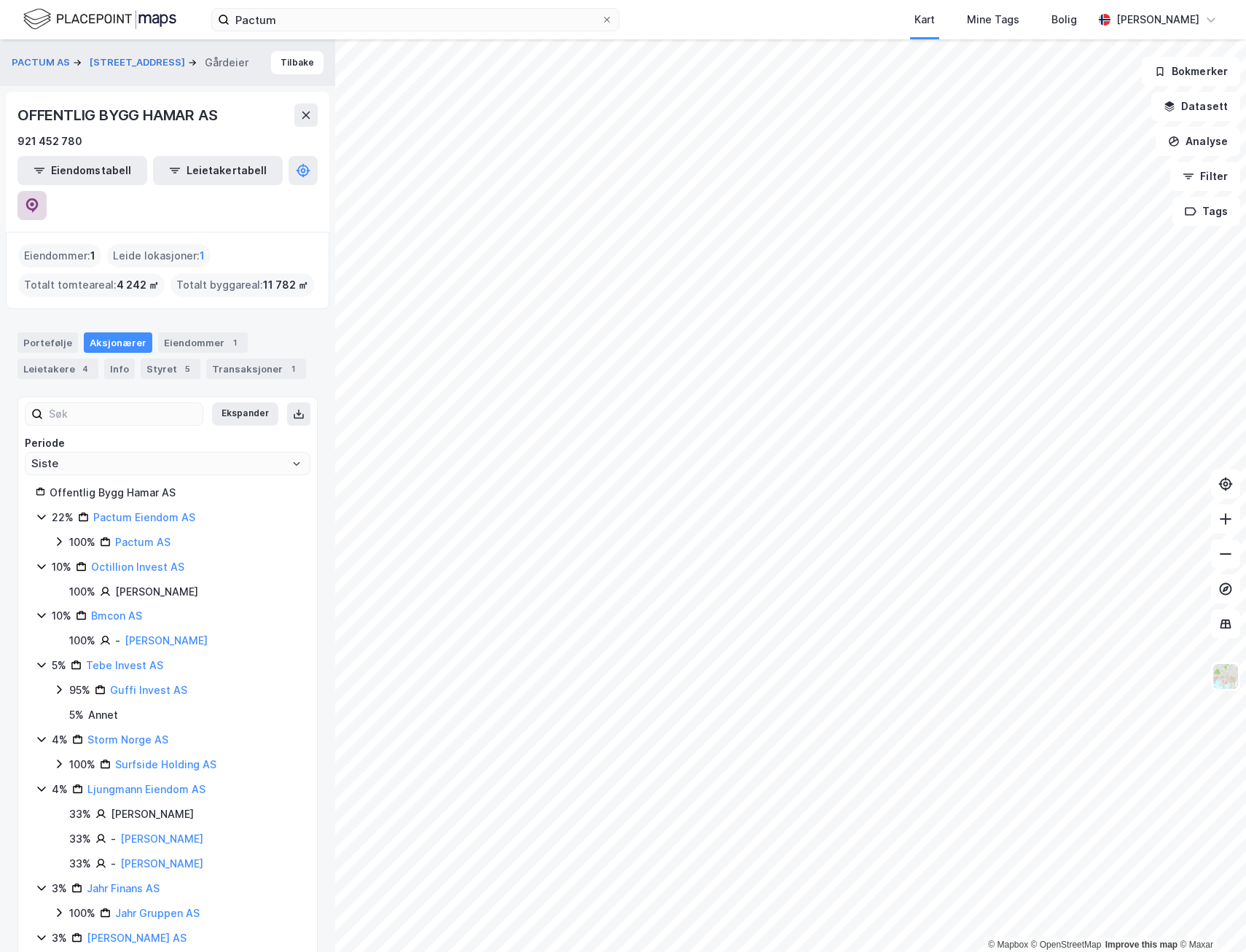
click at [39, 198] on icon at bounding box center [32, 205] width 12 height 15
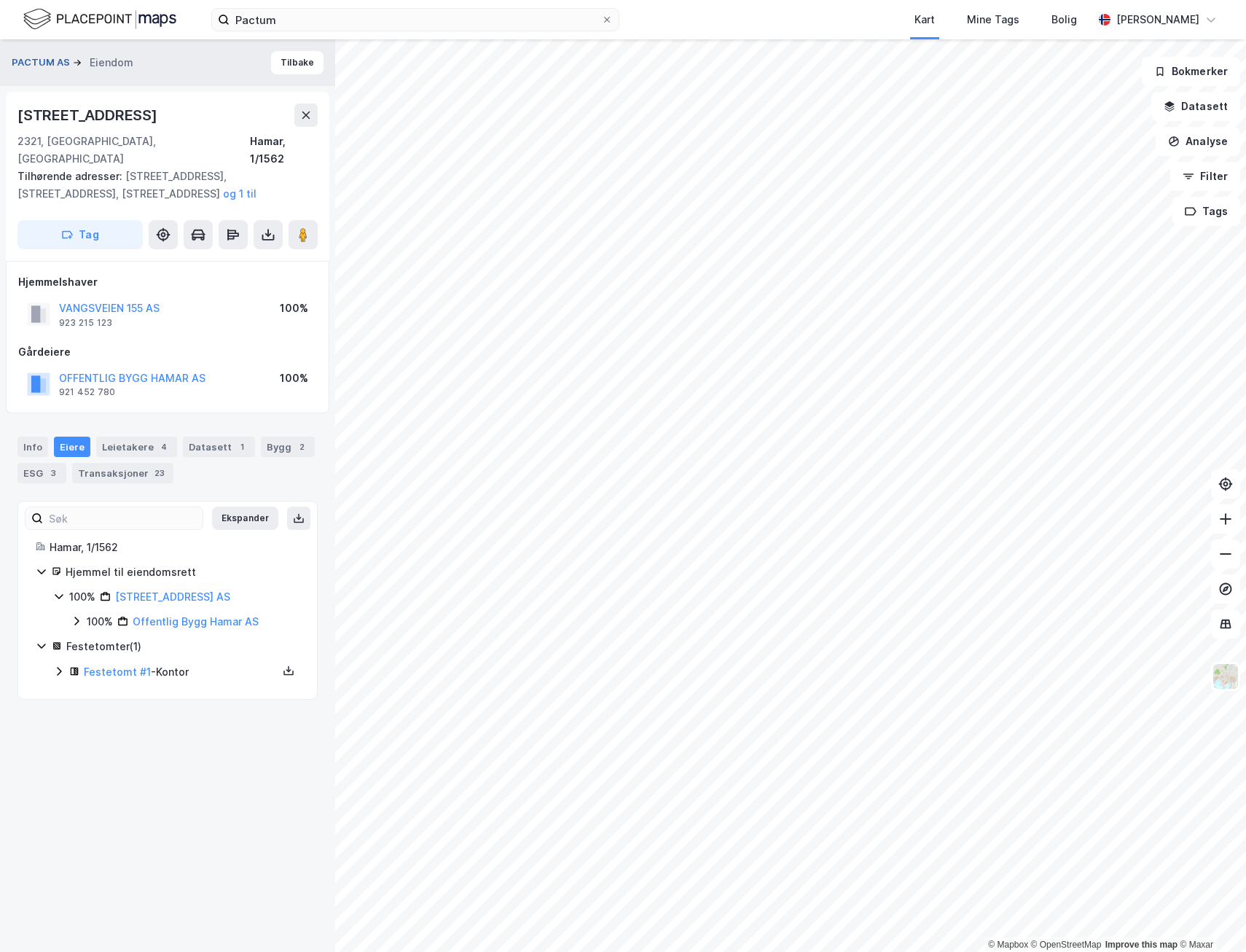
click at [44, 64] on button "PACTUM AS" at bounding box center [43, 63] width 62 height 15
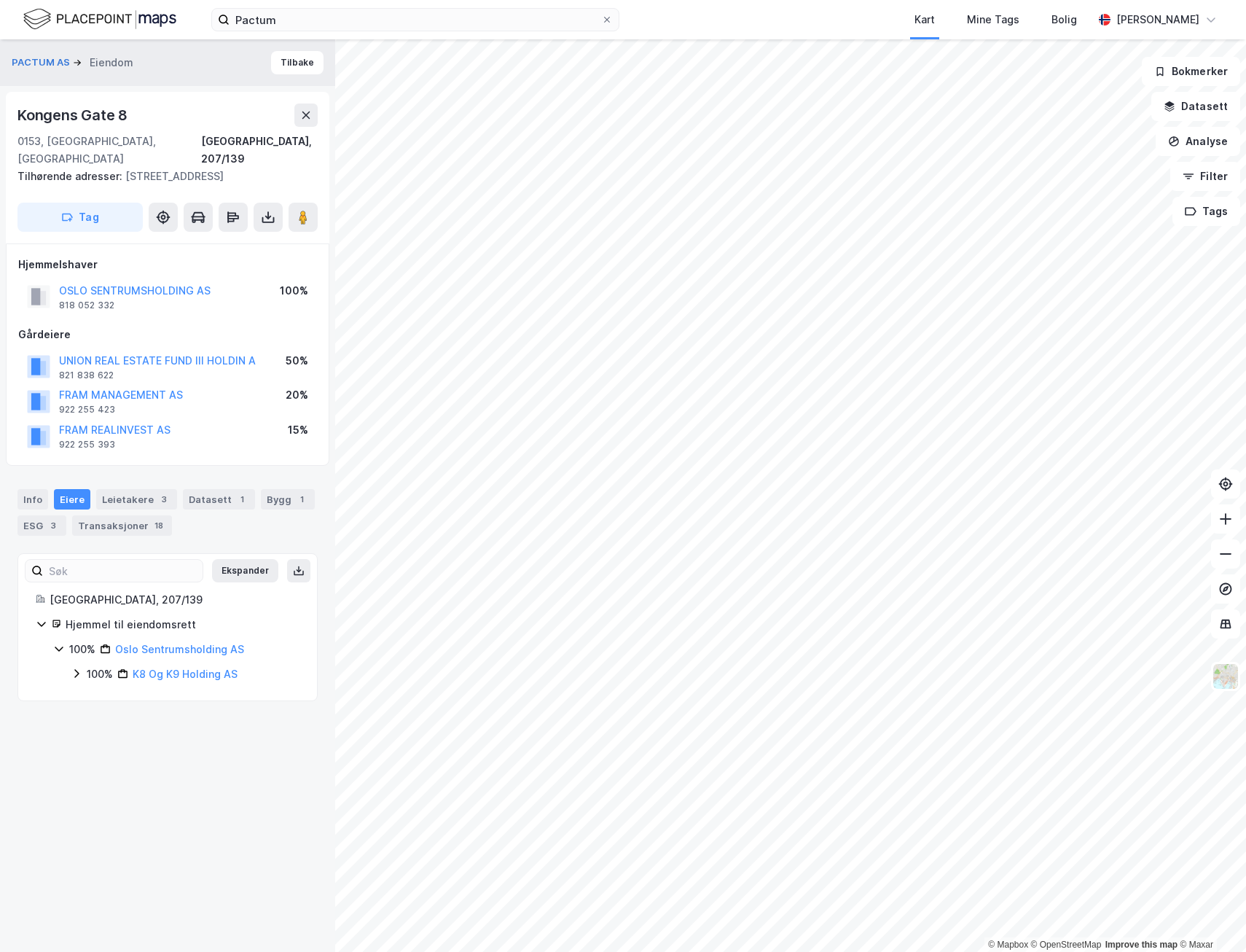
click at [73, 668] on icon at bounding box center [77, 674] width 12 height 12
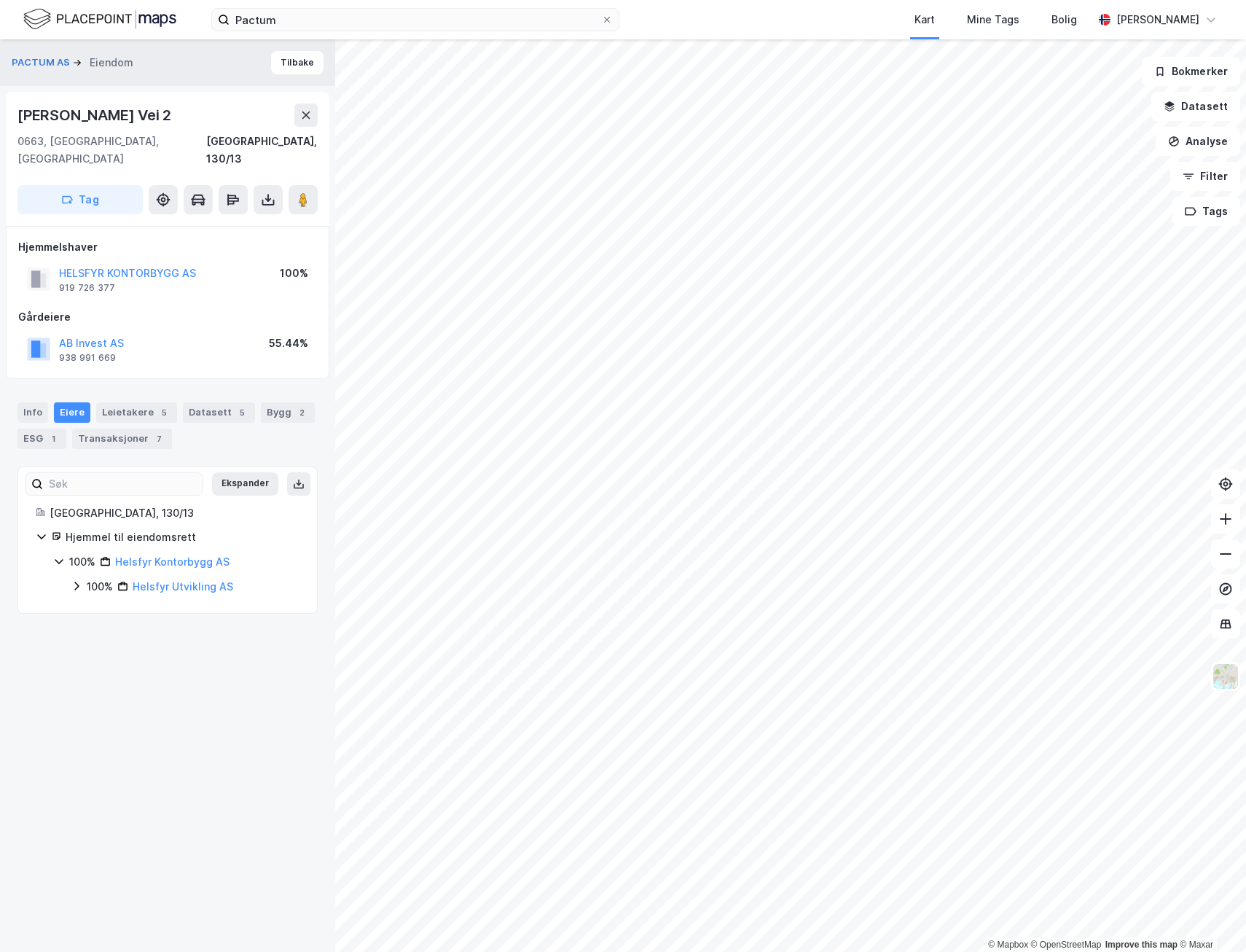
click at [73, 580] on icon at bounding box center [77, 586] width 12 height 12
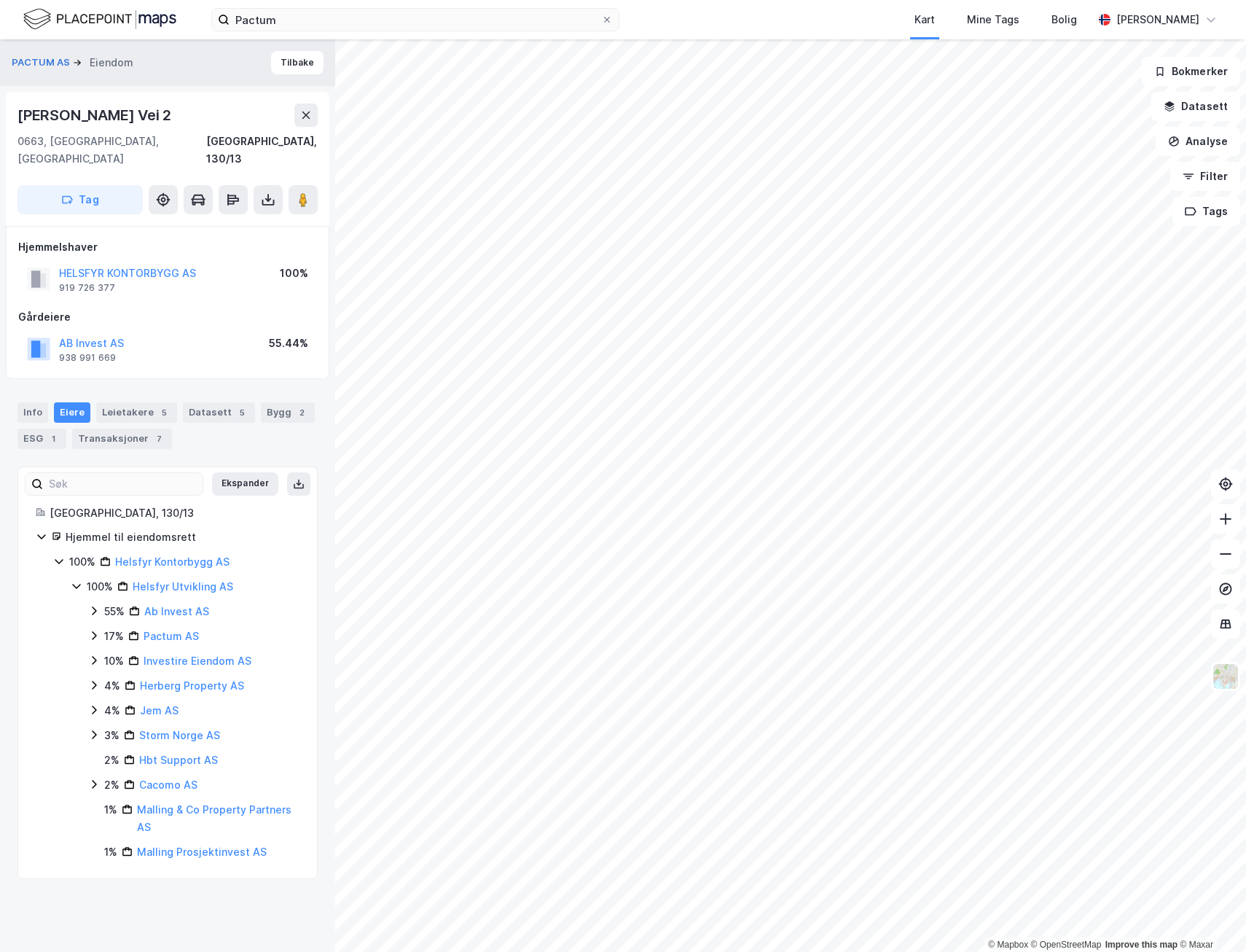
click at [89, 605] on icon at bounding box center [94, 611] width 12 height 12
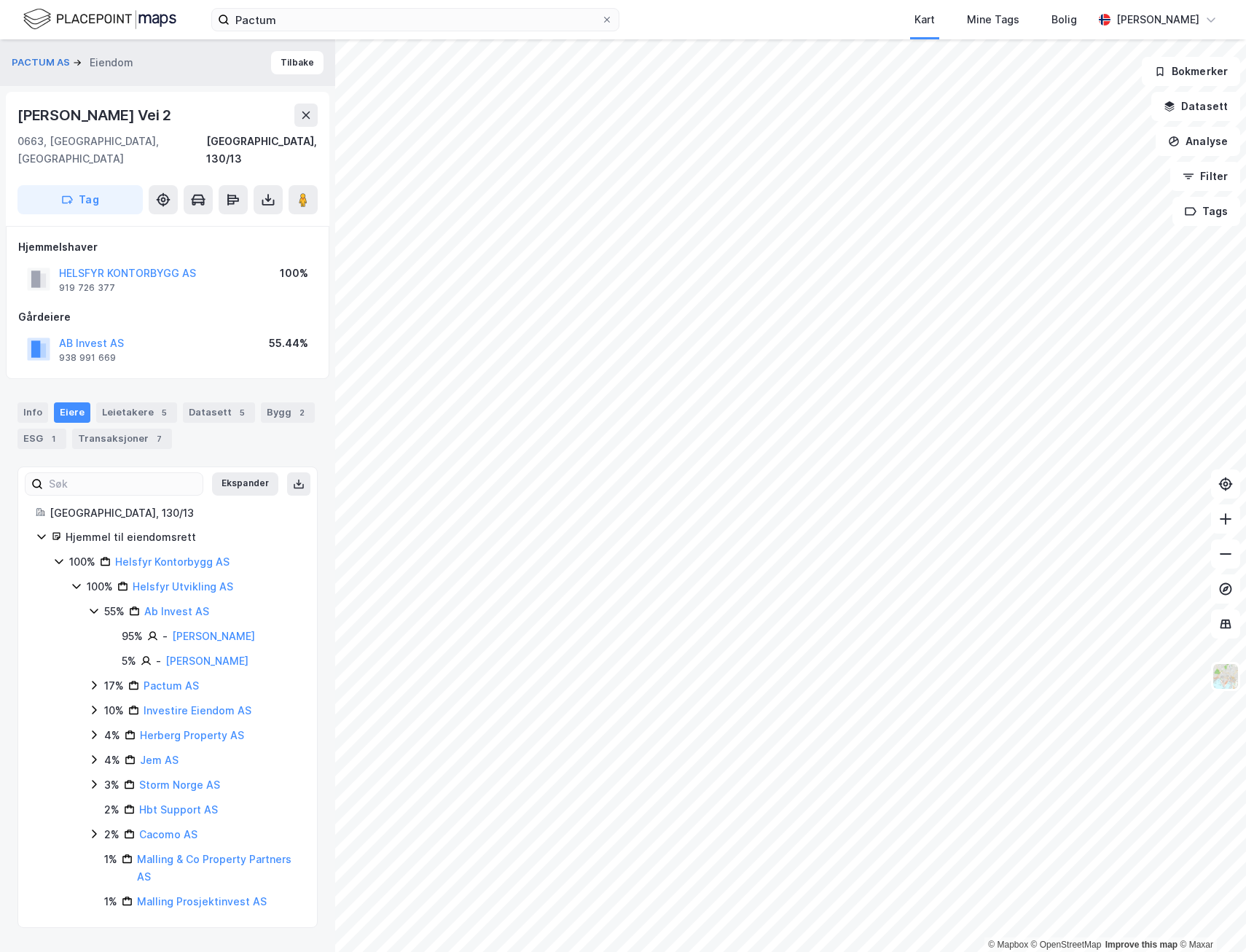
click at [89, 605] on icon at bounding box center [94, 611] width 12 height 12
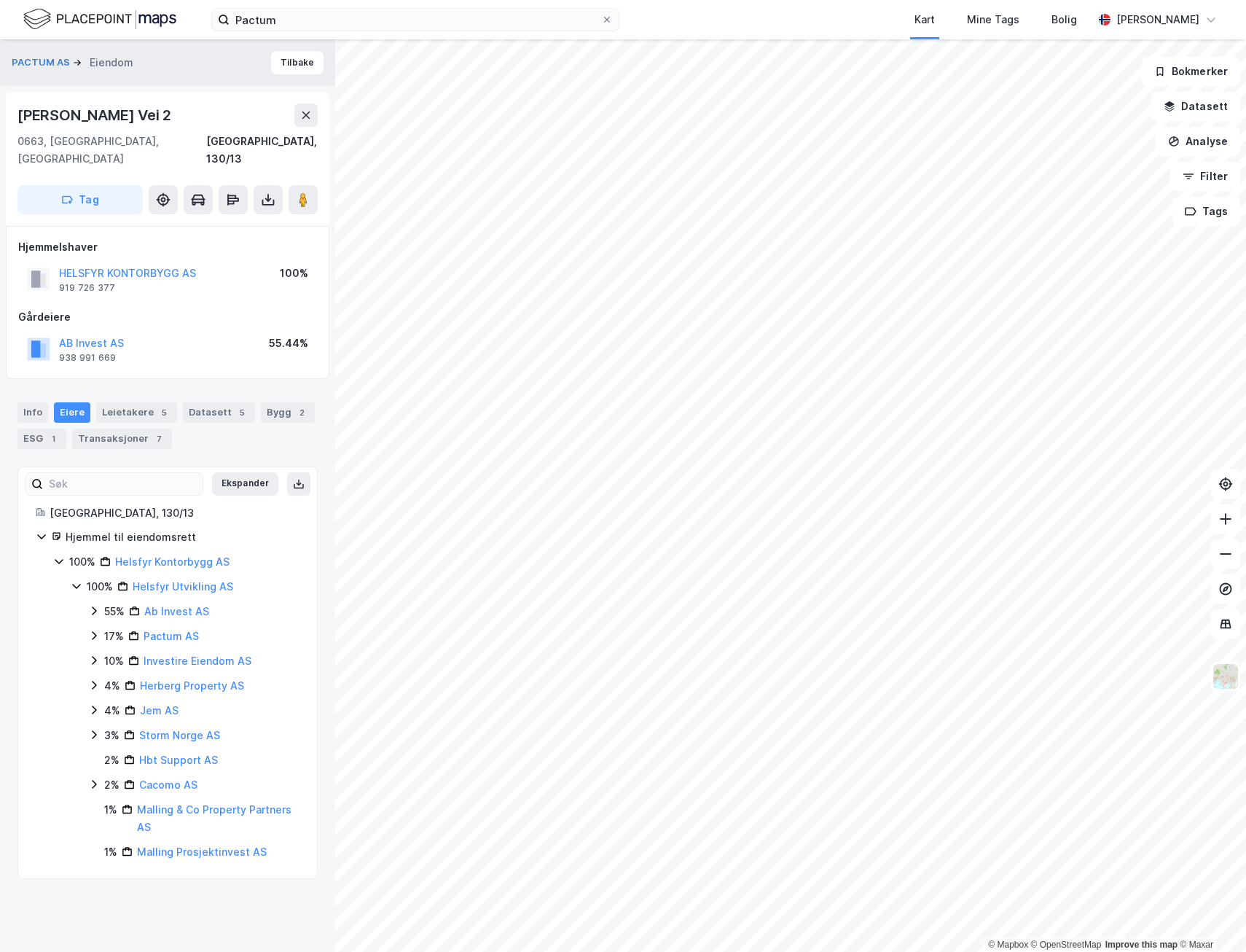
click at [93, 728] on icon at bounding box center [94, 734] width 12 height 12
click at [116, 753] on icon at bounding box center [111, 759] width 12 height 12
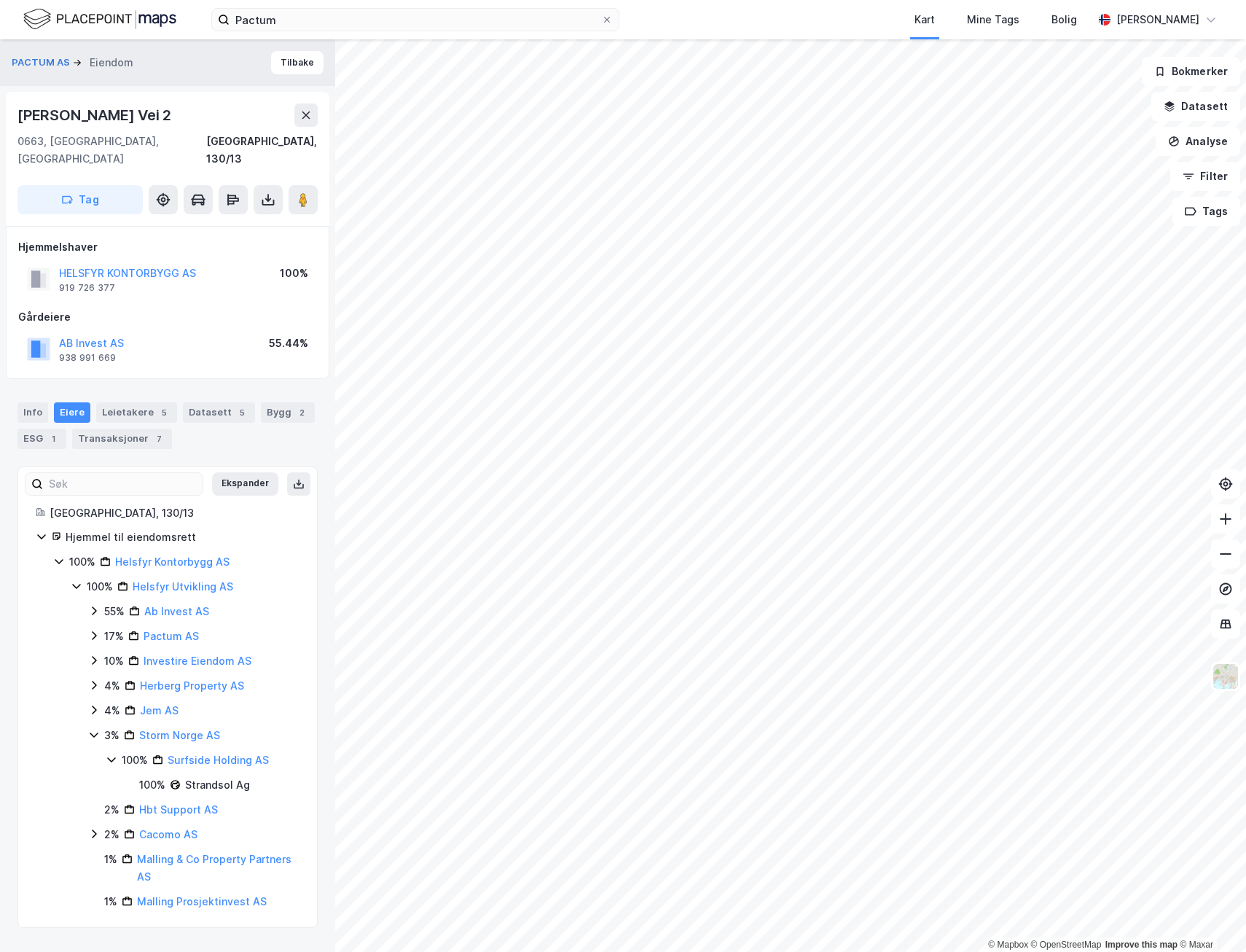
click at [93, 728] on icon at bounding box center [94, 734] width 12 height 12
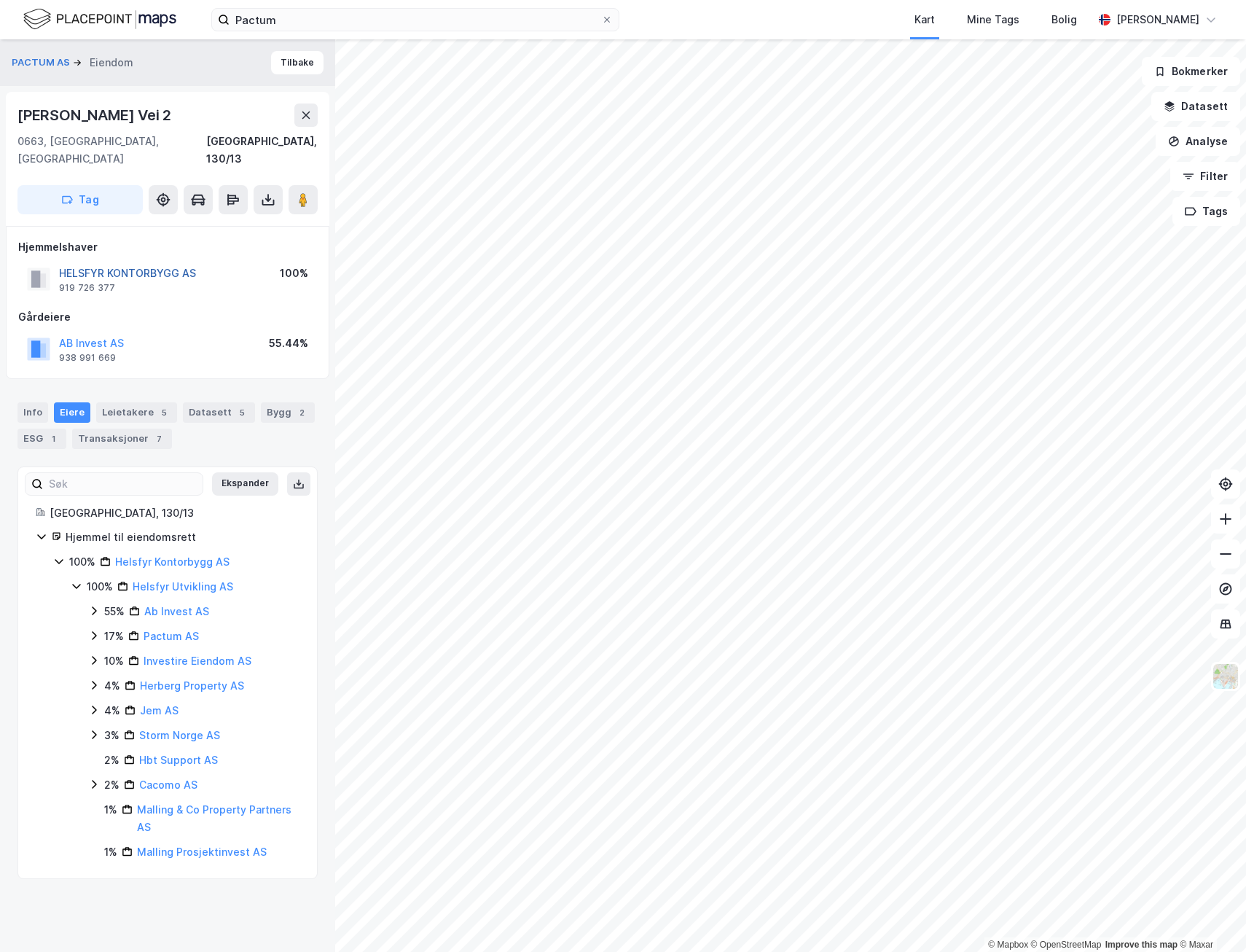
click at [0, 0] on button "HELSFYR KONTORBYGG AS" at bounding box center [0, 0] width 0 height 0
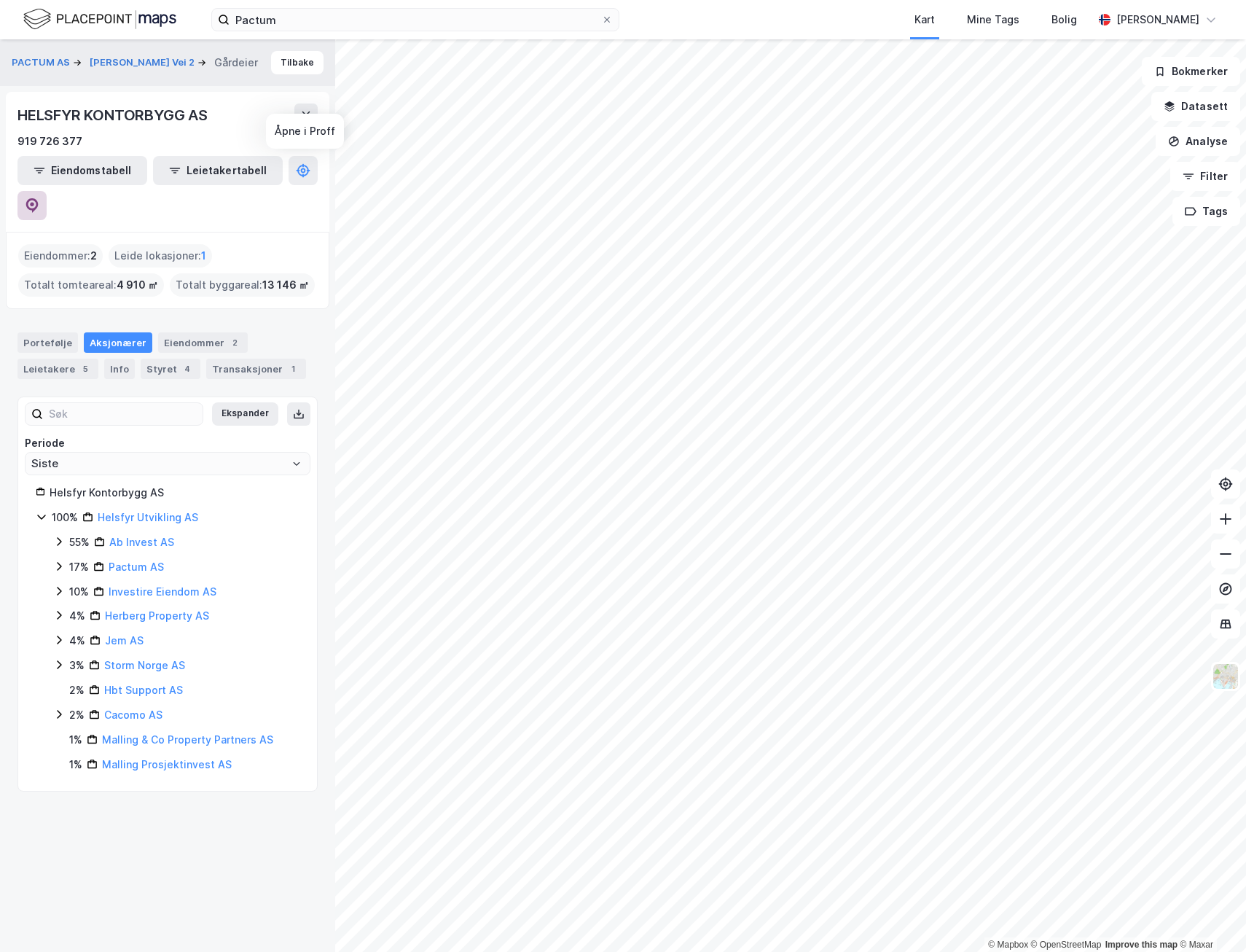
click at [47, 191] on button at bounding box center [32, 205] width 29 height 29
click at [62, 560] on icon at bounding box center [60, 566] width 12 height 12
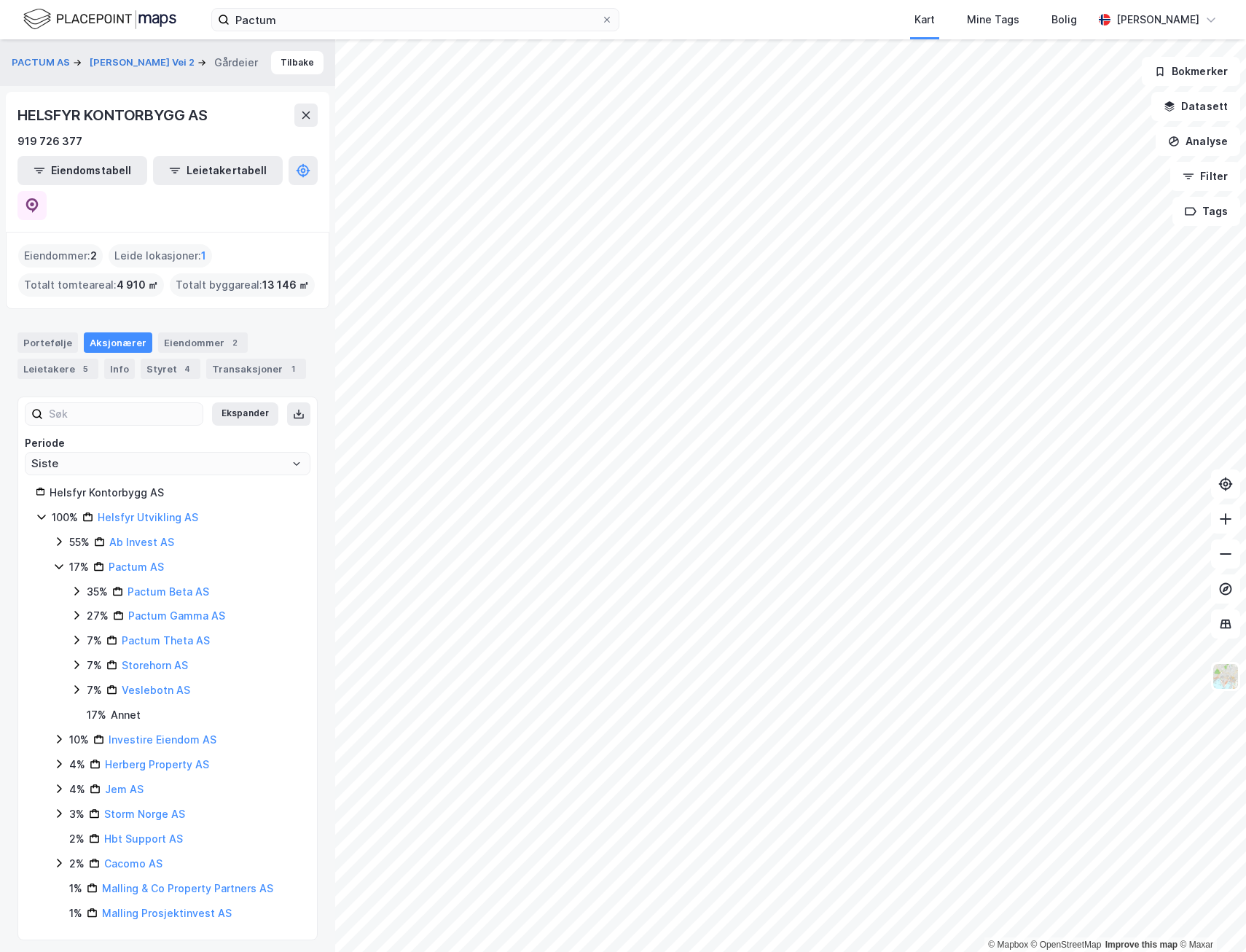
click at [59, 564] on icon at bounding box center [59, 566] width 8 height 5
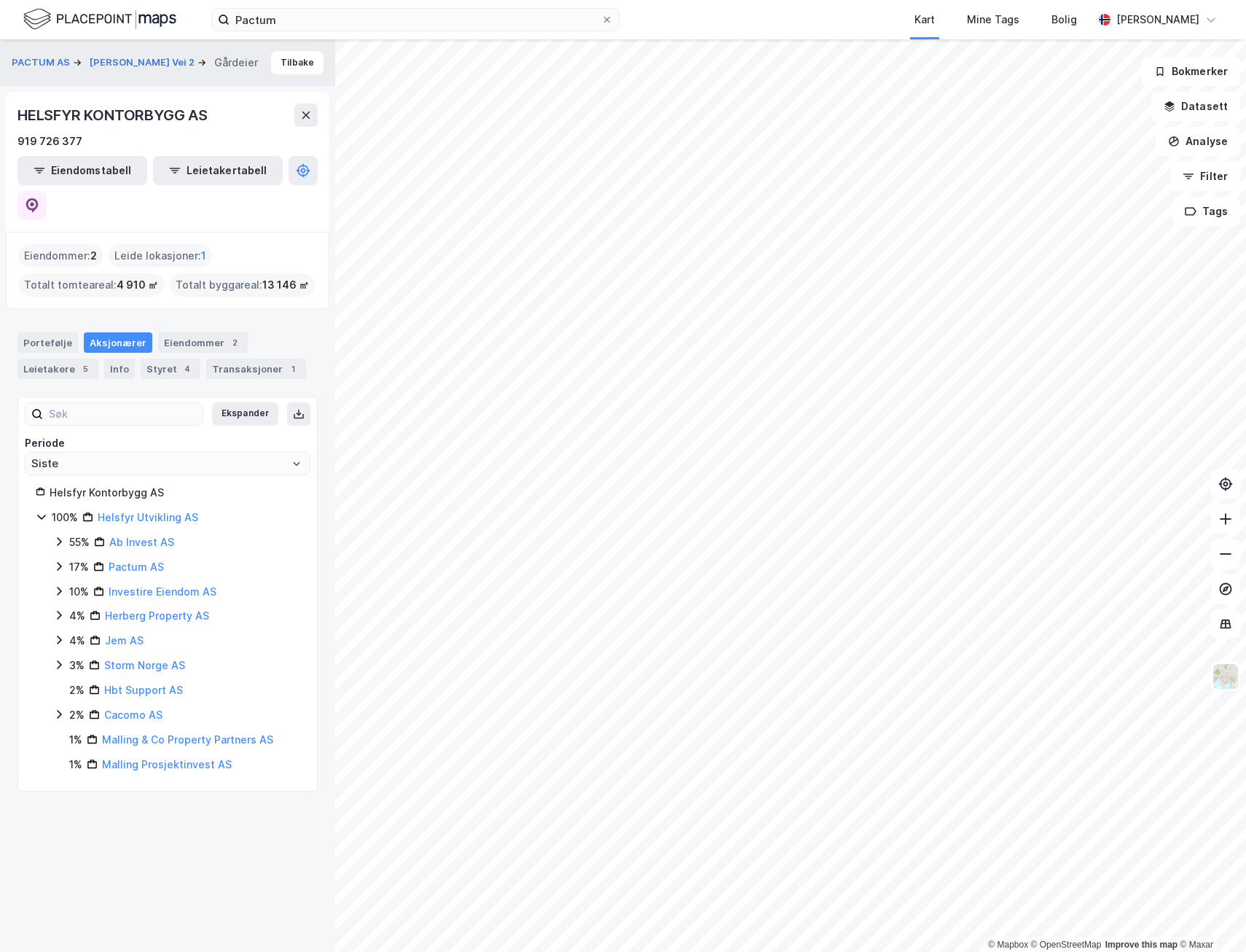
click at [62, 585] on icon at bounding box center [60, 591] width 12 height 12
click at [78, 609] on icon at bounding box center [77, 615] width 12 height 12
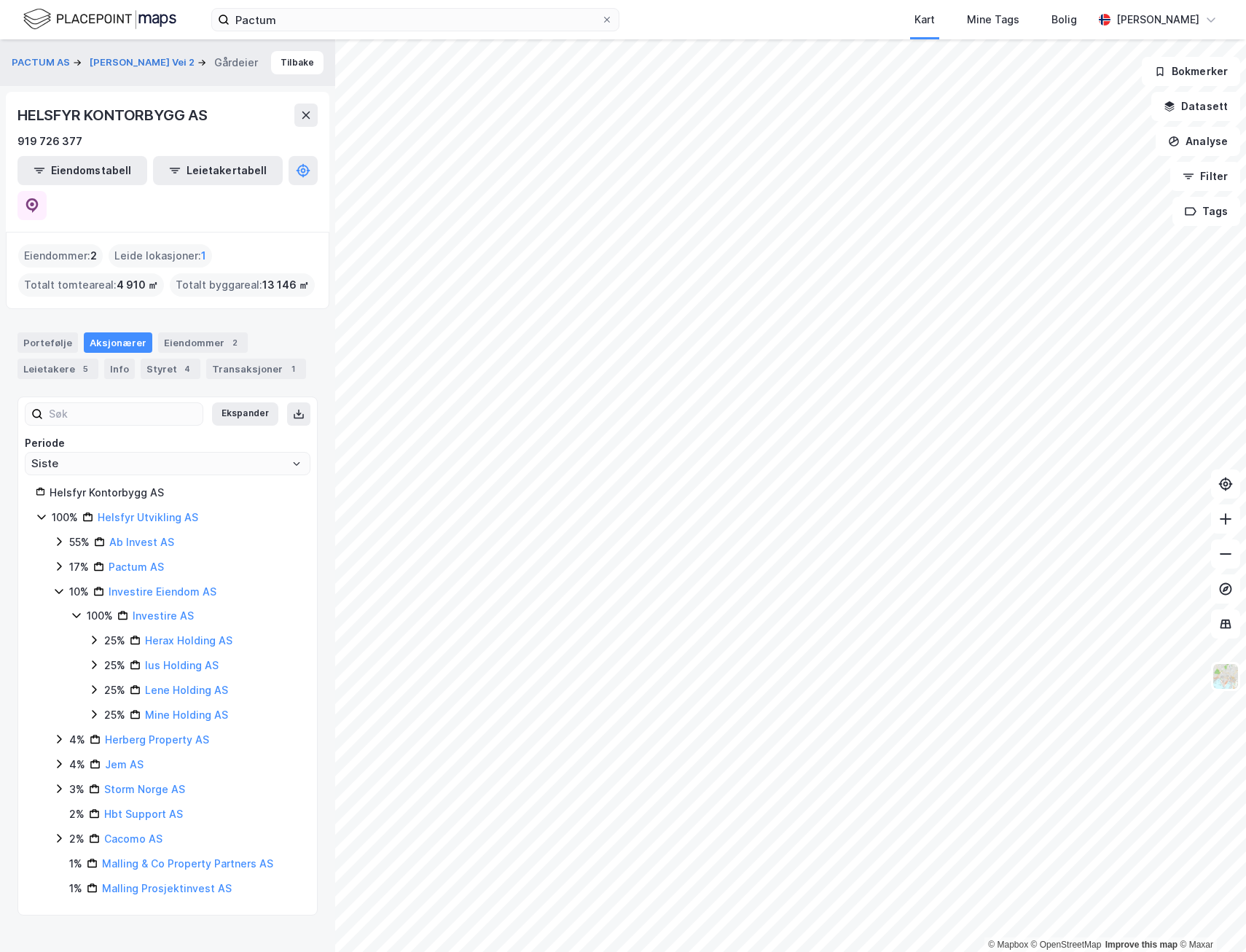
click at [94, 634] on icon at bounding box center [94, 640] width 12 height 12
click at [78, 614] on icon at bounding box center [77, 616] width 8 height 5
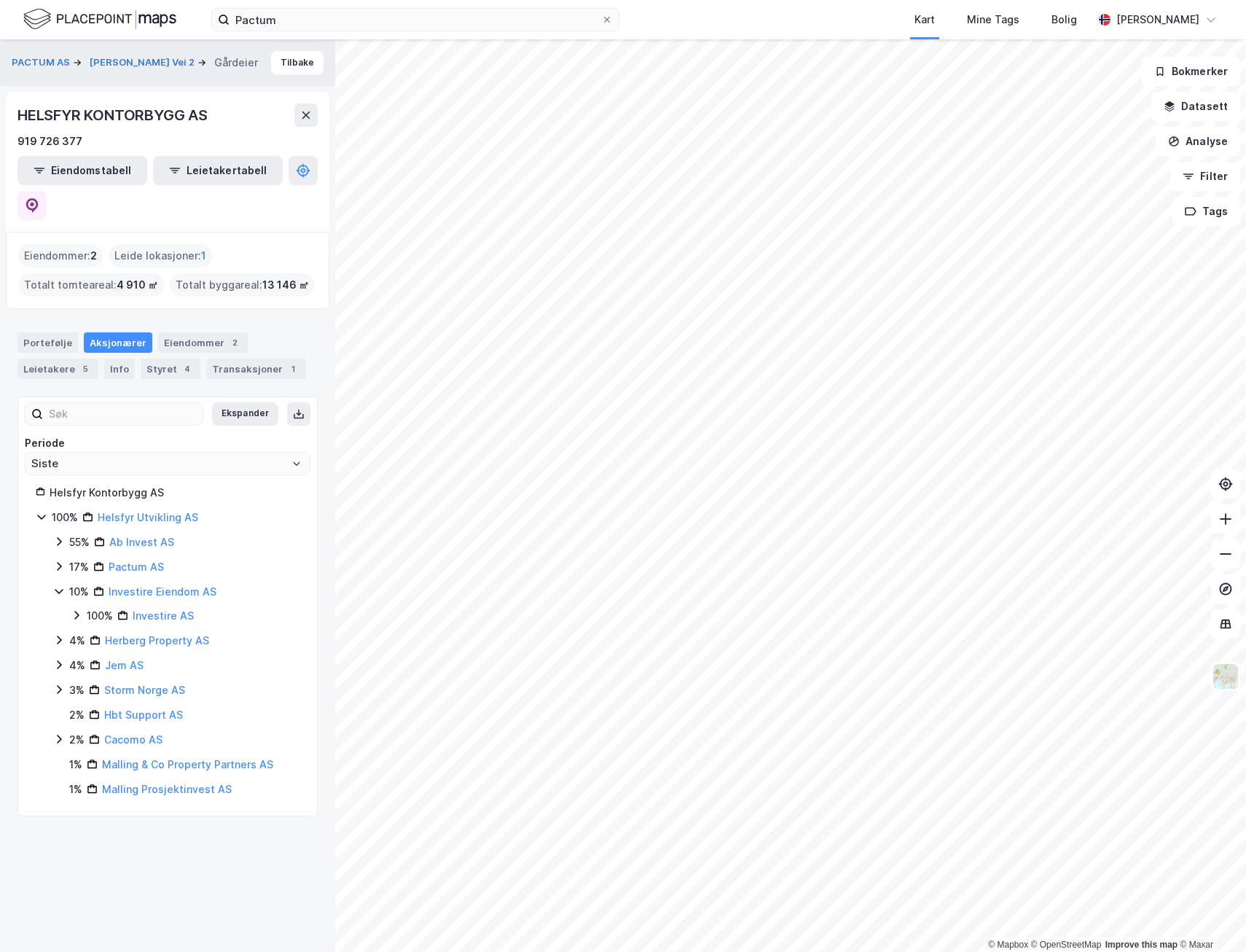
click at [59, 585] on icon at bounding box center [60, 591] width 12 height 12
click at [59, 586] on icon at bounding box center [59, 590] width 4 height 9
click at [59, 589] on icon at bounding box center [59, 591] width 8 height 5
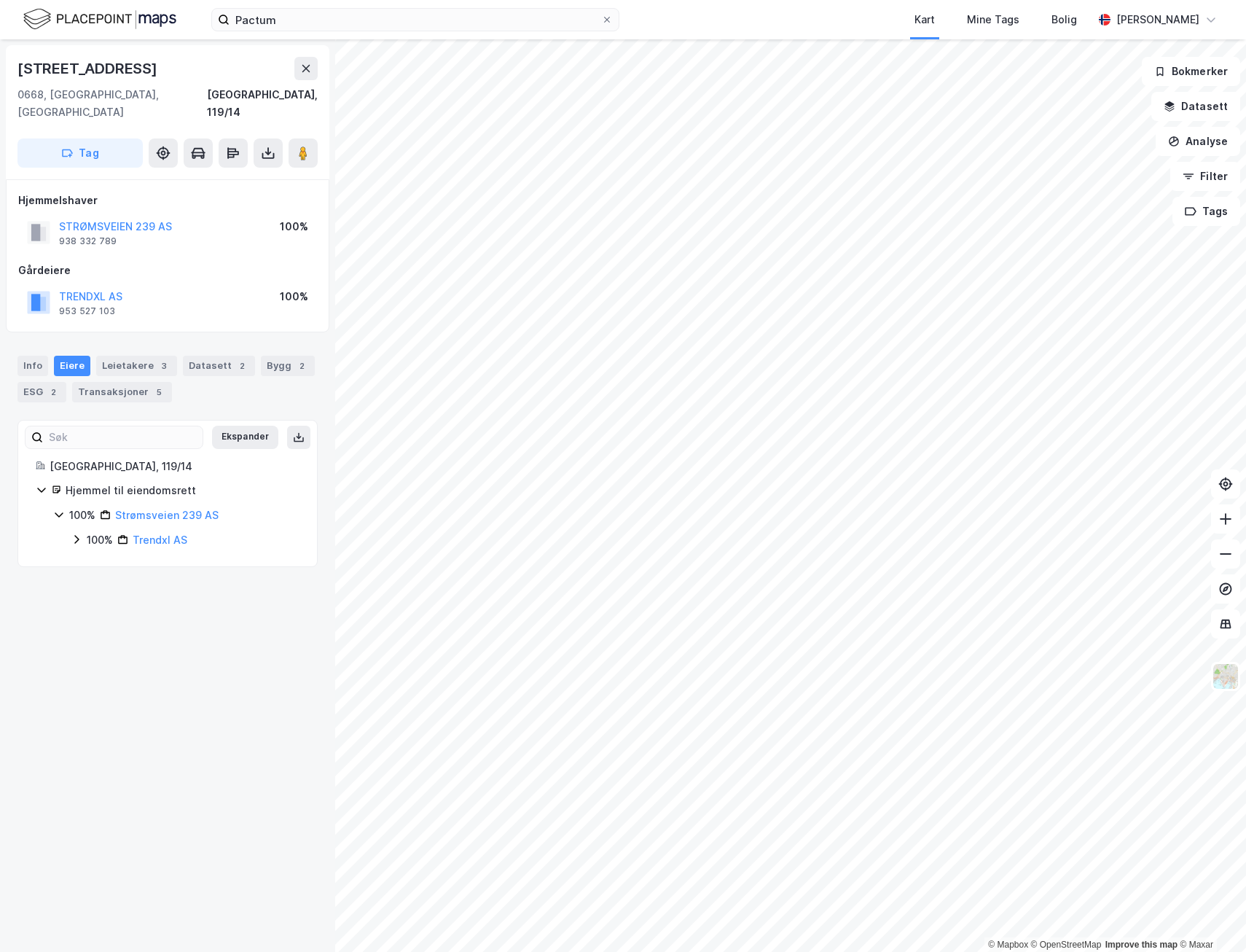
click at [76, 534] on icon at bounding box center [77, 540] width 12 height 12
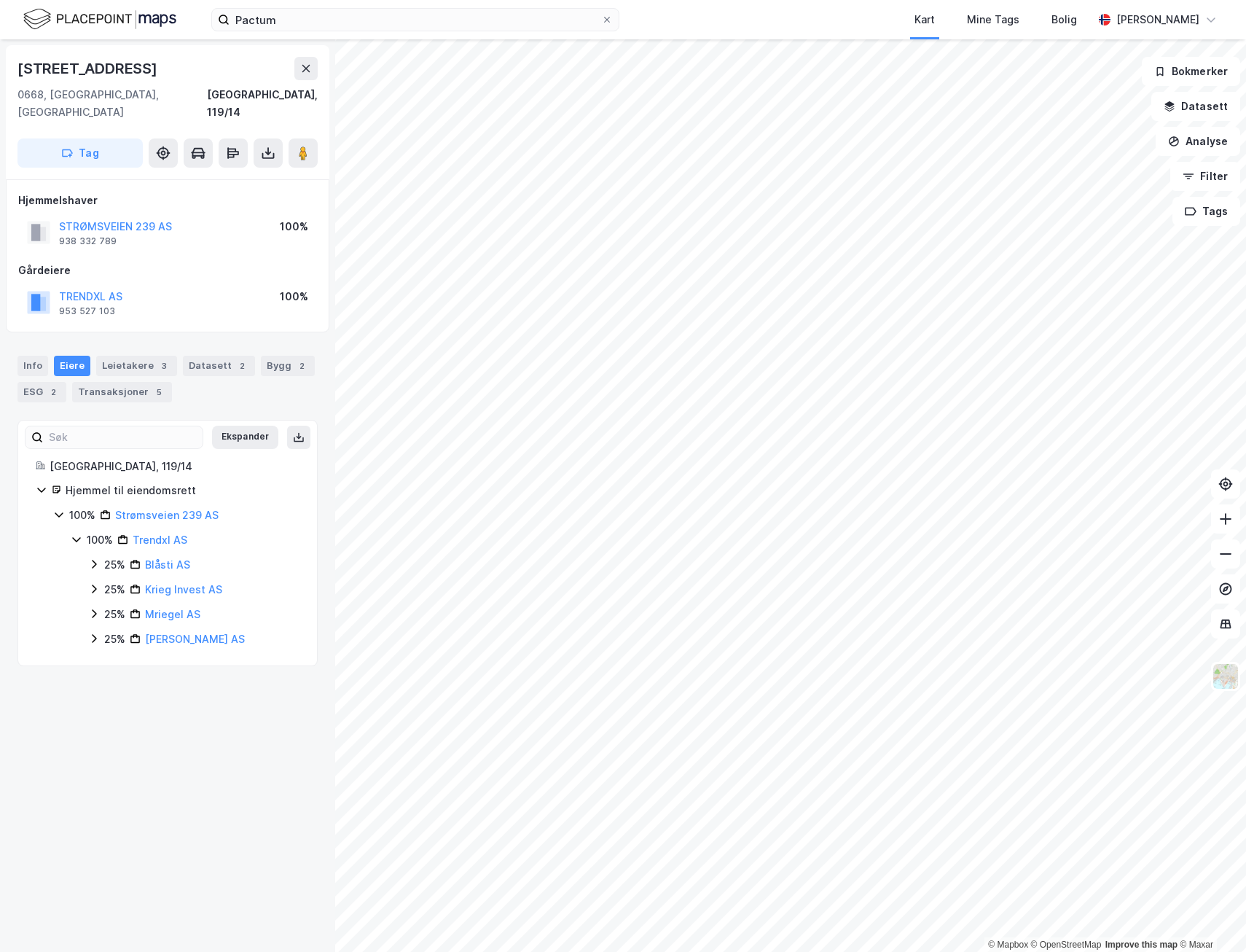
click at [76, 534] on icon at bounding box center [77, 540] width 12 height 12
